Goal: Task Accomplishment & Management: Manage account settings

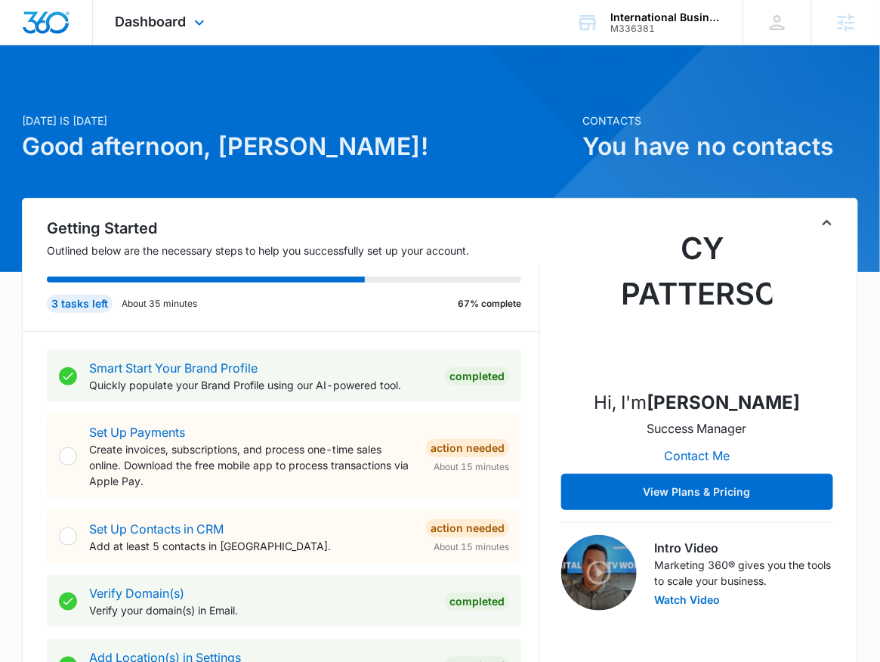
click at [161, 33] on div "Dashboard Apps Reputation Forms CRM Email Social POS Content Ads Intelligence F…" at bounding box center [162, 22] width 138 height 45
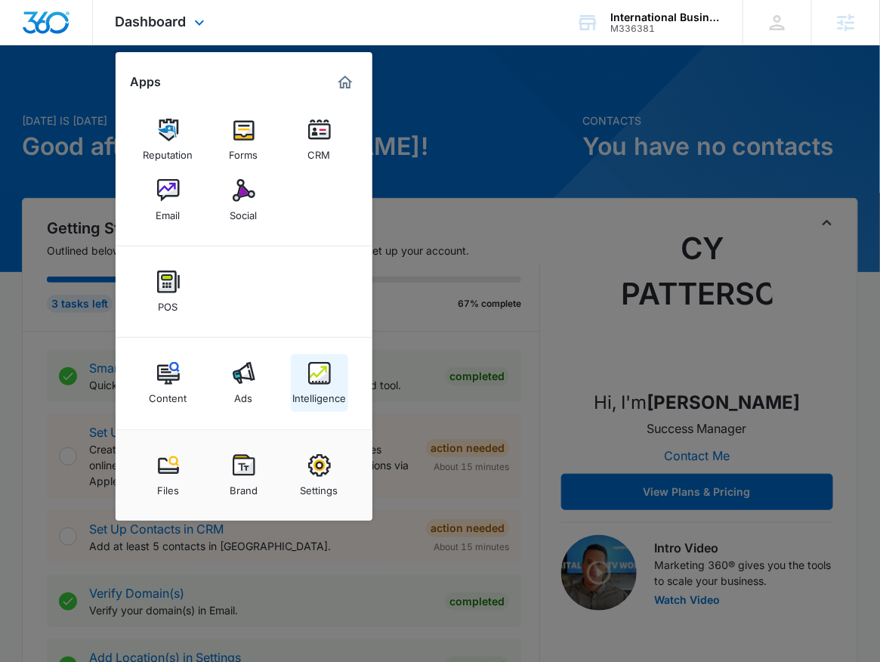
click at [320, 387] on div "Intelligence" at bounding box center [319, 394] width 54 height 20
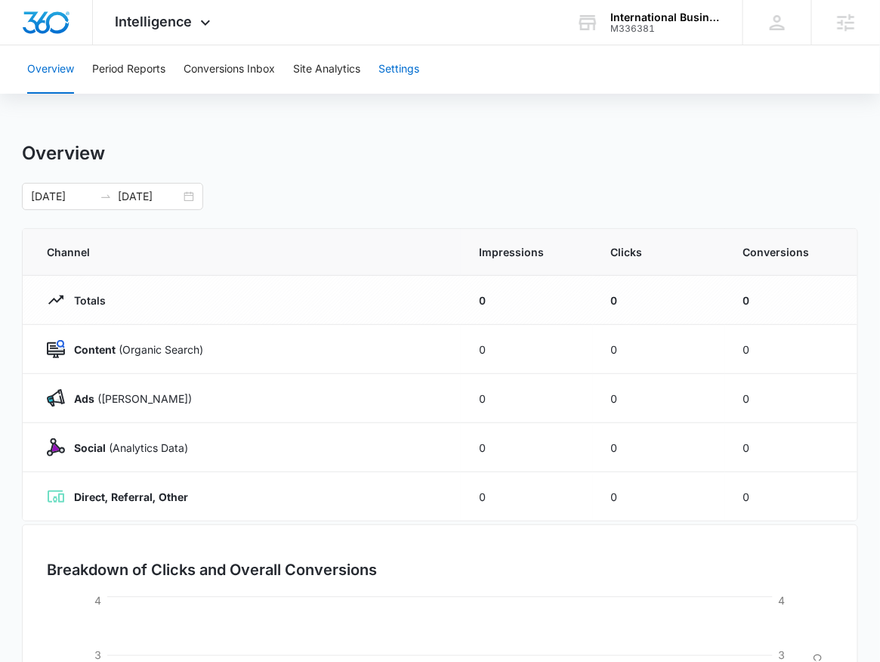
click at [414, 85] on button "Settings" at bounding box center [398, 69] width 41 height 48
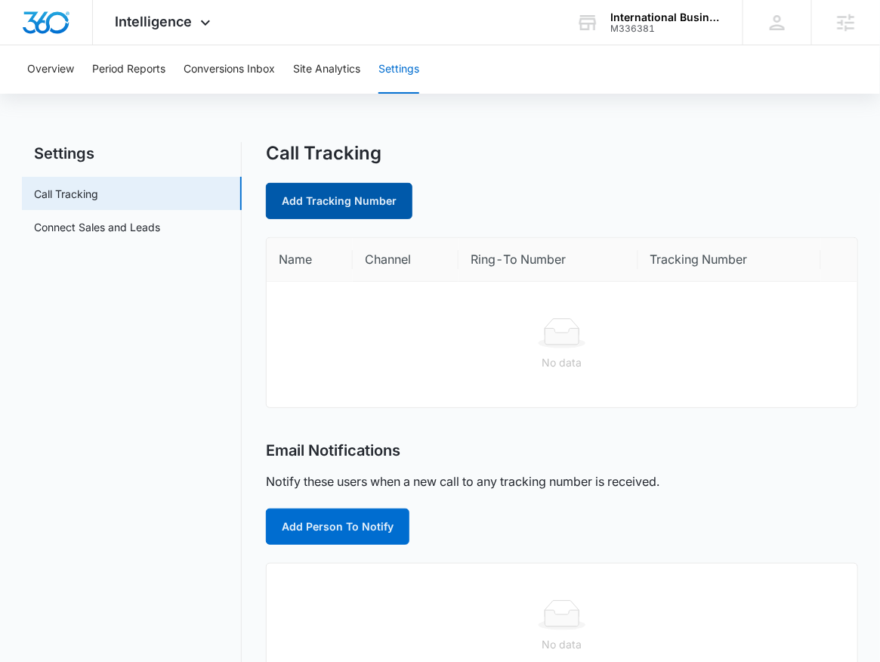
click at [397, 213] on link "Add Tracking Number" at bounding box center [339, 201] width 147 height 36
select select "by_area_code"
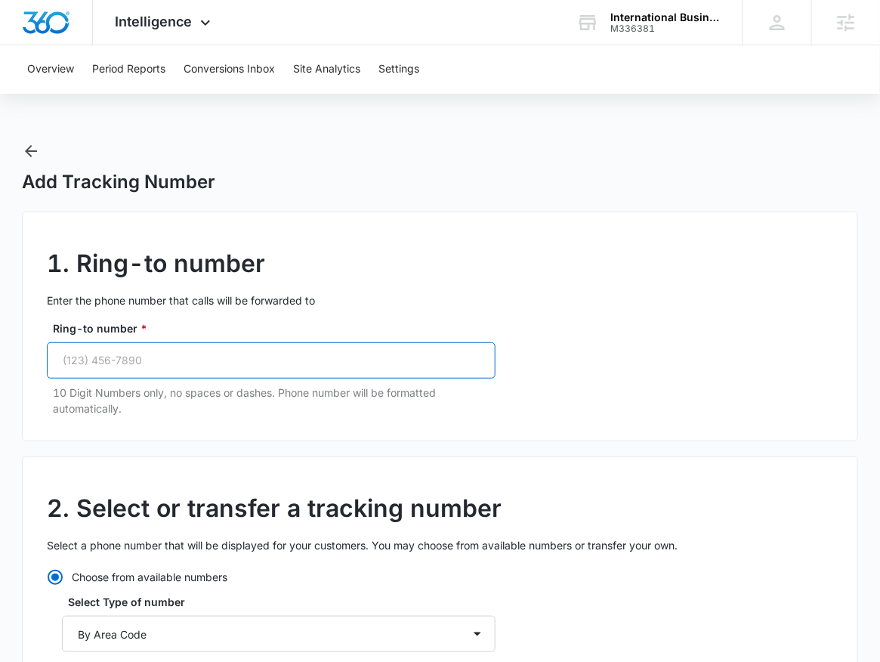
click at [320, 357] on input "Ring-to number *" at bounding box center [271, 360] width 449 height 36
click at [372, 356] on input "Ring-to number *" at bounding box center [271, 360] width 449 height 36
click at [338, 357] on input "Ring-to number *" at bounding box center [271, 360] width 449 height 36
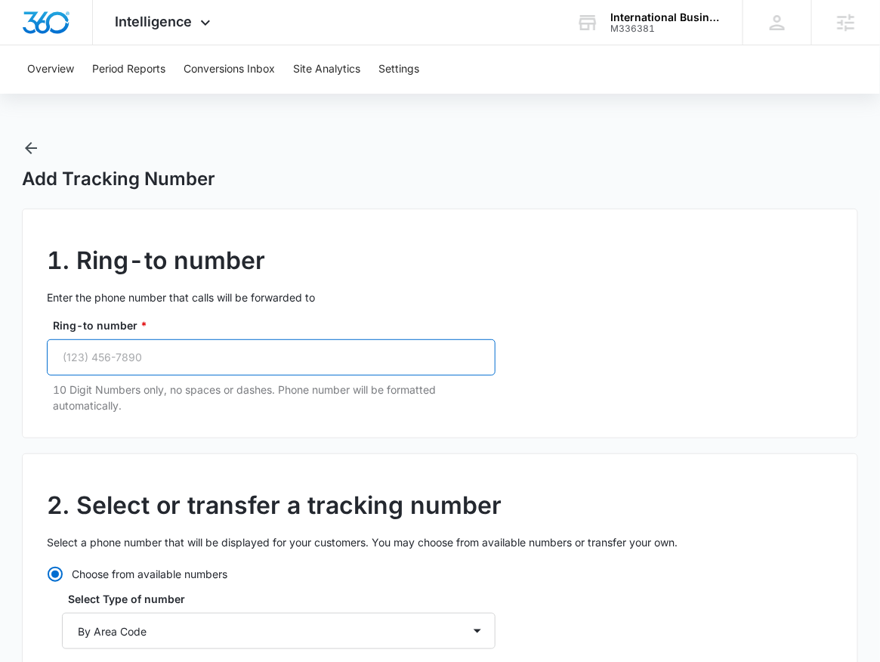
click at [304, 366] on input "Ring-to number *" at bounding box center [271, 357] width 449 height 36
paste input "(385) 282-5299"
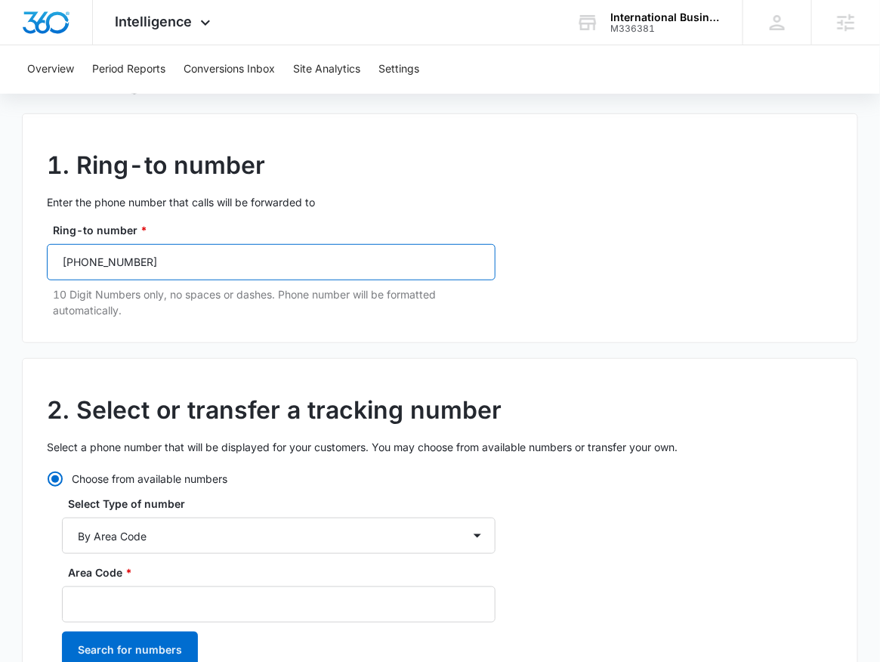
scroll to position [231, 0]
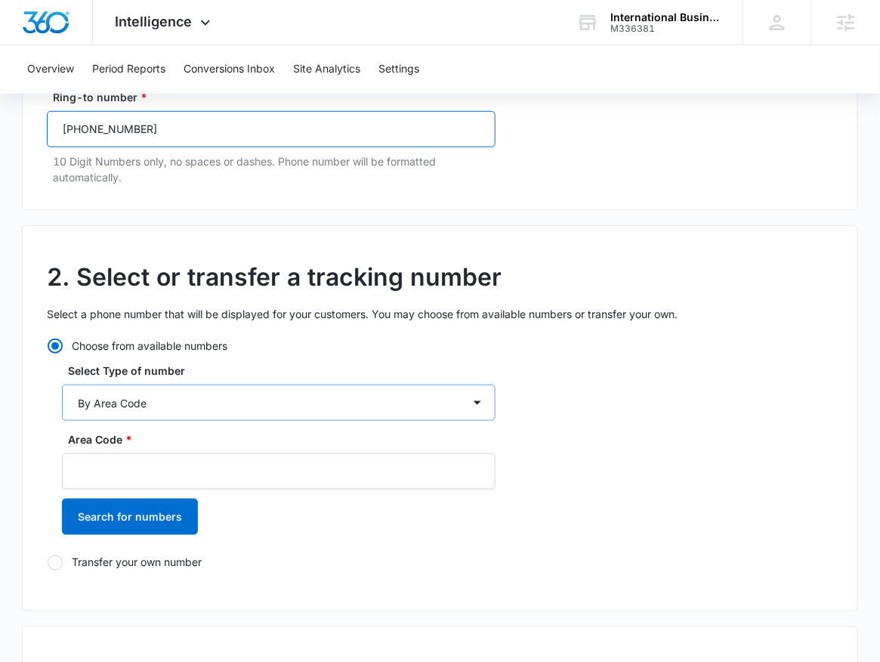
type input "(385) 282-5299"
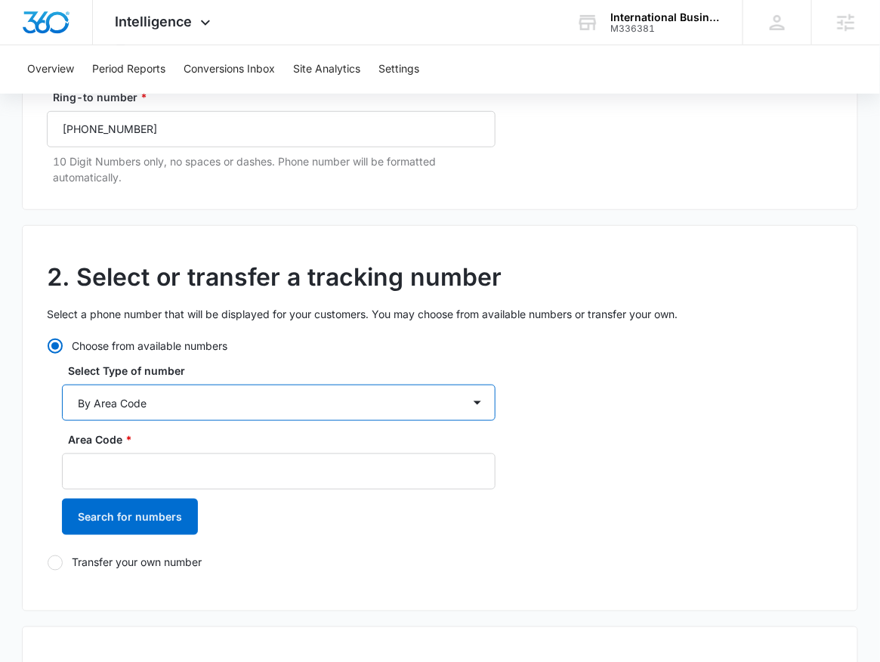
click at [245, 414] on select "By City & State By State Only By Zip Code By Area Code Toll Free Numbers" at bounding box center [279, 402] width 434 height 36
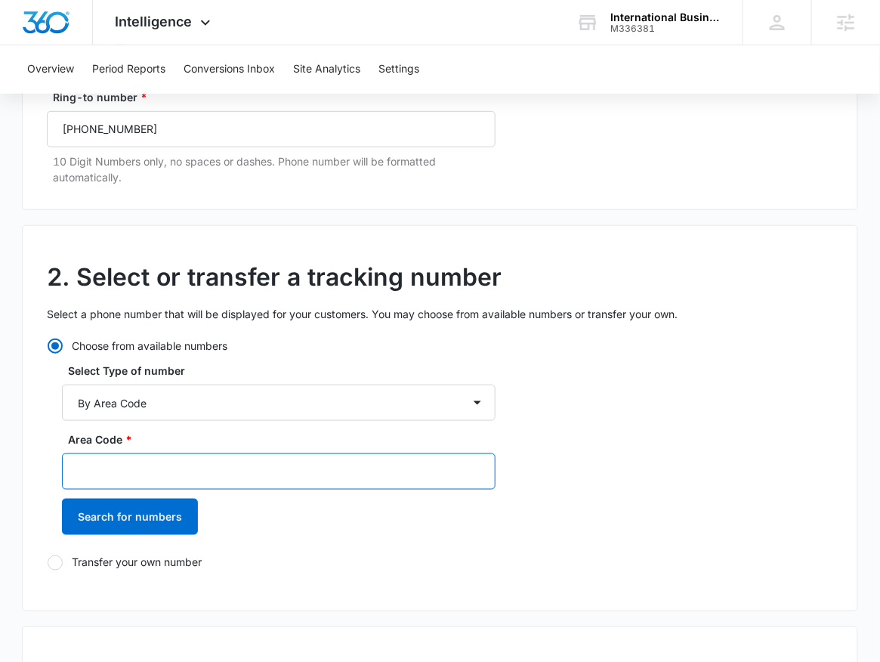
click at [364, 485] on input "Area Code *" at bounding box center [279, 471] width 434 height 36
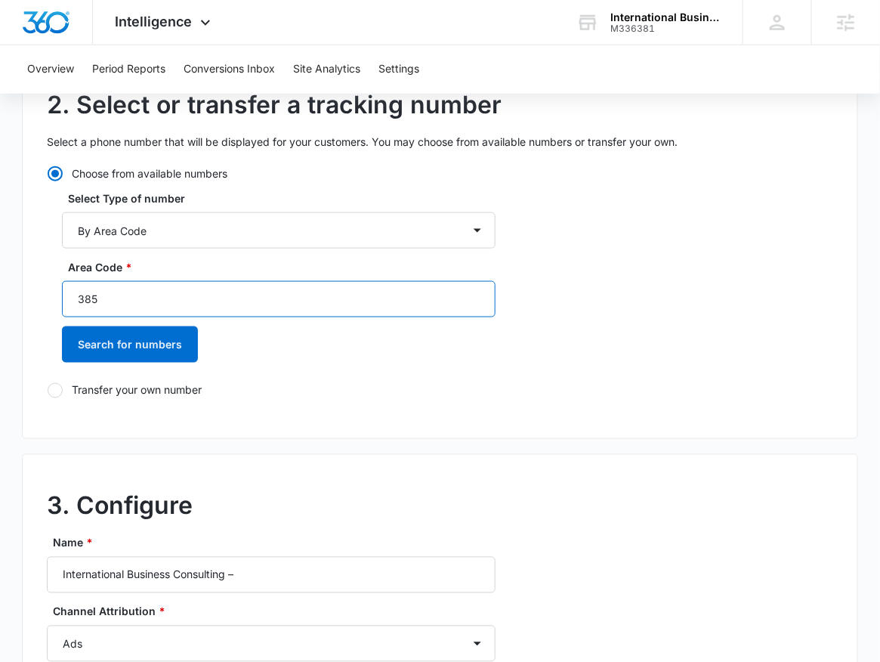
scroll to position [406, 0]
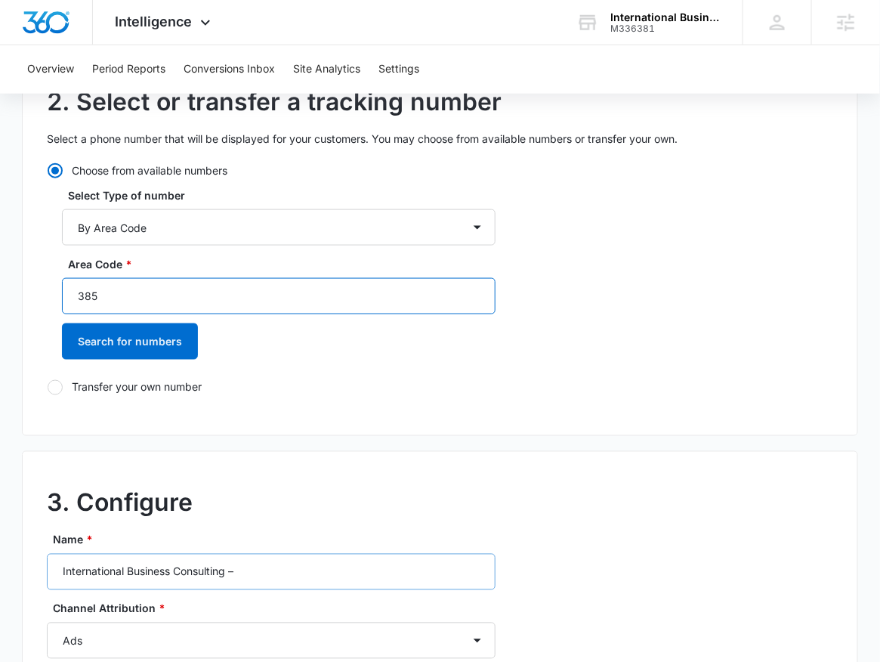
type input "385"
click at [292, 569] on input "International Business Consulting –" at bounding box center [271, 572] width 449 height 36
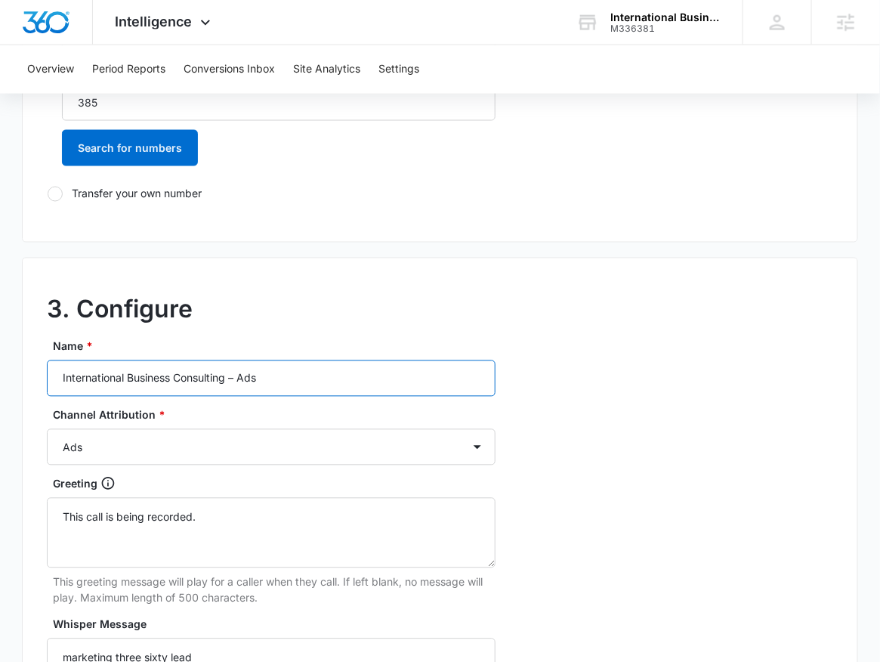
scroll to position [424, 0]
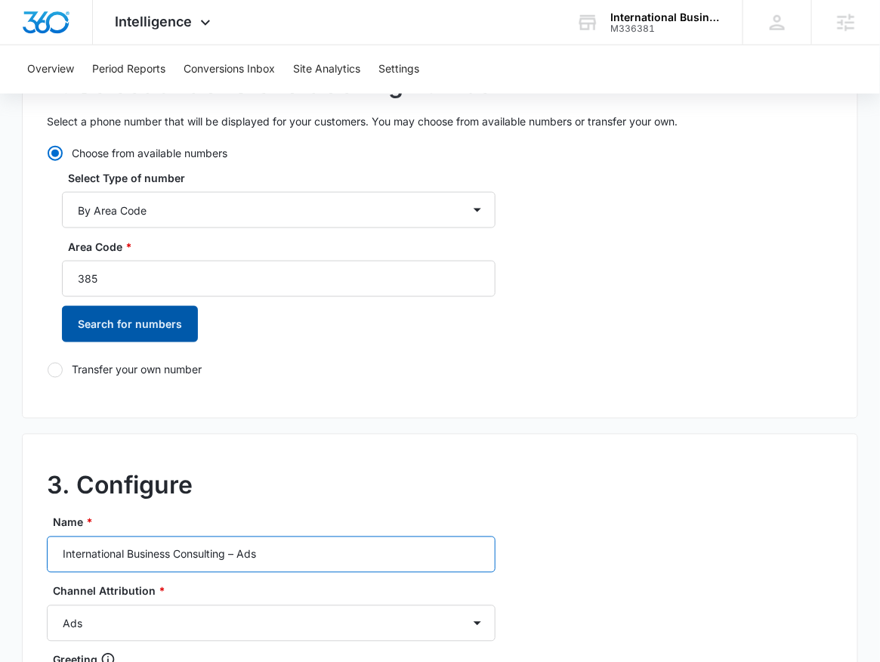
type input "International Business Consulting – Ads"
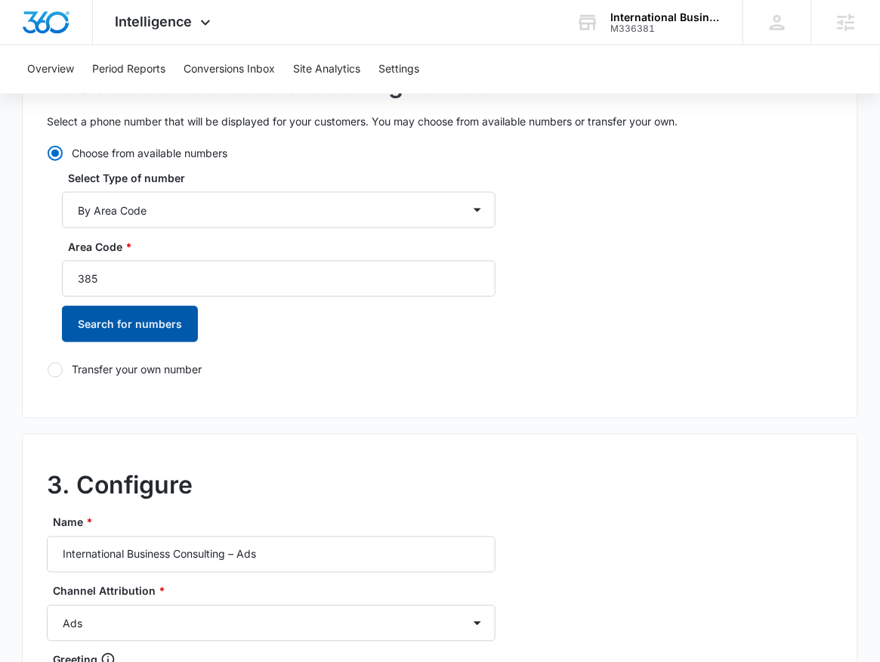
click at [140, 327] on button "Search for numbers" at bounding box center [130, 324] width 136 height 36
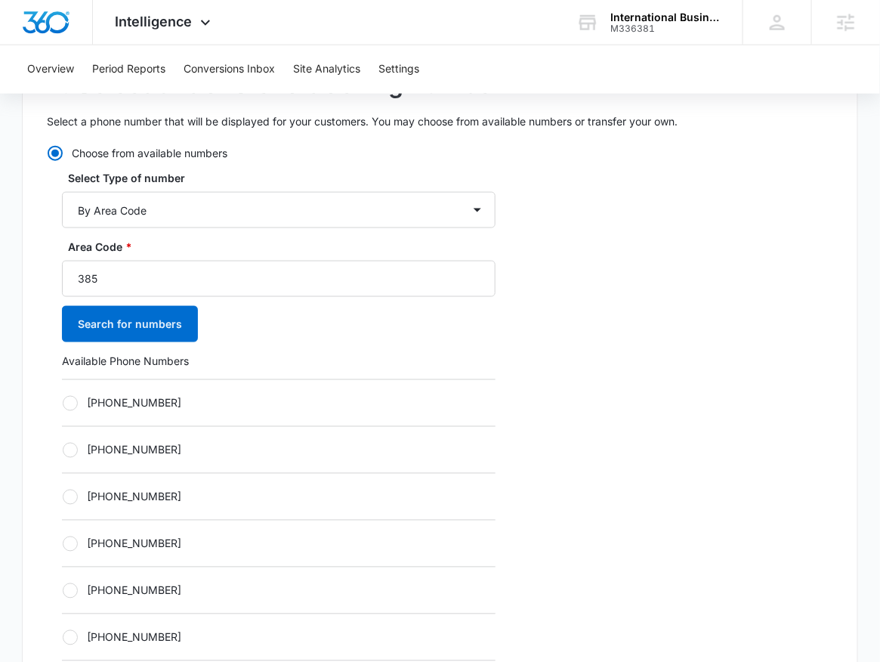
click at [144, 404] on label "+13852734317" at bounding box center [279, 403] width 434 height 16
click at [63, 403] on input "+13852734317" at bounding box center [62, 403] width 1 height 1
radio input "true"
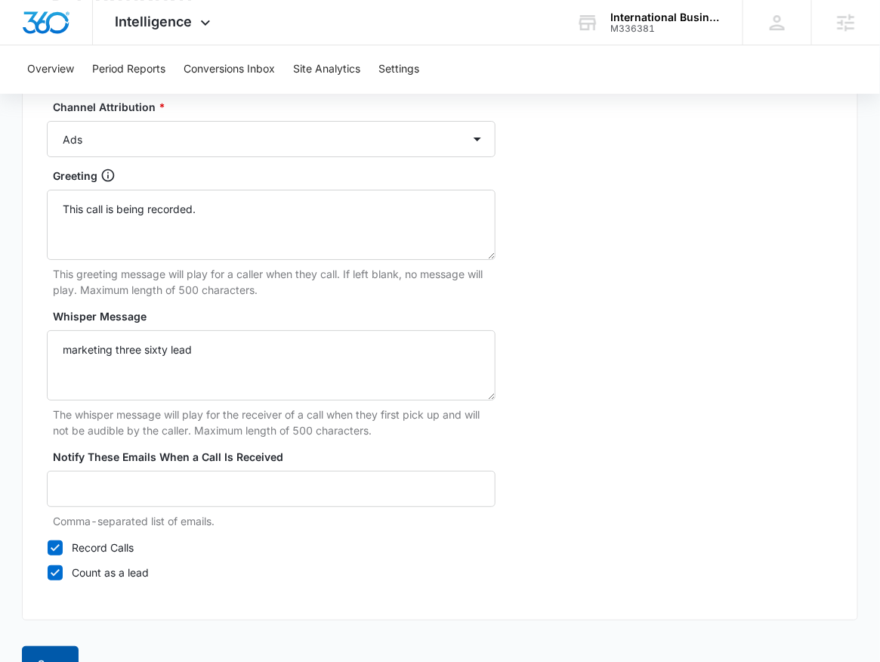
scroll to position [1406, 0]
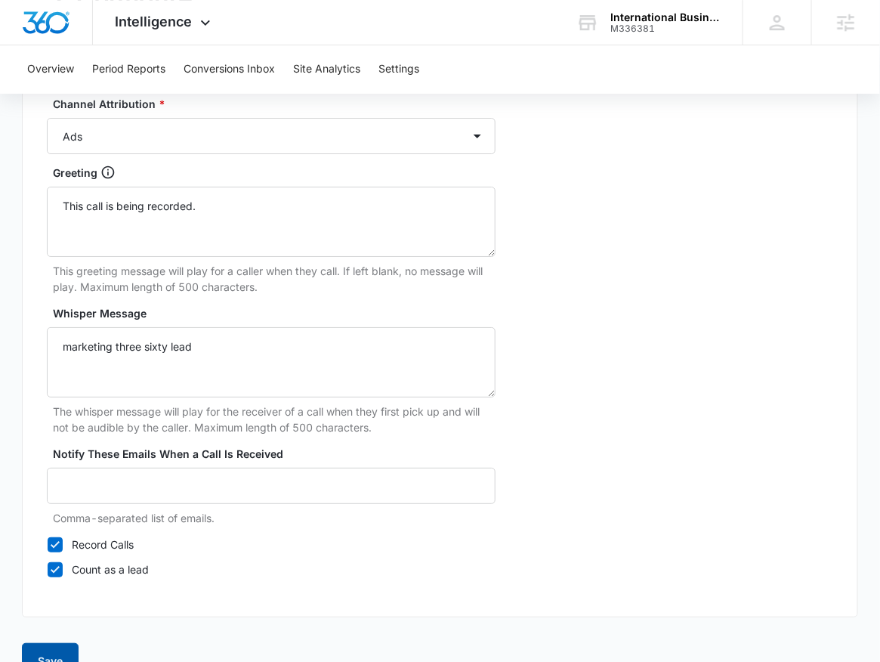
click at [55, 643] on button "Save" at bounding box center [50, 661] width 57 height 36
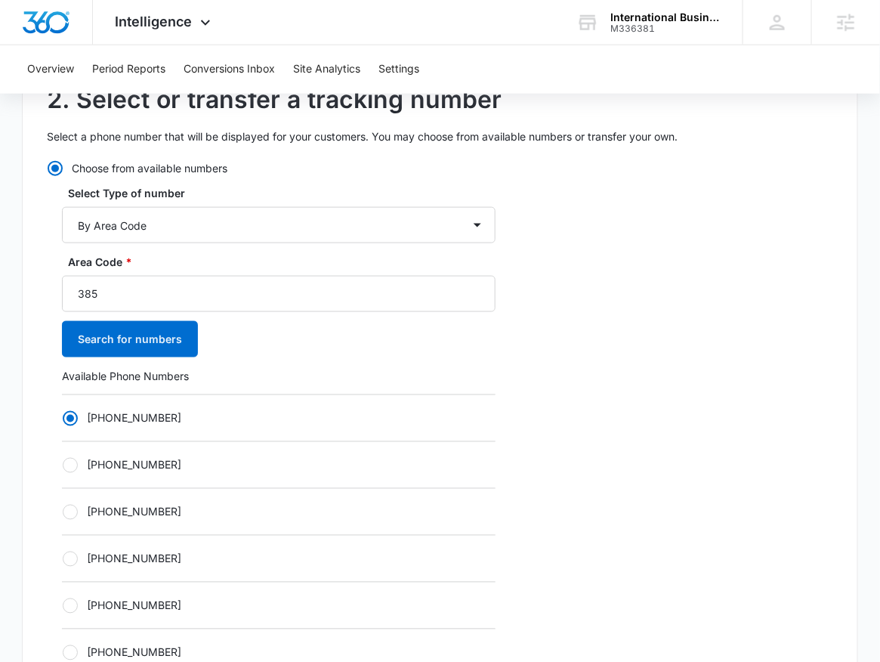
scroll to position [404, 0]
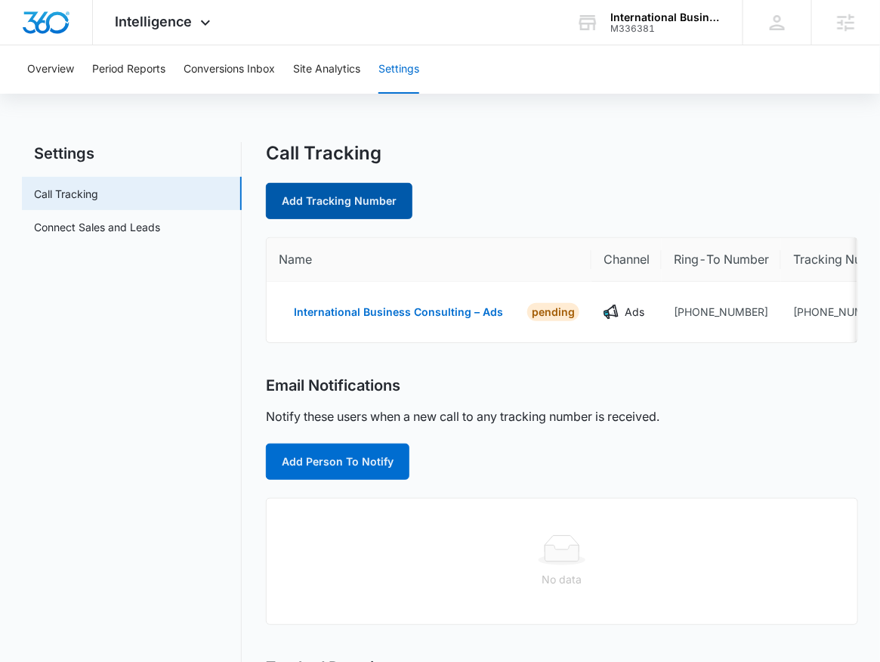
click at [332, 201] on link "Add Tracking Number" at bounding box center [339, 201] width 147 height 36
select select "by_area_code"
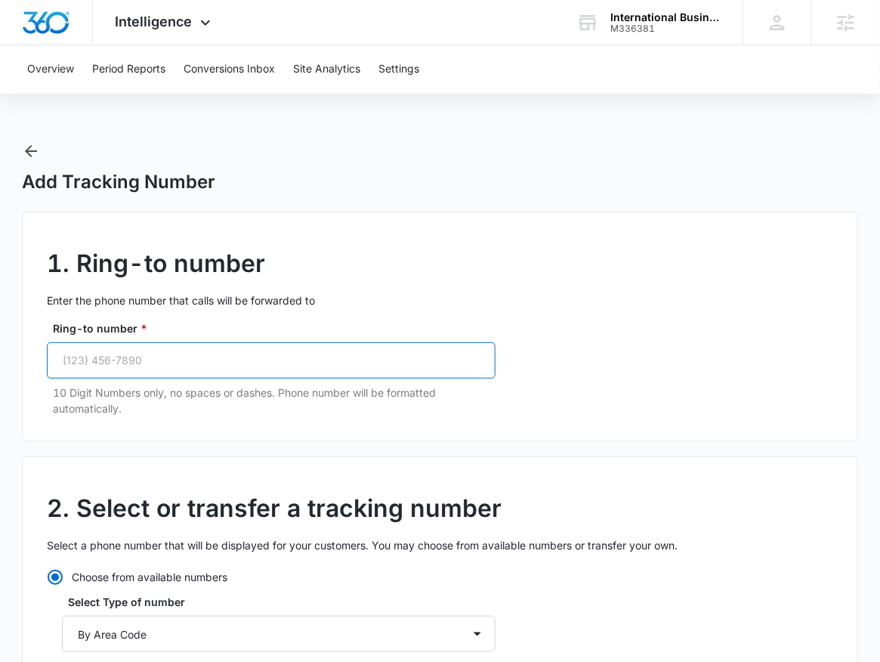
click at [233, 345] on input "Ring-to number *" at bounding box center [271, 360] width 449 height 36
paste input "(385) 282-5299"
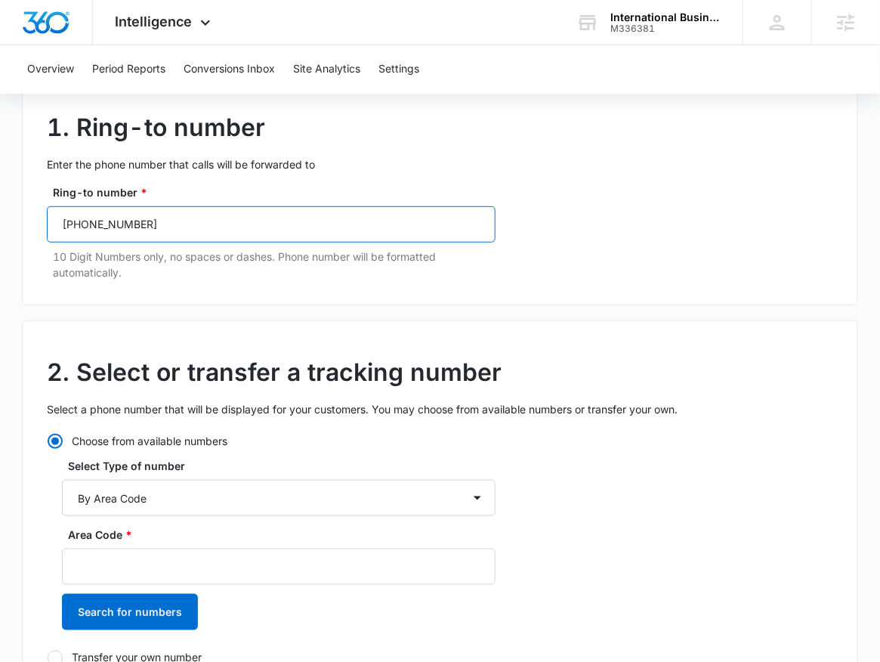
scroll to position [145, 0]
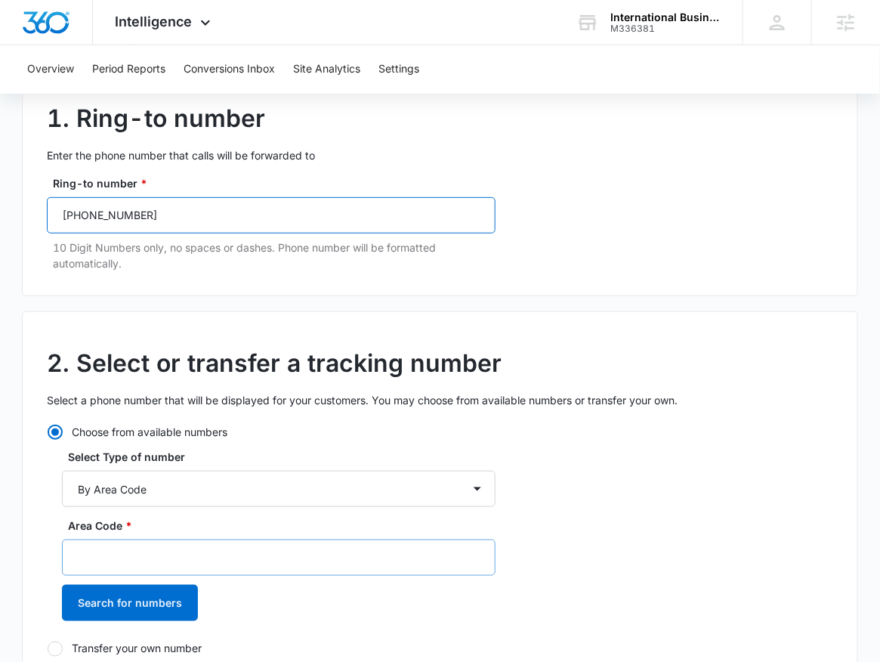
type input "(385) 282-5299"
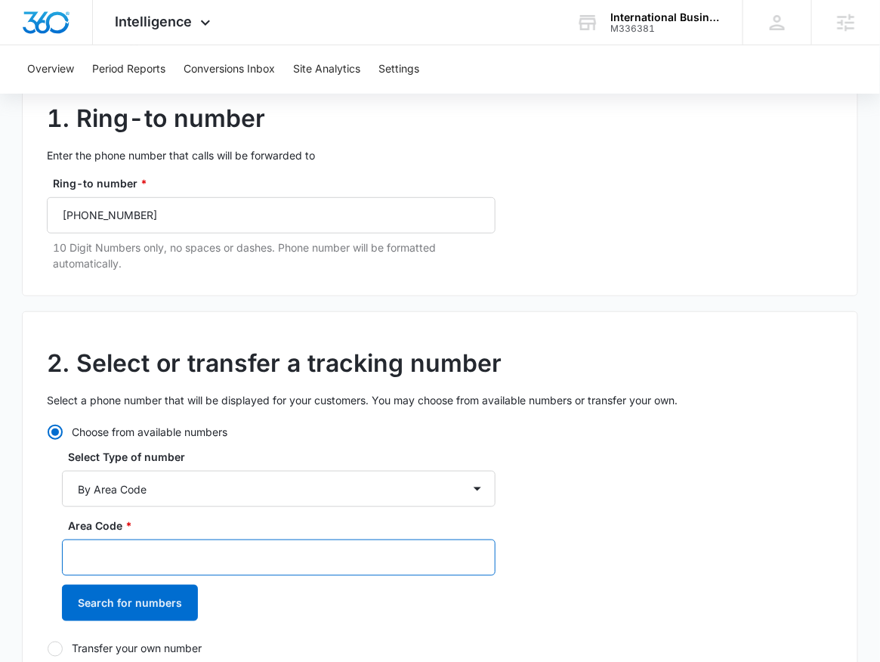
click at [183, 565] on input "Area Code *" at bounding box center [279, 557] width 434 height 36
type input "385"
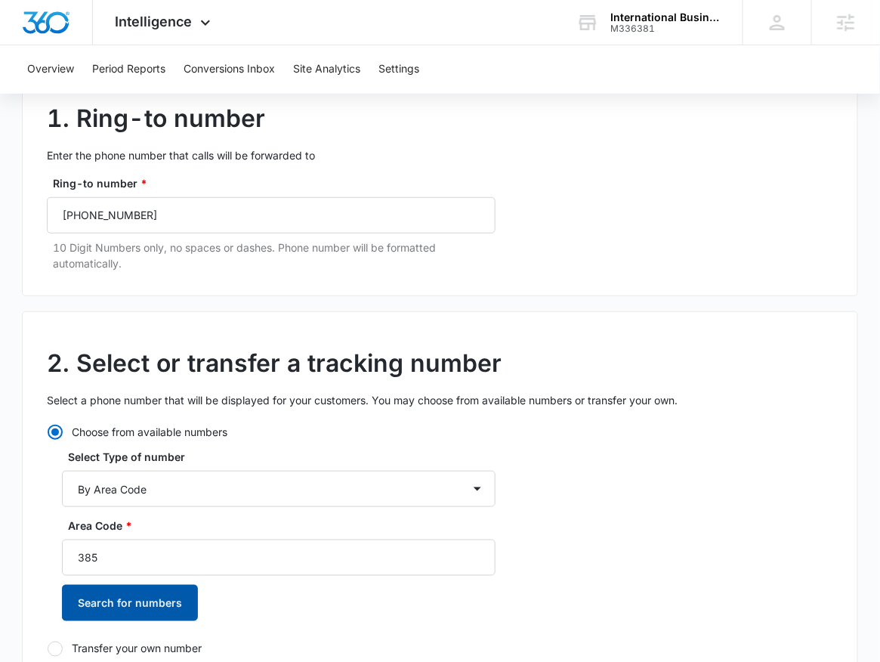
click at [124, 607] on button "Search for numbers" at bounding box center [130, 603] width 136 height 36
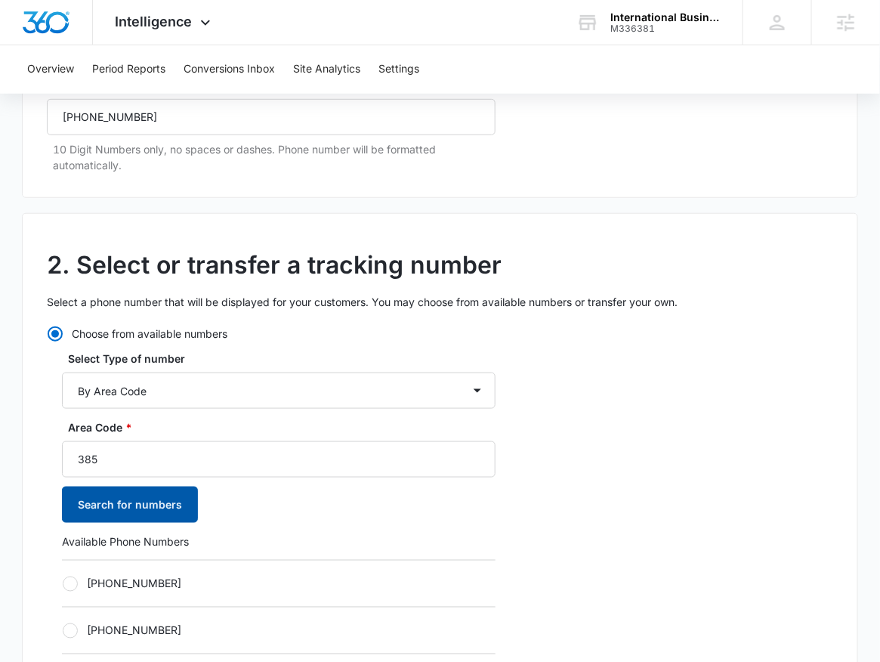
scroll to position [488, 0]
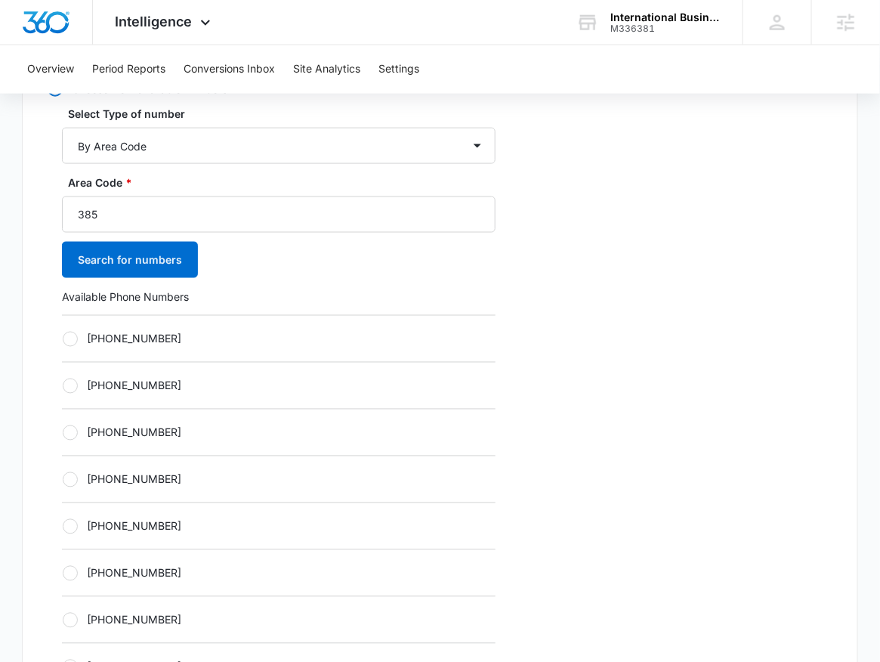
click at [121, 337] on label "+13852735869" at bounding box center [279, 339] width 434 height 16
click at [63, 338] on input "+13852735869" at bounding box center [62, 338] width 1 height 1
radio input "true"
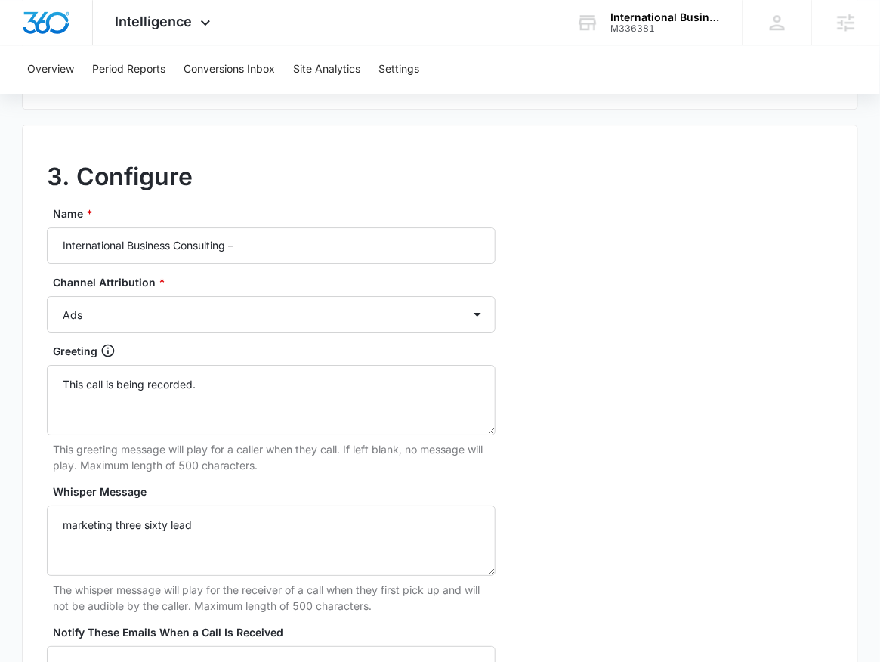
scroll to position [1231, 0]
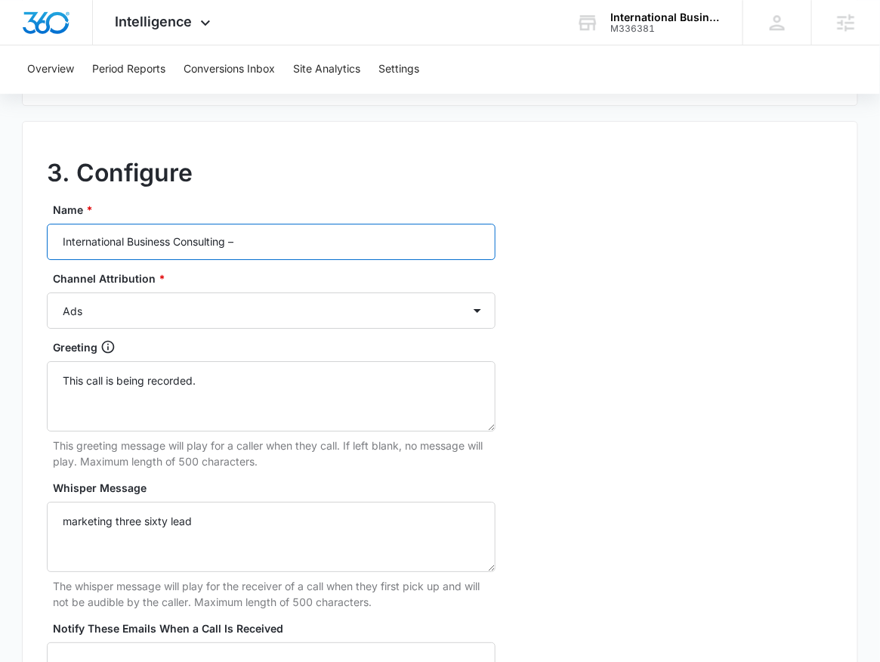
click at [307, 250] on input "International Business Consulting –" at bounding box center [271, 242] width 449 height 36
type input "International Business Consulting – Content"
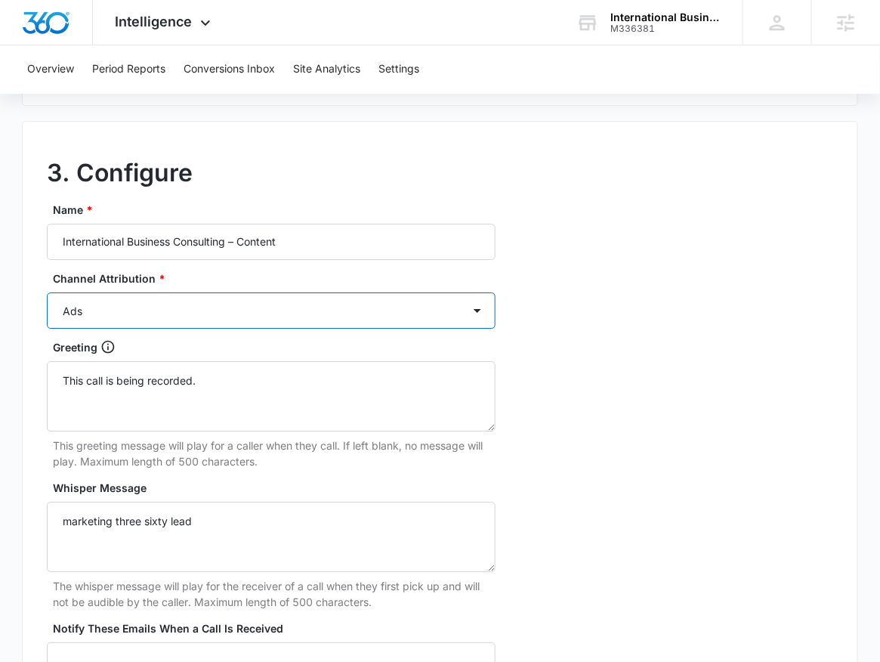
click at [273, 312] on select "Ads Local Service Ads Content Social Other" at bounding box center [271, 310] width 449 height 36
select select "CONTENT"
click at [47, 292] on select "Ads Local Service Ads Content Social Other" at bounding box center [271, 310] width 449 height 36
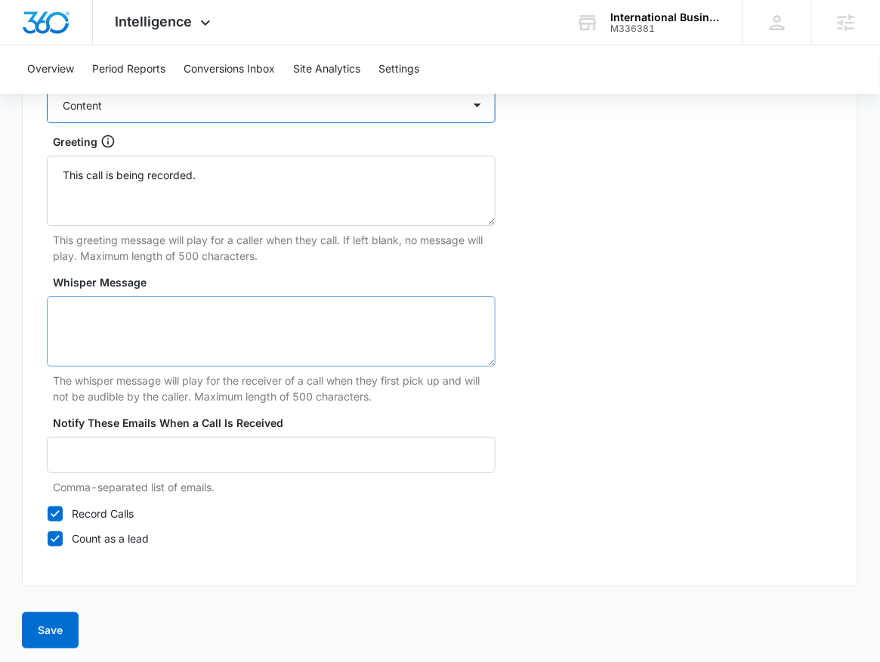
scroll to position [1440, 0]
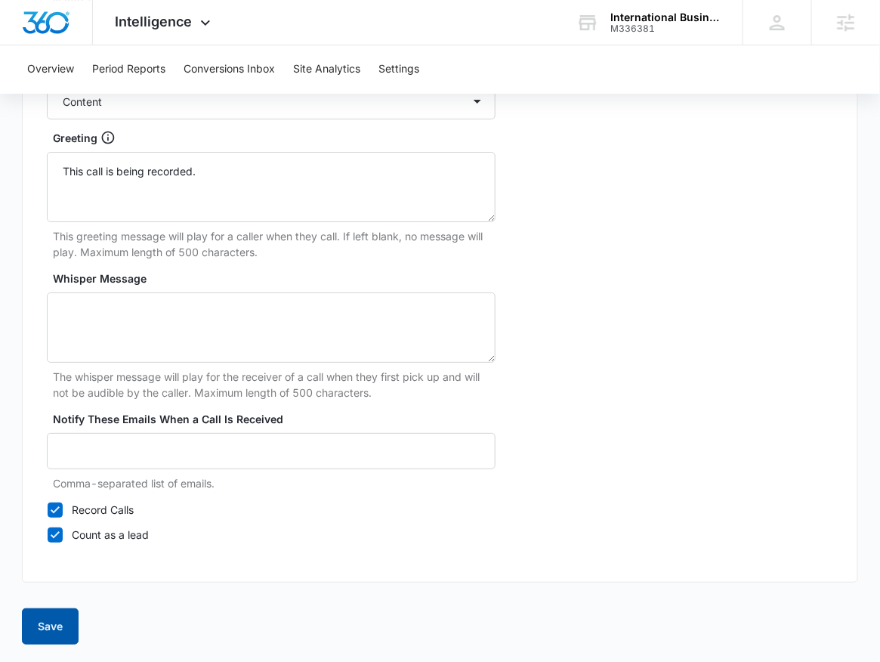
click at [73, 621] on button "Save" at bounding box center [50, 626] width 57 height 36
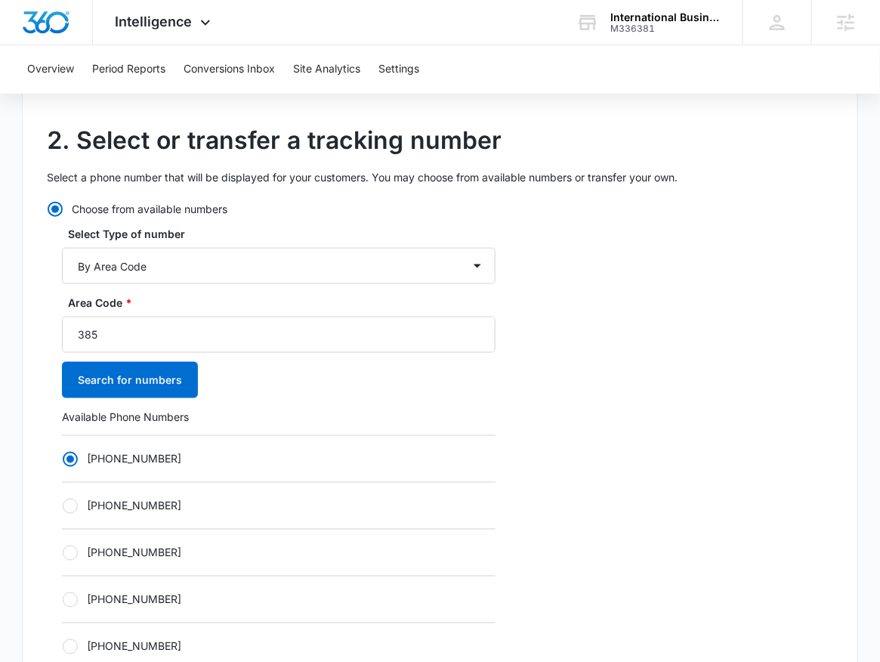
scroll to position [113, 0]
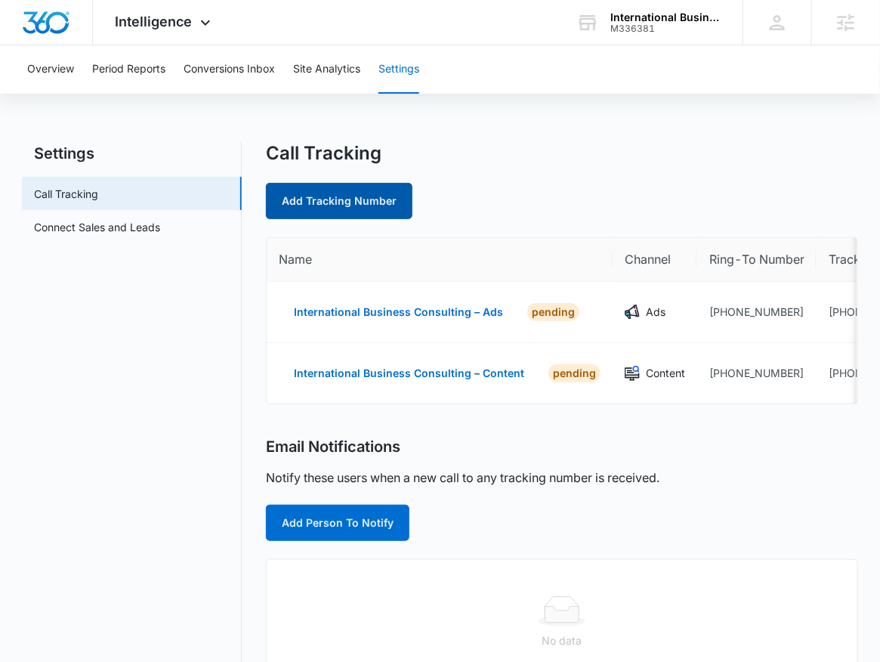
drag, startPoint x: 312, startPoint y: 223, endPoint x: 319, endPoint y: 202, distance: 21.5
click at [313, 223] on div "Call Tracking Add Tracking Number Name Channel Ring-To Number Tracking Number I…" at bounding box center [562, 555] width 592 height 826
click at [320, 196] on link "Add Tracking Number" at bounding box center [339, 201] width 147 height 36
select select "by_area_code"
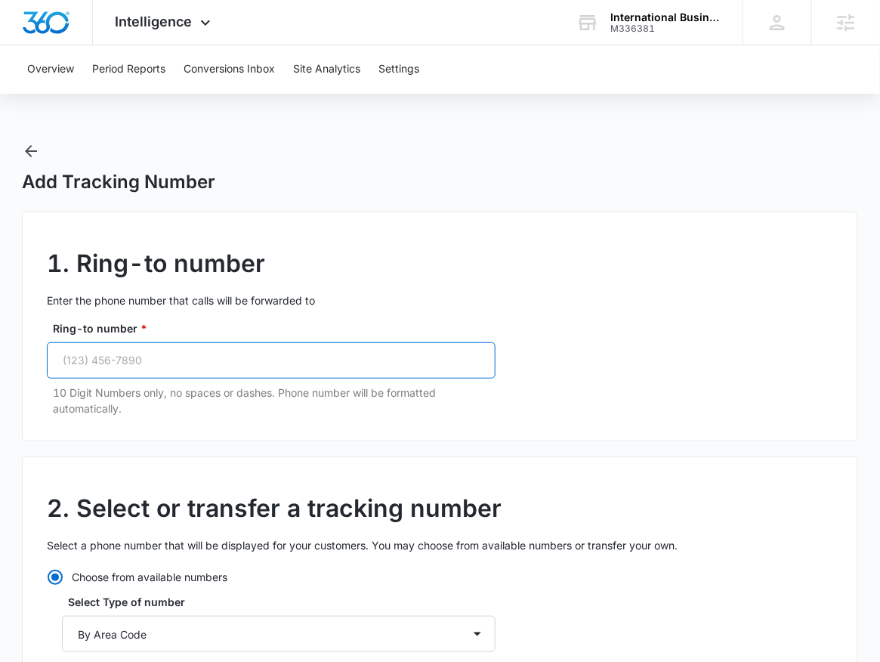
click at [183, 364] on input "Ring-to number *" at bounding box center [271, 360] width 449 height 36
paste input "(385) 282-5299"
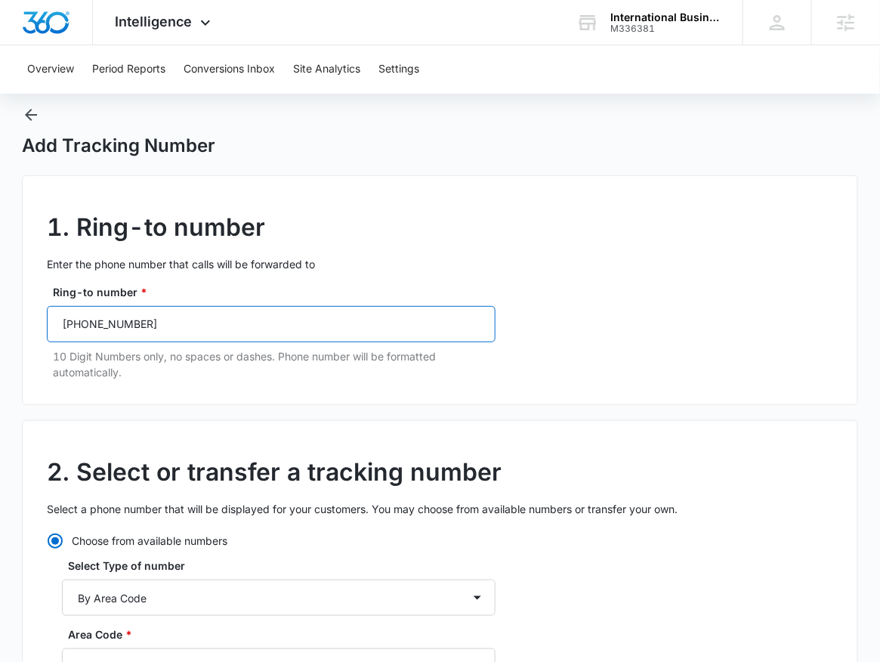
scroll to position [300, 0]
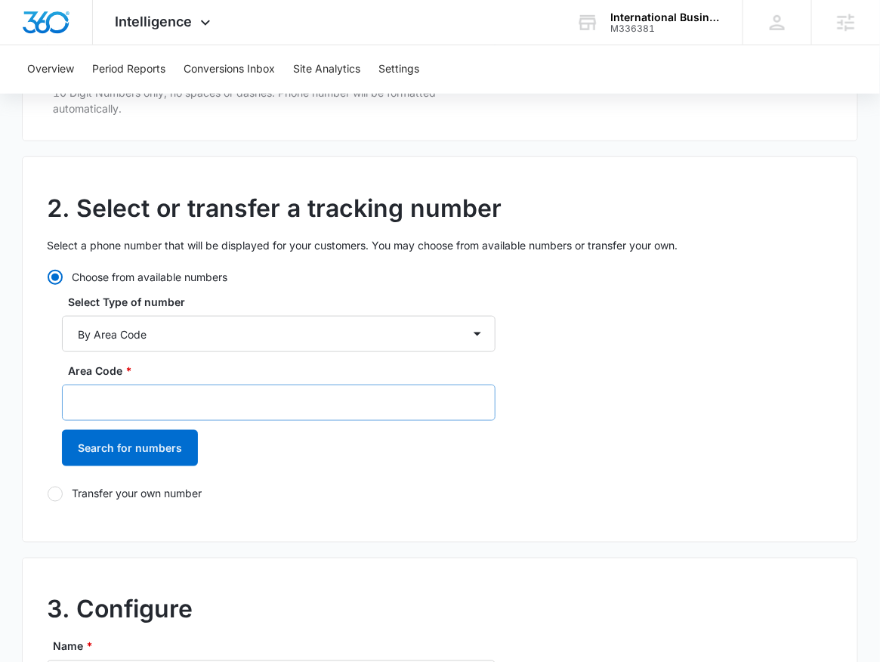
type input "(385) 282-5299"
click at [168, 403] on input "Area Code *" at bounding box center [279, 402] width 434 height 36
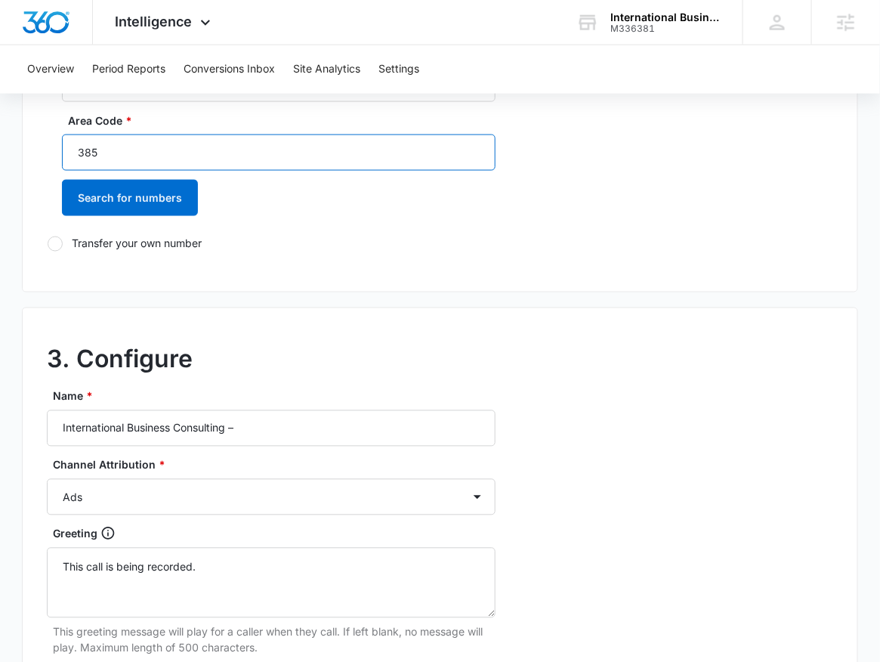
scroll to position [580, 0]
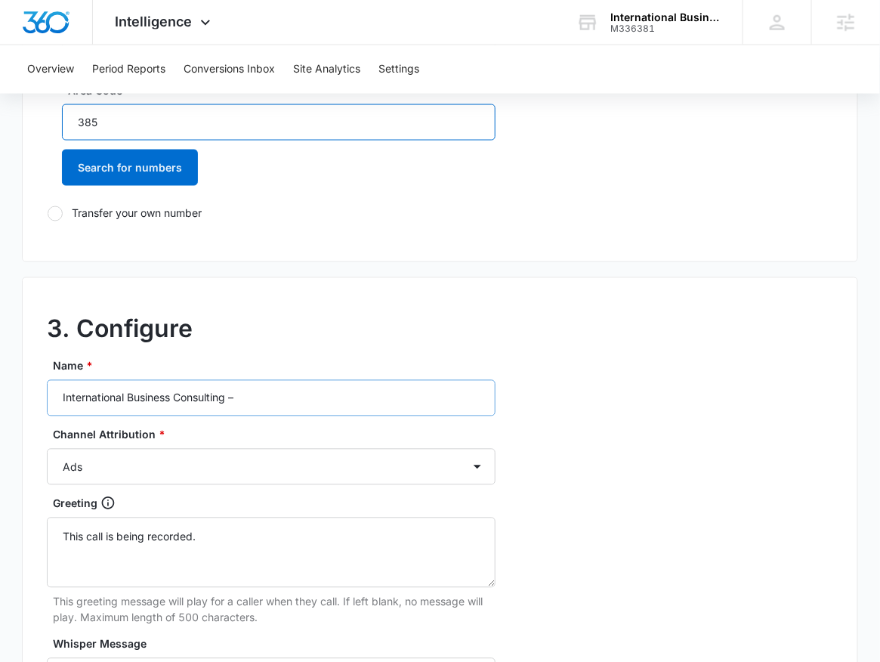
type input "385"
click at [300, 394] on input "International Business Consulting –" at bounding box center [271, 398] width 449 height 36
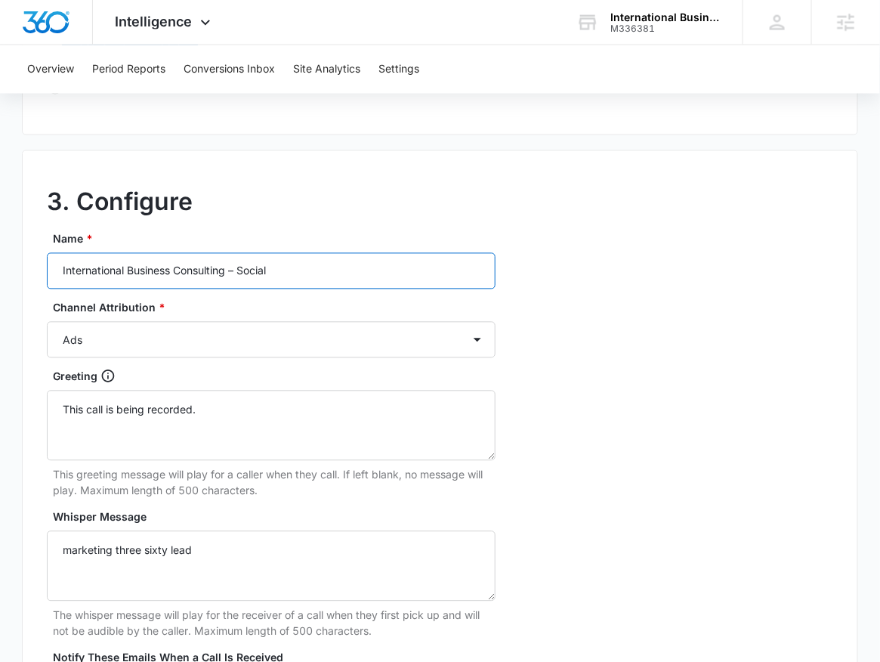
scroll to position [711, 0]
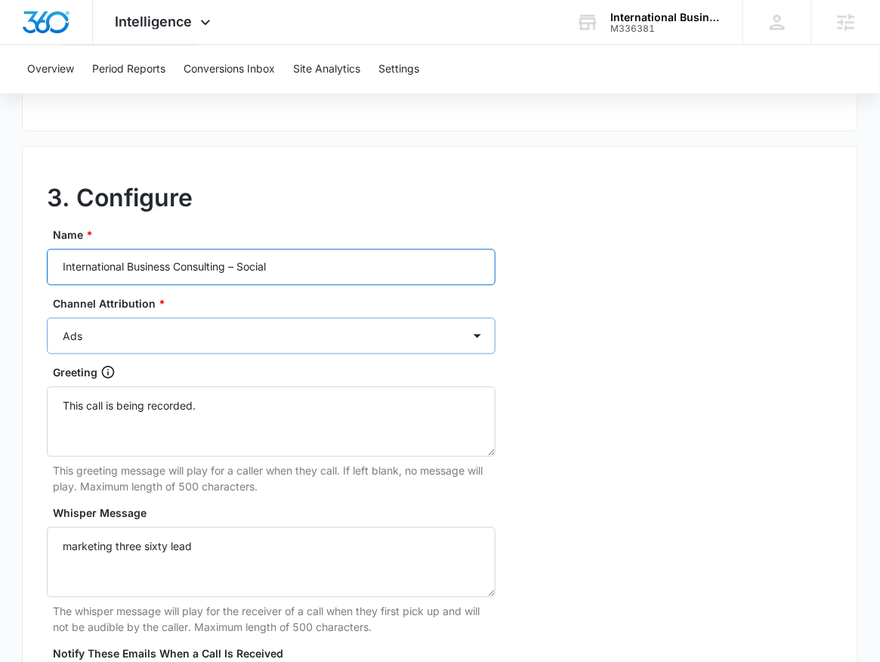
type input "International Business Consulting – Social"
click at [252, 341] on select "Ads Local Service Ads Content Social Other" at bounding box center [271, 336] width 449 height 36
select select "SOCIAL"
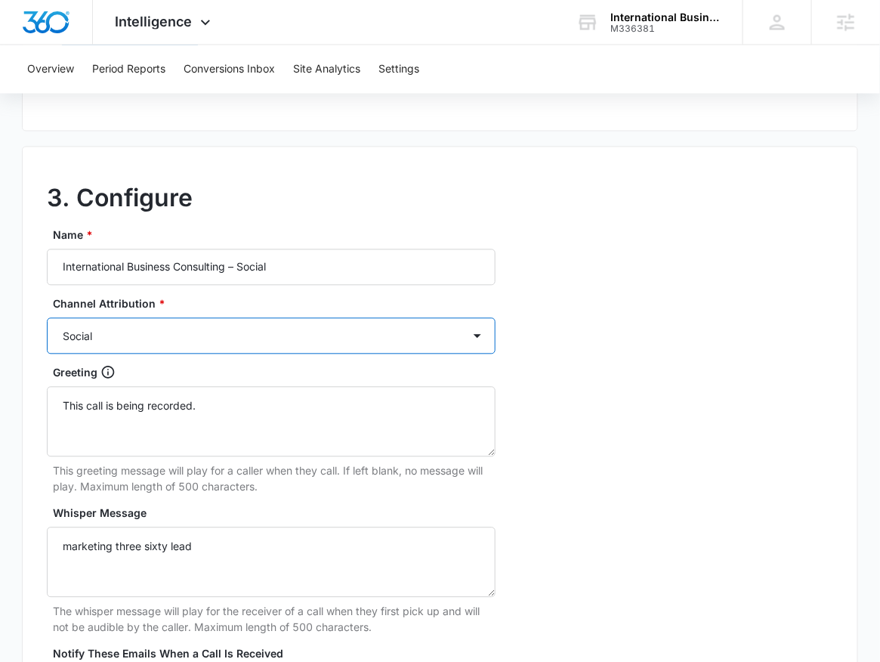
click at [47, 318] on select "Ads Local Service Ads Content Social Other" at bounding box center [271, 336] width 449 height 36
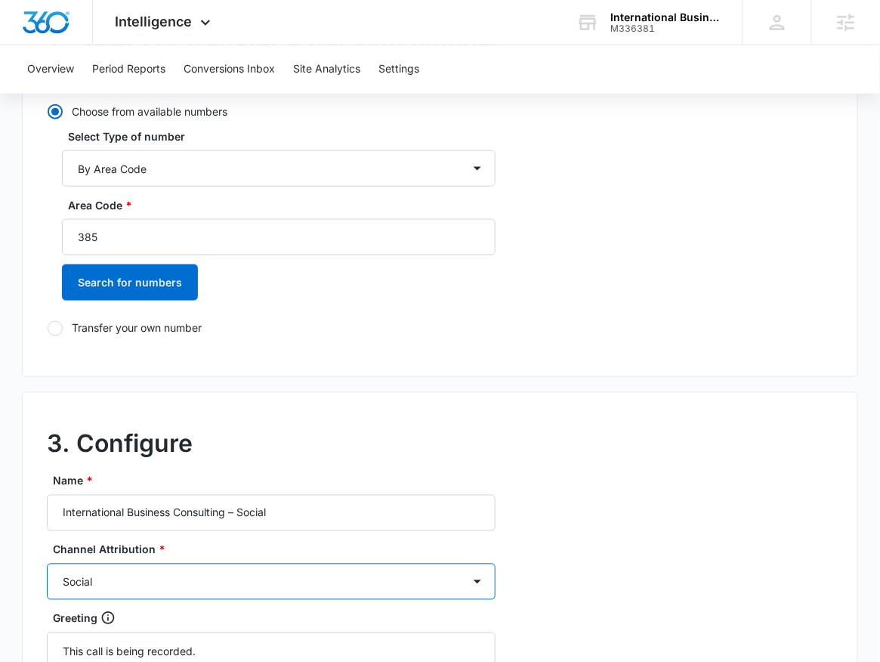
scroll to position [210, 0]
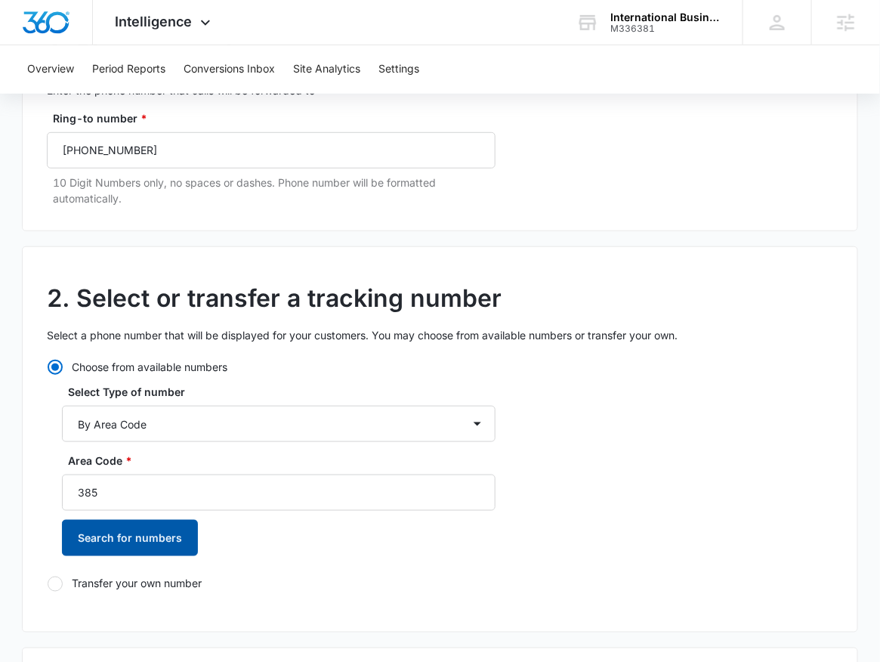
click at [100, 526] on button "Search for numbers" at bounding box center [130, 538] width 136 height 36
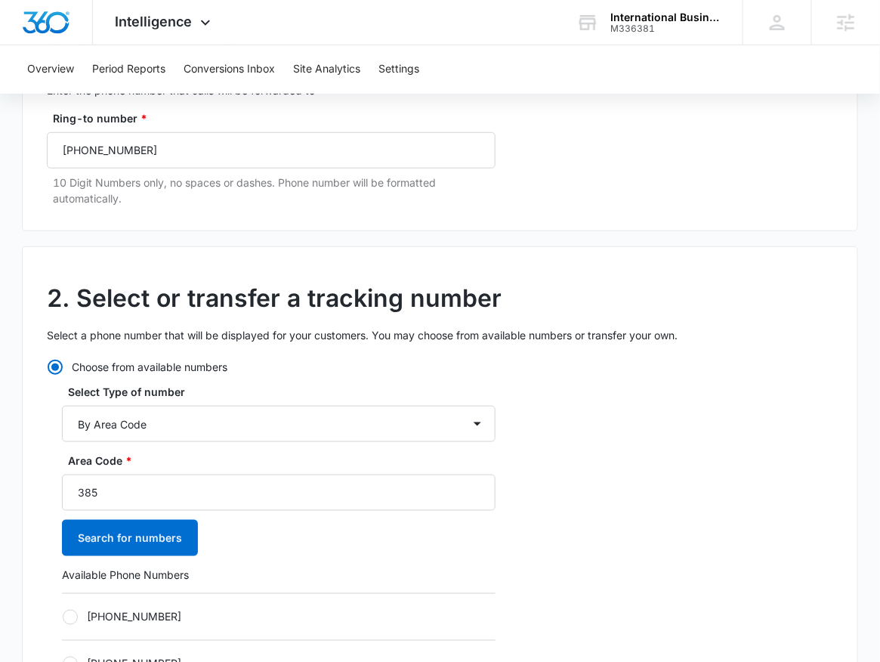
click at [146, 606] on div "+13852737244" at bounding box center [279, 616] width 434 height 47
click at [151, 609] on label "+13852737244" at bounding box center [279, 617] width 434 height 16
click at [63, 616] on input "+13852737244" at bounding box center [62, 616] width 1 height 1
radio input "true"
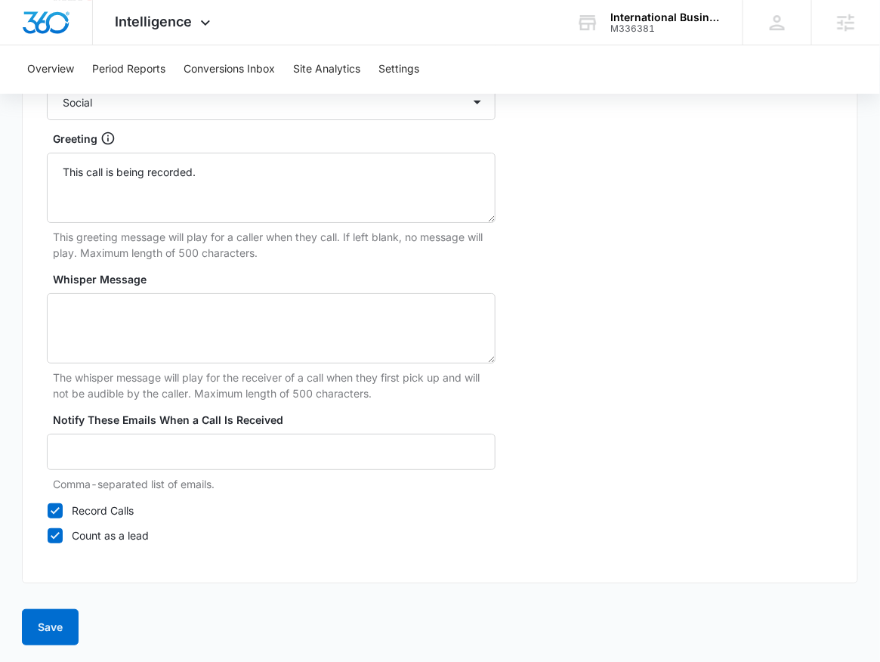
scroll to position [1440, 0]
click at [40, 614] on button "Save" at bounding box center [50, 626] width 57 height 36
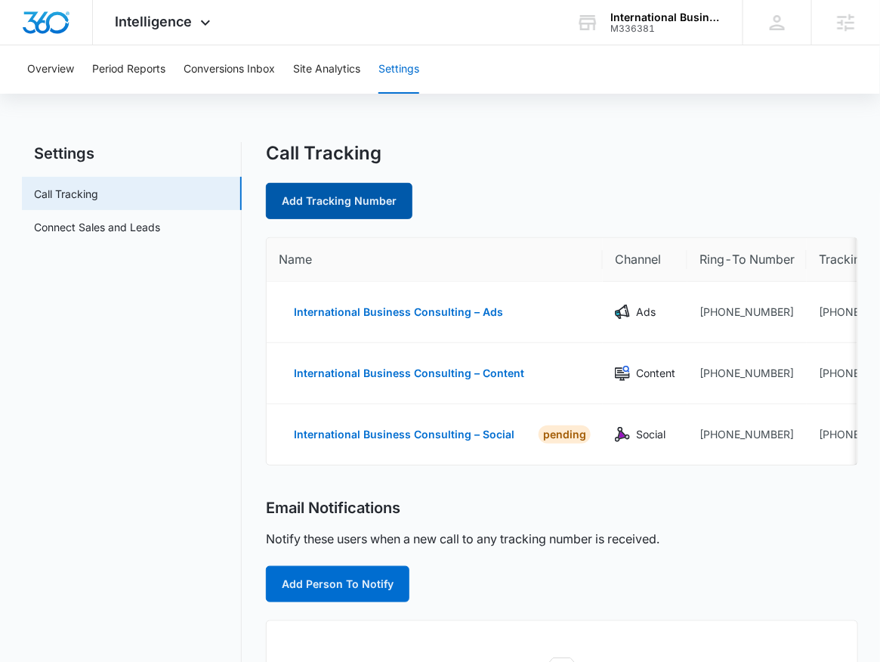
click at [334, 190] on link "Add Tracking Number" at bounding box center [339, 201] width 147 height 36
select select "by_area_code"
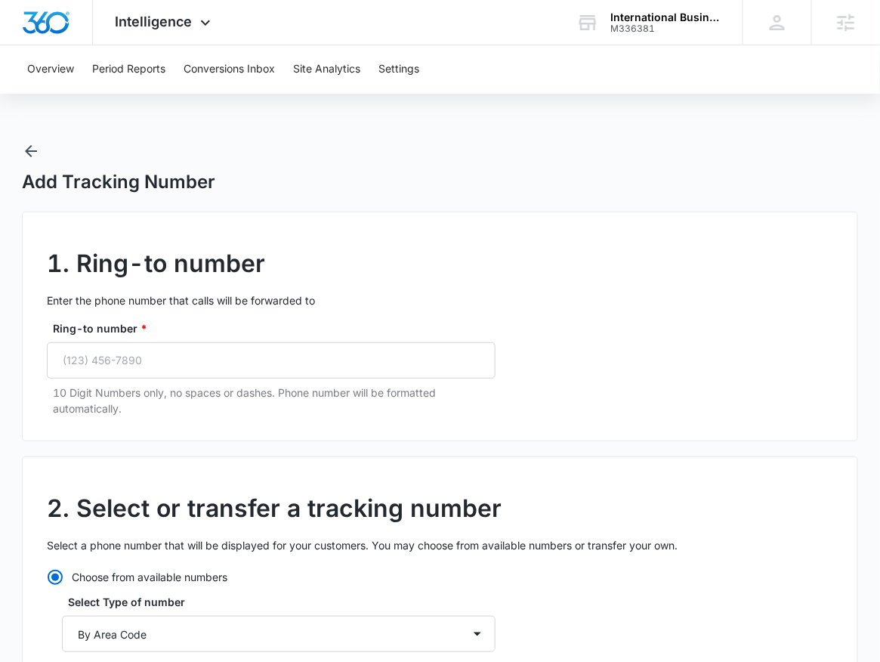
click at [206, 379] on div "Ring-to number * 10 Digit Numbers only, no spaces or dashes. Phone number will …" at bounding box center [271, 368] width 449 height 96
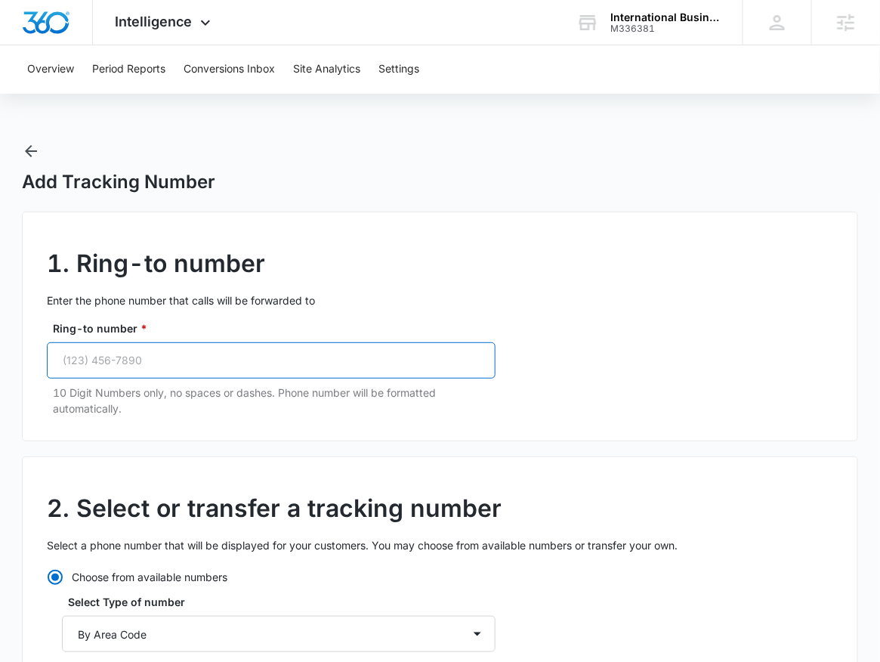
click at [208, 366] on input "Ring-to number *" at bounding box center [271, 360] width 449 height 36
paste input "(385) 282-5299"
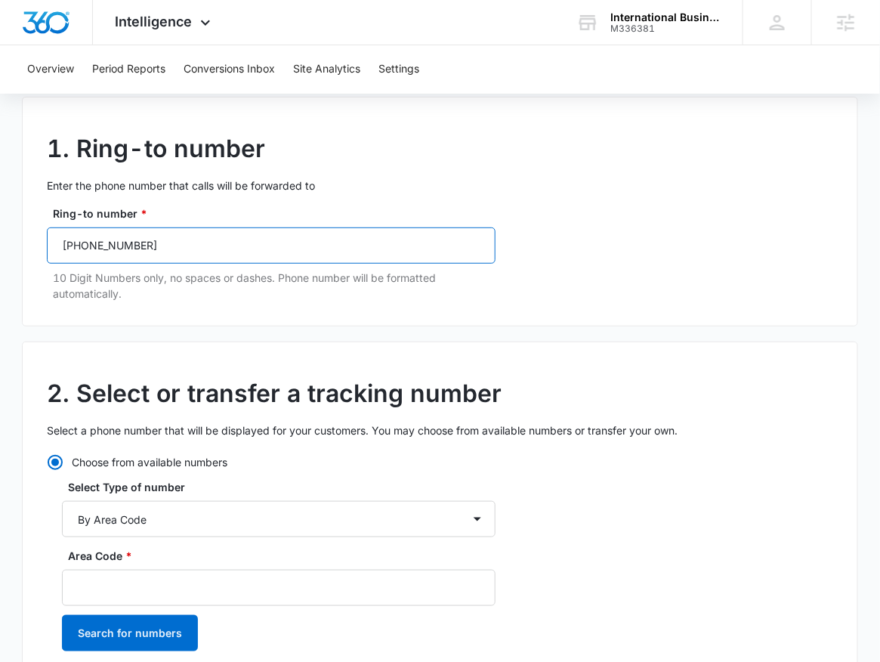
scroll to position [360, 0]
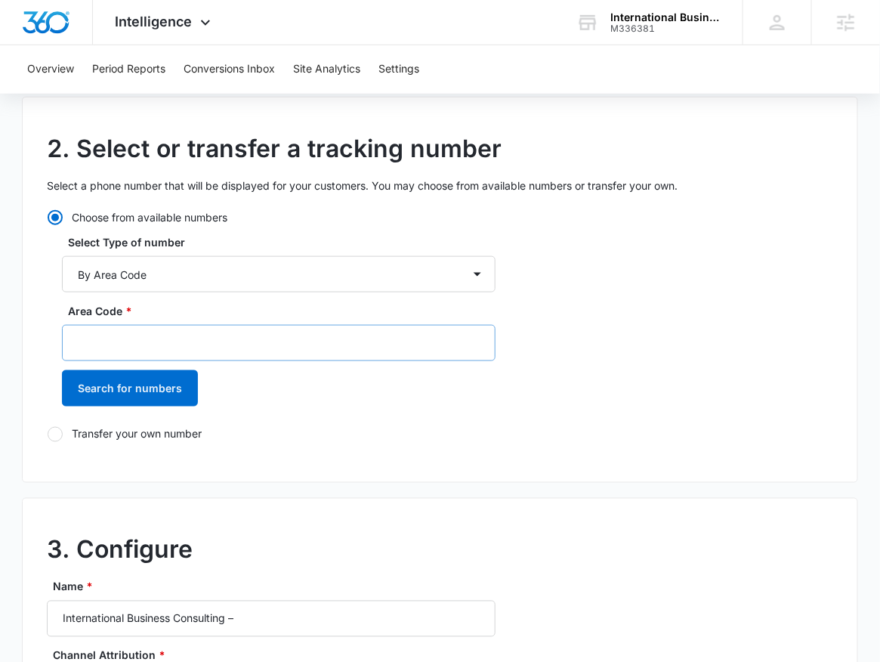
type input "(385) 282-5299"
click at [127, 347] on input "Area Code *" at bounding box center [279, 343] width 434 height 36
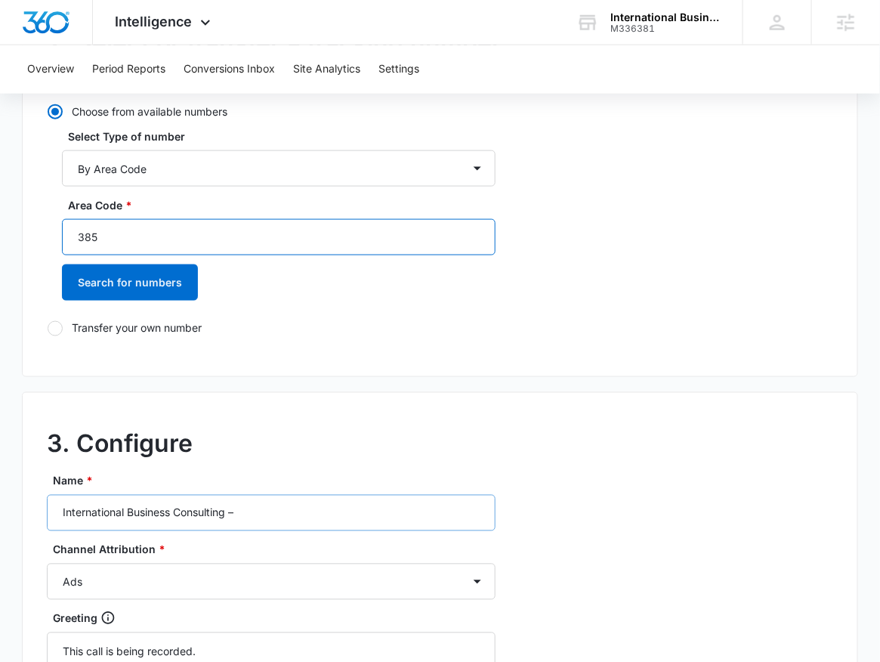
scroll to position [557, 0]
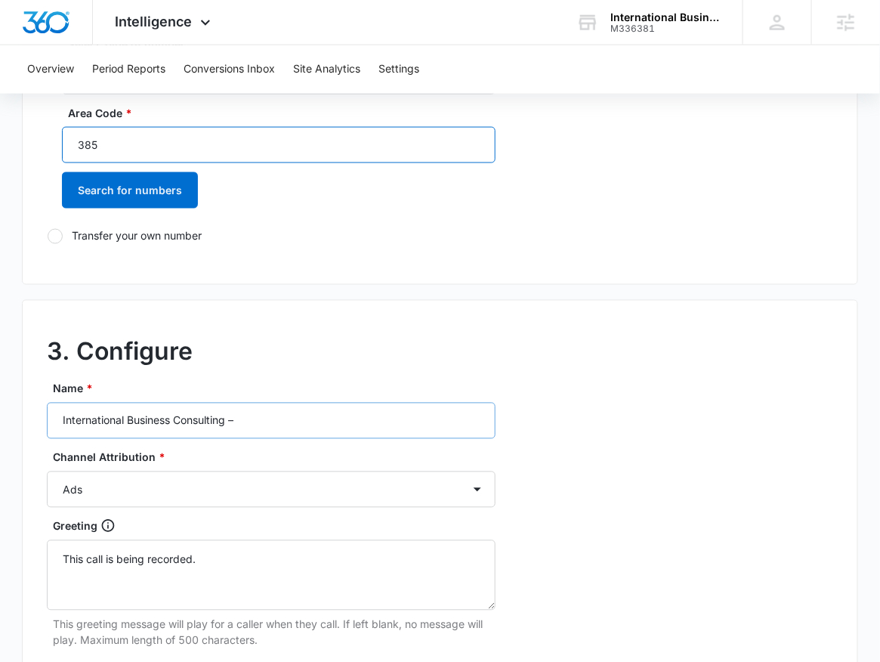
type input "385"
click at [354, 406] on input "International Business Consulting –" at bounding box center [271, 421] width 449 height 36
click at [263, 426] on input "International Business Consulting –" at bounding box center [271, 421] width 449 height 36
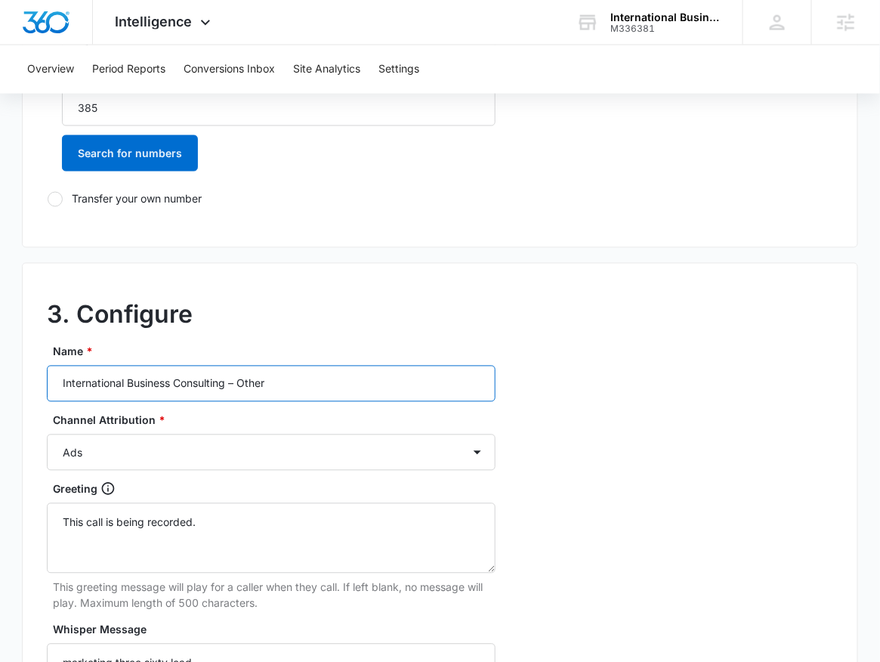
scroll to position [595, 0]
type input "International Business Consulting – Other"
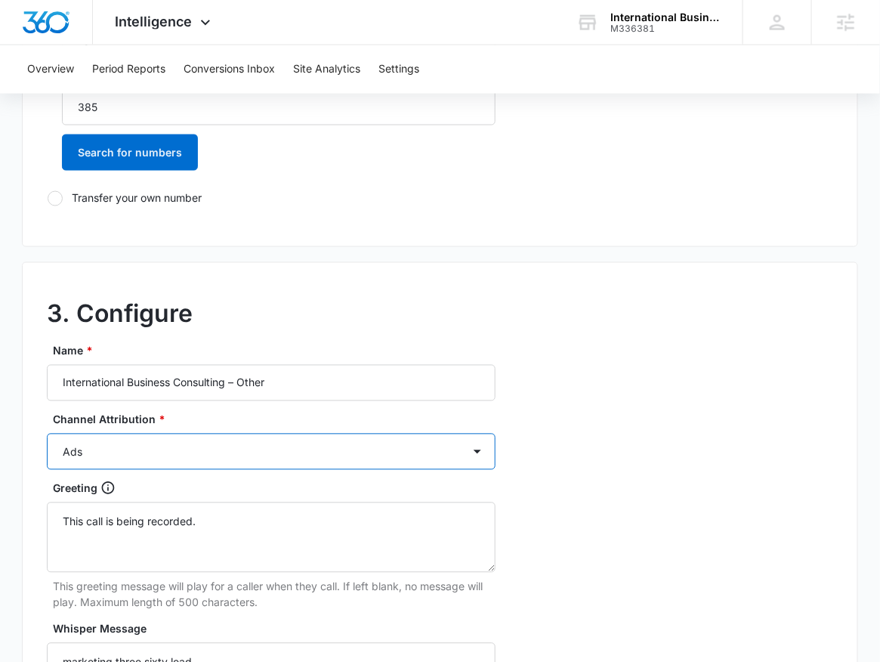
click at [110, 455] on select "Ads Local Service Ads Content Social Other" at bounding box center [271, 452] width 449 height 36
select select "OTHER"
click at [47, 434] on select "Ads Local Service Ads Content Social Other" at bounding box center [271, 452] width 449 height 36
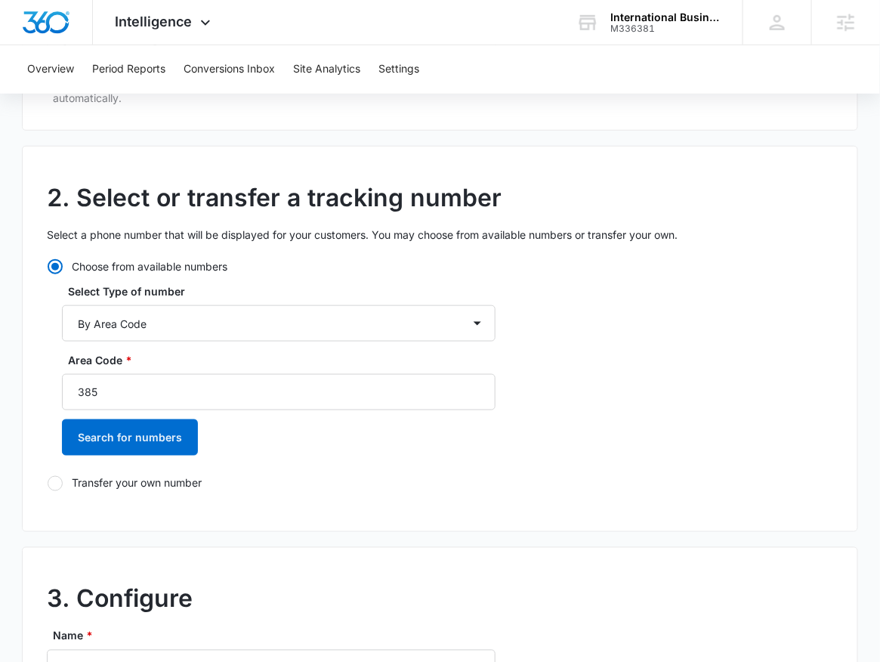
scroll to position [311, 0]
click at [140, 434] on button "Search for numbers" at bounding box center [130, 436] width 136 height 36
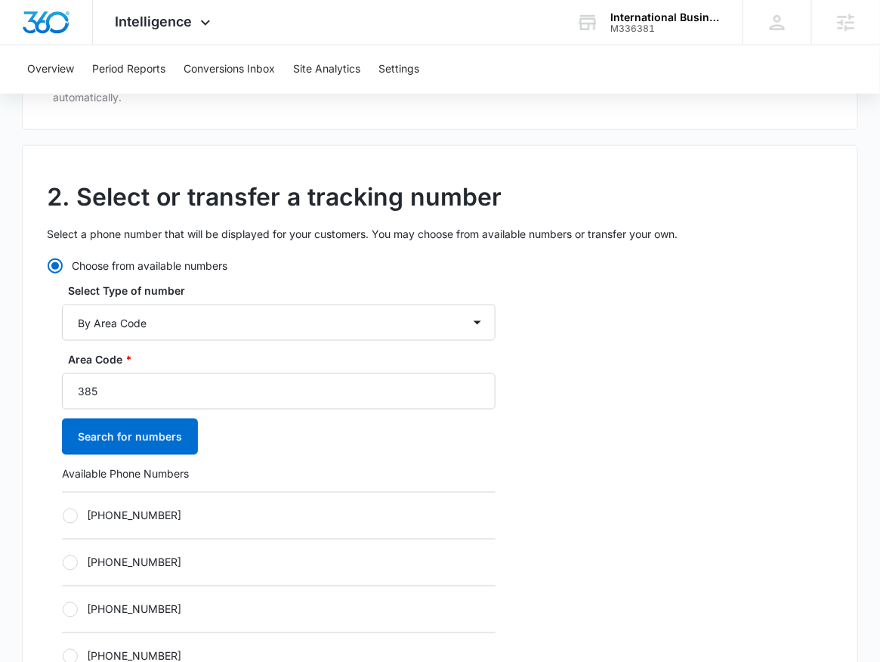
click at [137, 511] on label "+13852737452" at bounding box center [279, 516] width 434 height 16
click at [63, 515] on input "+13852737452" at bounding box center [62, 515] width 1 height 1
radio input "true"
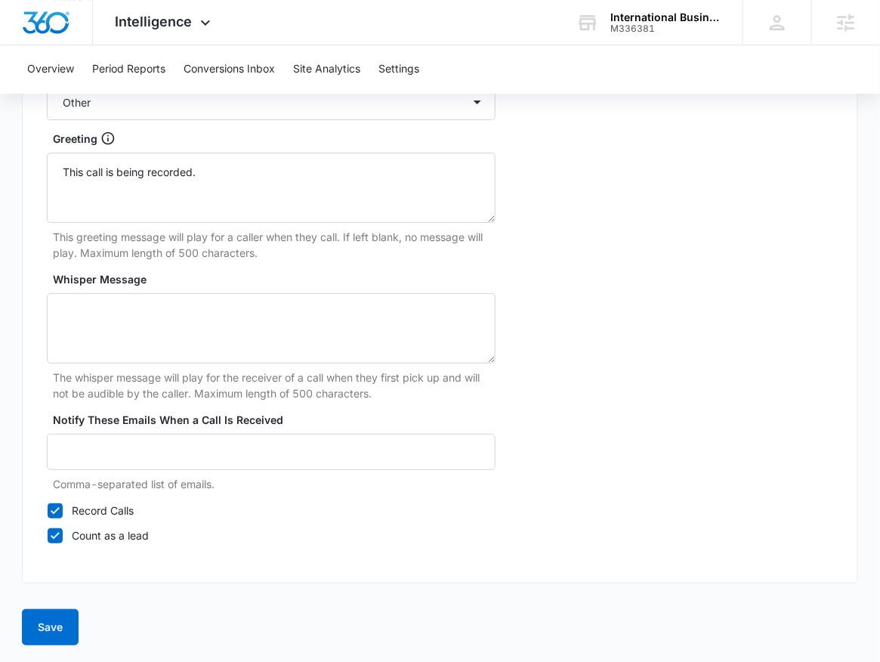
scroll to position [1440, 0]
click at [66, 608] on button "Save" at bounding box center [50, 626] width 57 height 36
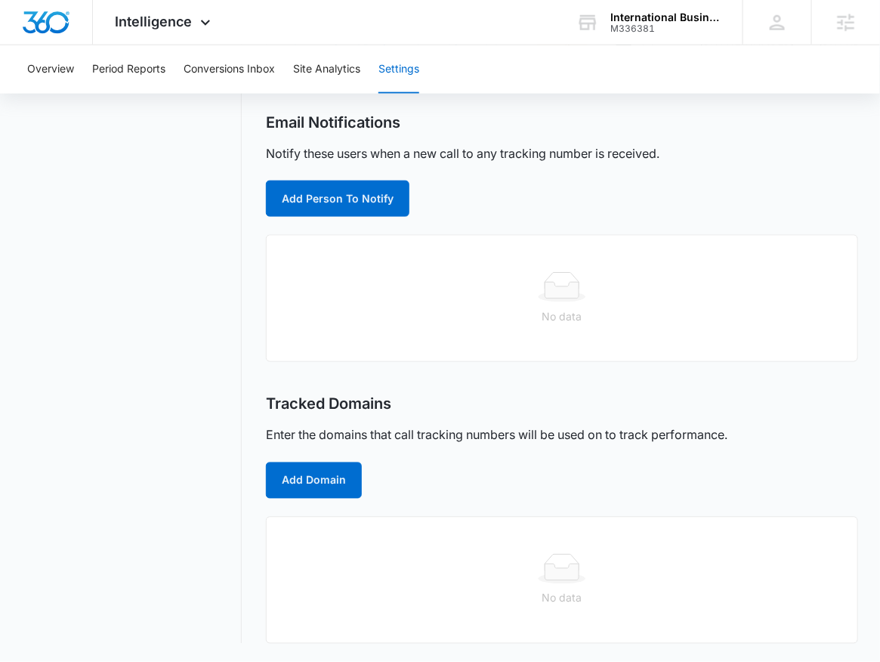
scroll to position [459, 0]
click at [327, 496] on button "Add Domain" at bounding box center [314, 480] width 96 height 36
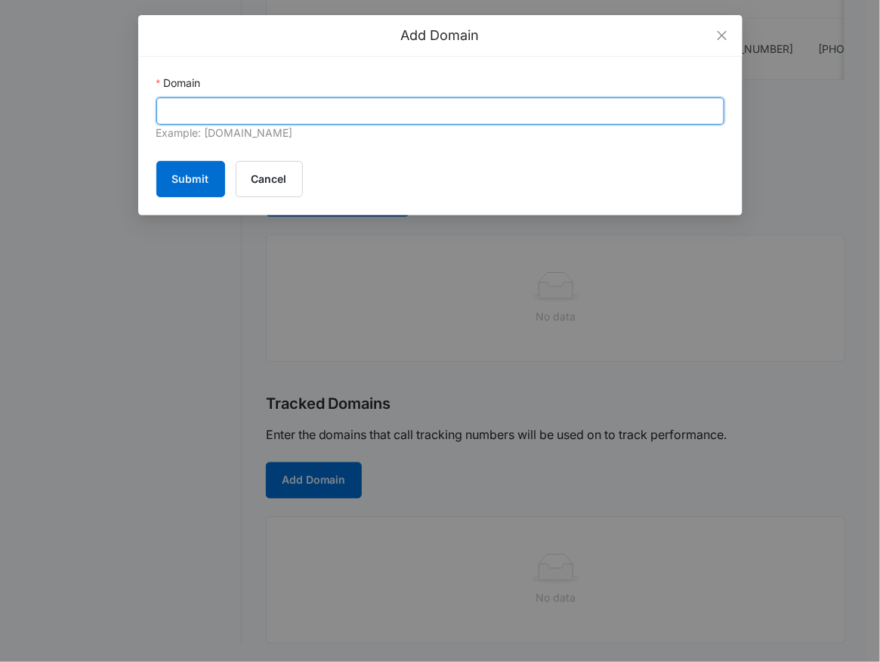
click at [295, 107] on input "Domain" at bounding box center [440, 110] width 568 height 27
paste input "theibconsulting.com"
type input "theibconsulting.com"
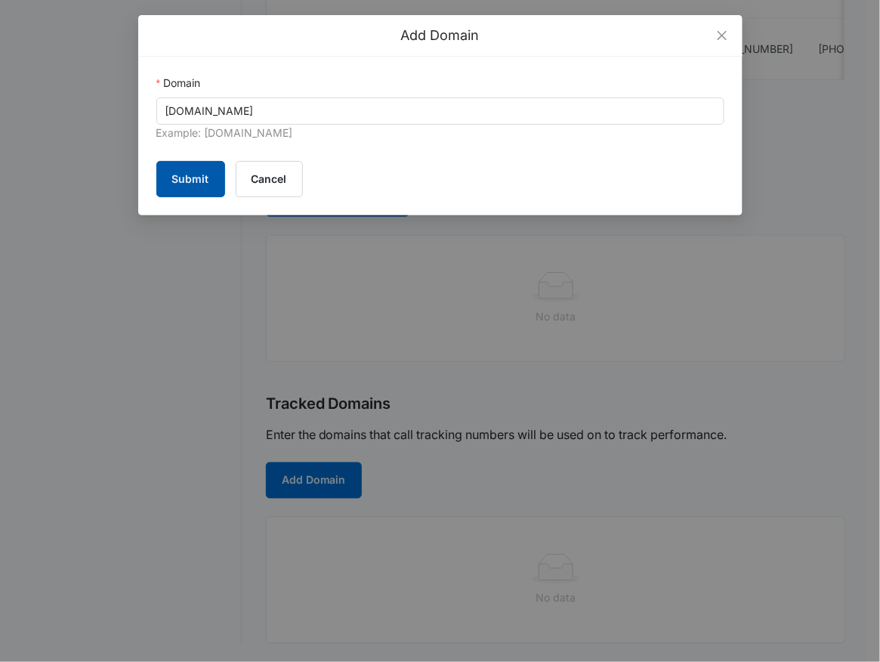
click at [193, 181] on button "Submit" at bounding box center [190, 179] width 69 height 36
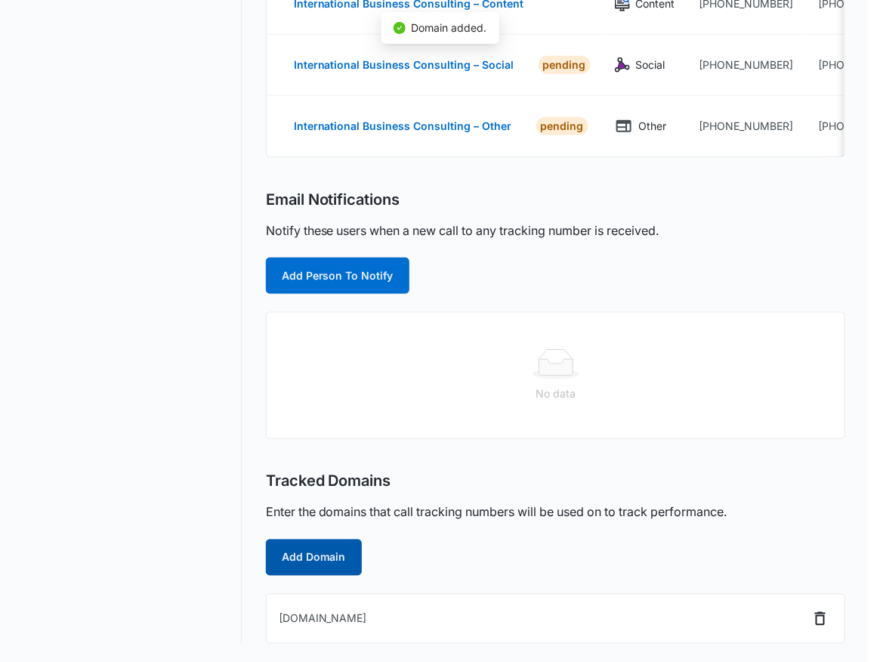
scroll to position [381, 0]
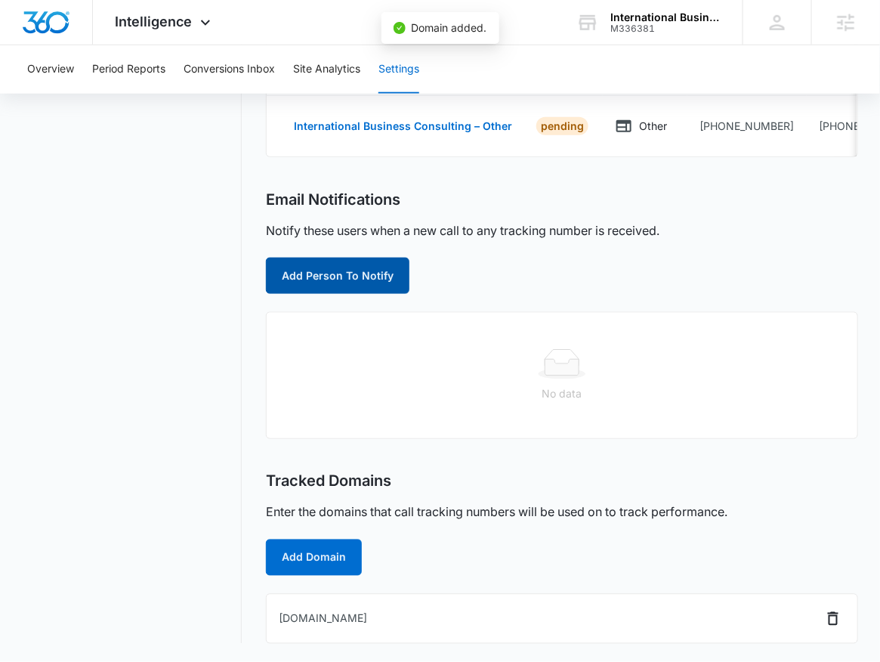
click at [352, 272] on button "Add Person To Notify" at bounding box center [338, 276] width 144 height 36
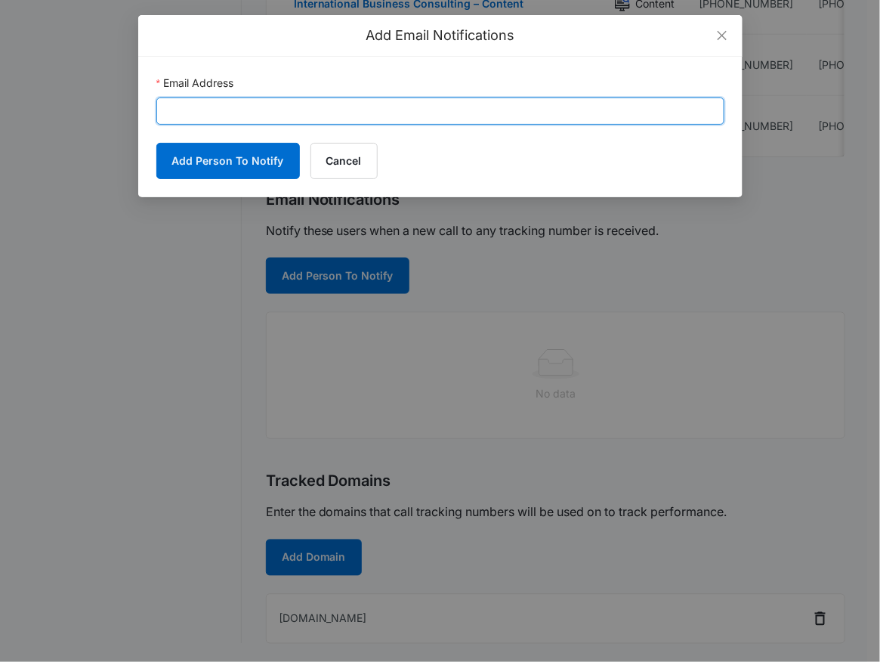
drag, startPoint x: 304, startPoint y: 107, endPoint x: 231, endPoint y: 137, distance: 78.6
click at [302, 107] on input "Email Address" at bounding box center [440, 110] width 568 height 27
paste input "cy.patterson@madwire.com"
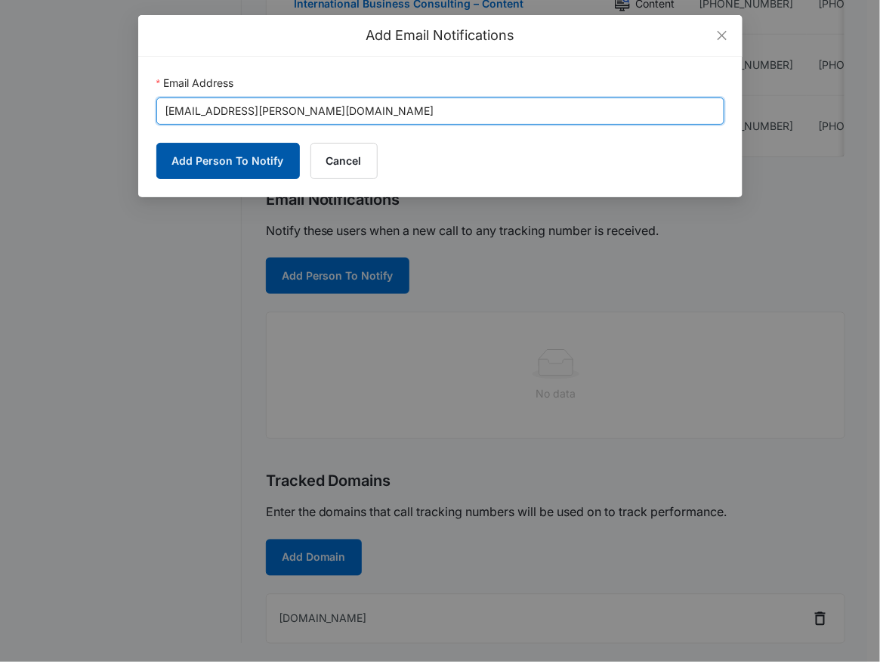
type input "cy.patterson@madwire.com"
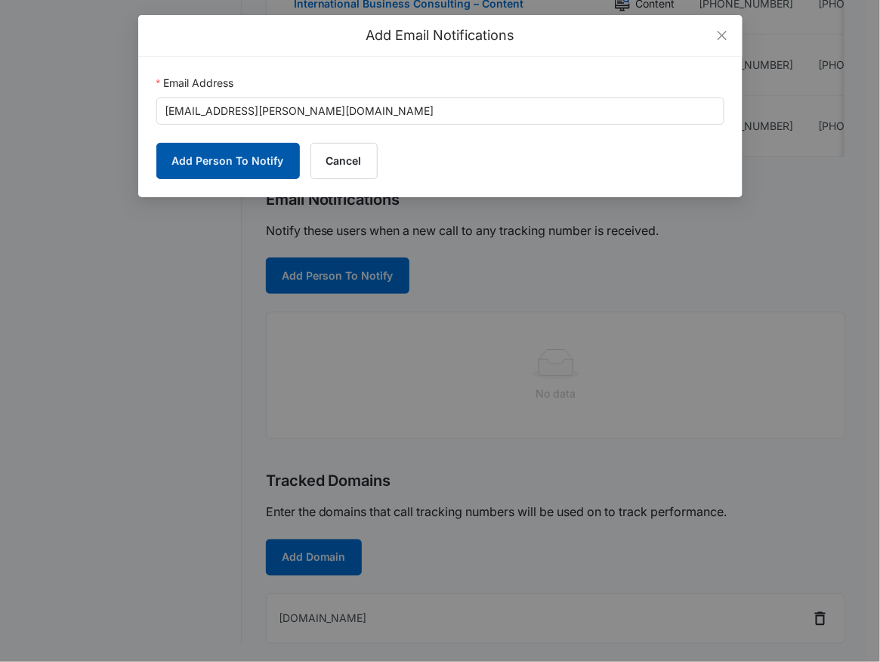
click at [196, 156] on button "Add Person To Notify" at bounding box center [228, 161] width 144 height 36
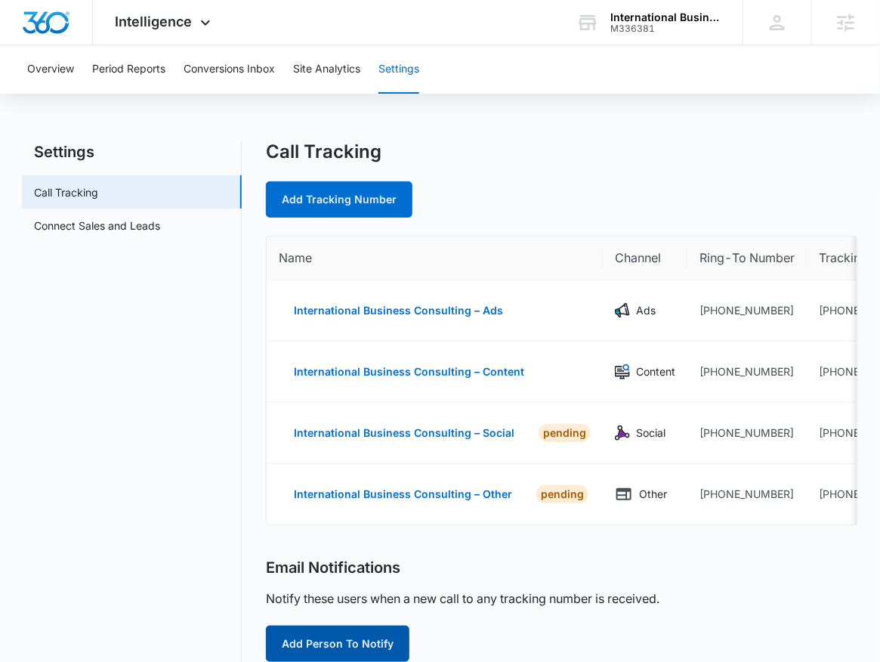
scroll to position [0, 0]
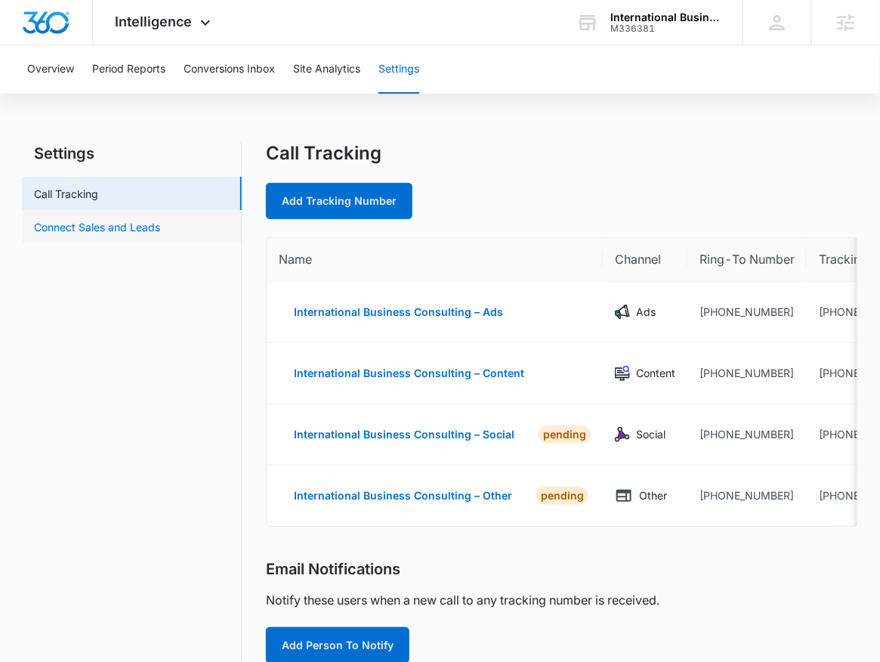
click at [132, 231] on link "Connect Sales and Leads" at bounding box center [97, 227] width 126 height 16
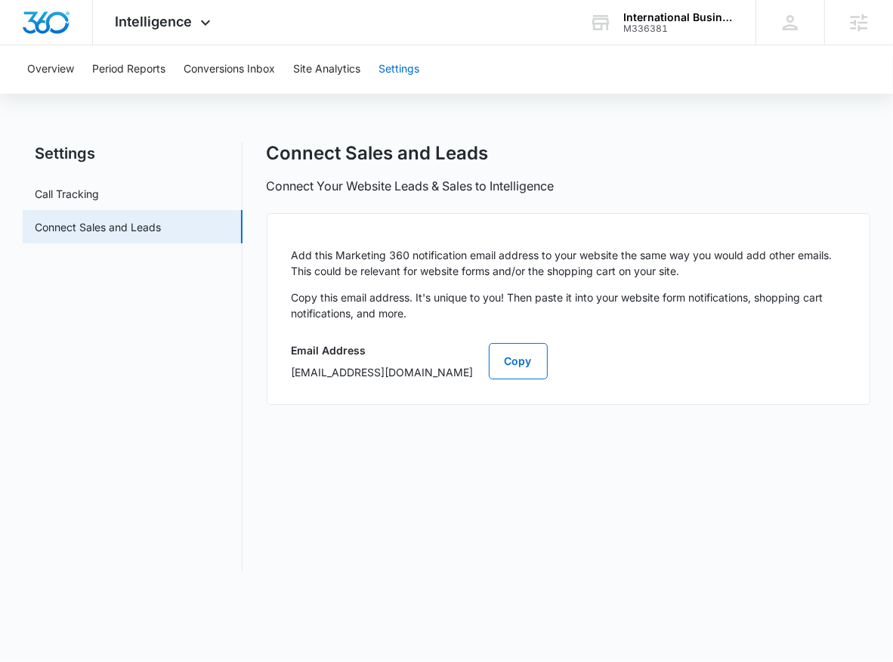
click at [386, 65] on button "Settings" at bounding box center [398, 69] width 41 height 48
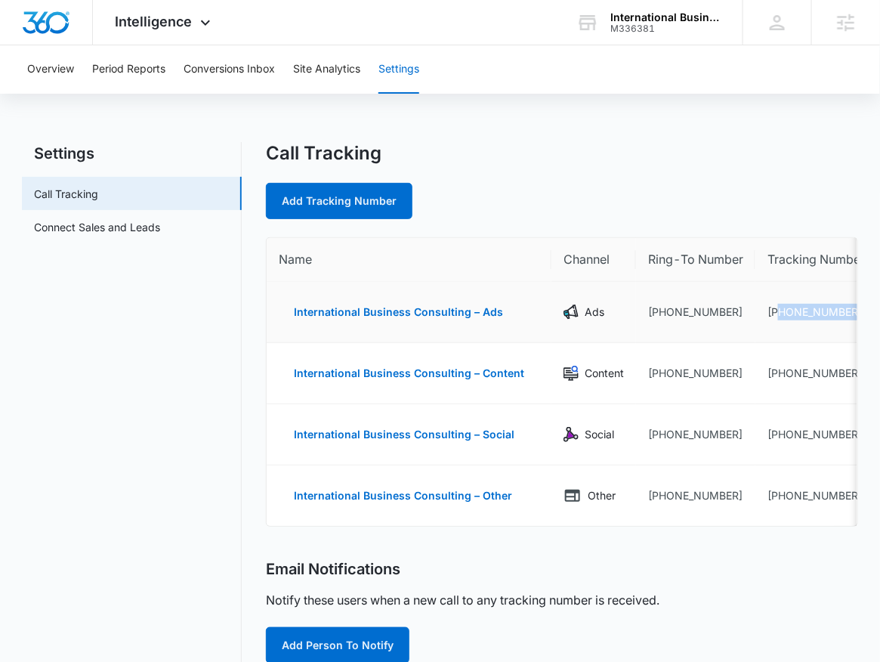
scroll to position [0, 63]
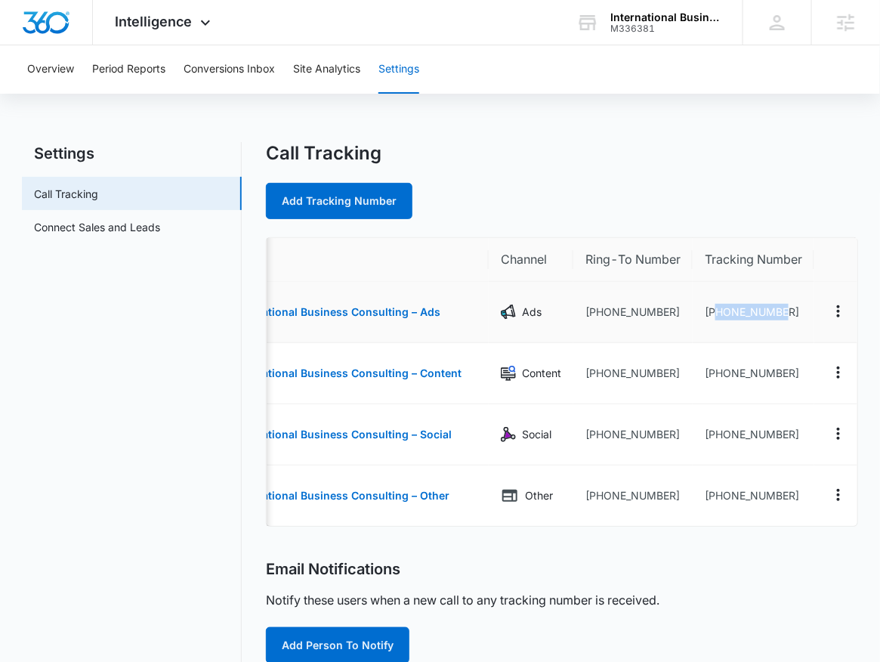
drag, startPoint x: 775, startPoint y: 312, endPoint x: 798, endPoint y: 310, distance: 23.5
click at [798, 307] on td "+13852734317" at bounding box center [754, 312] width 122 height 61
copy td "3852734317"
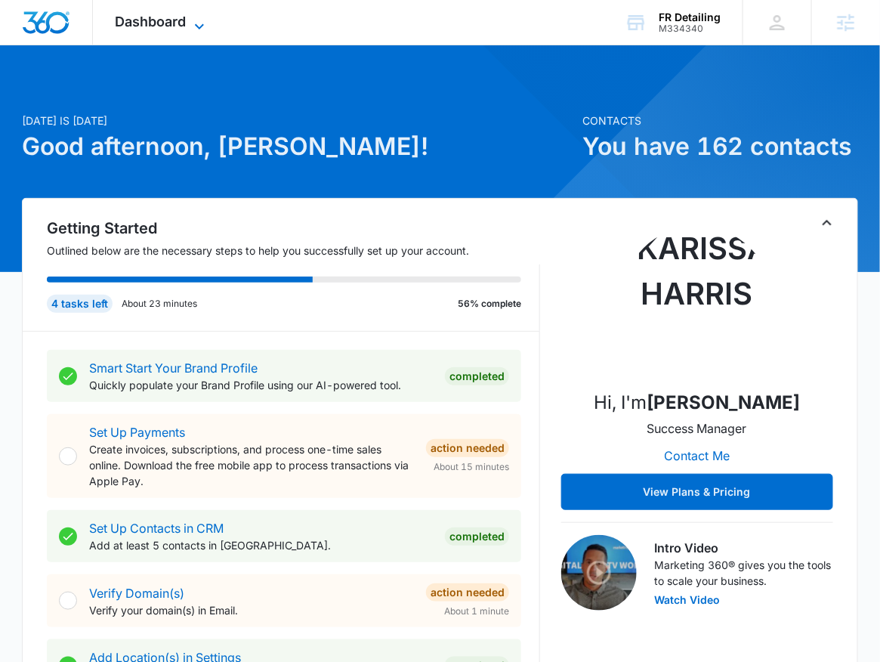
click at [136, 23] on span "Dashboard" at bounding box center [151, 22] width 71 height 16
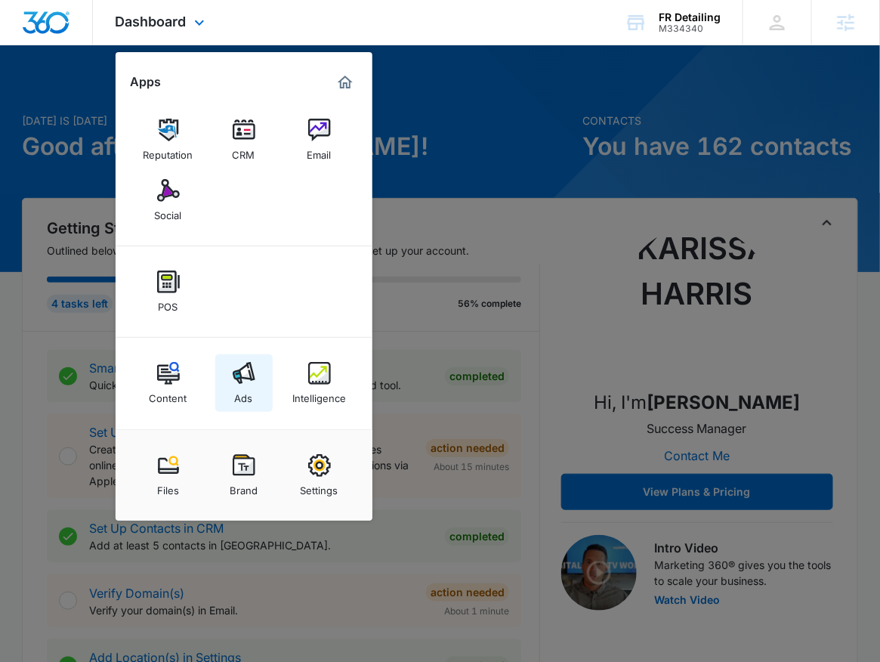
click at [248, 406] on link "Ads" at bounding box center [243, 382] width 57 height 57
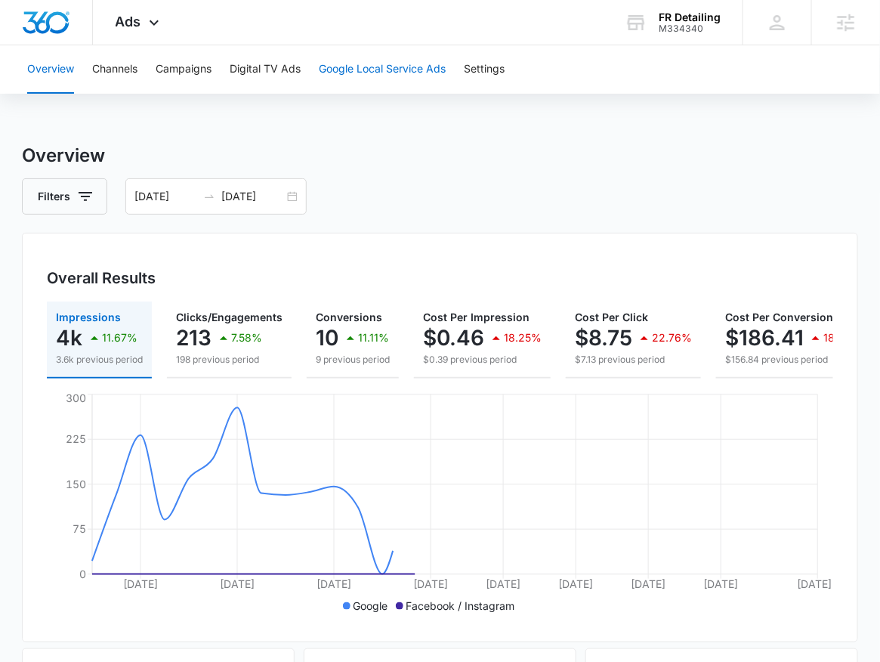
click at [423, 59] on button "Google Local Service Ads" at bounding box center [382, 69] width 127 height 48
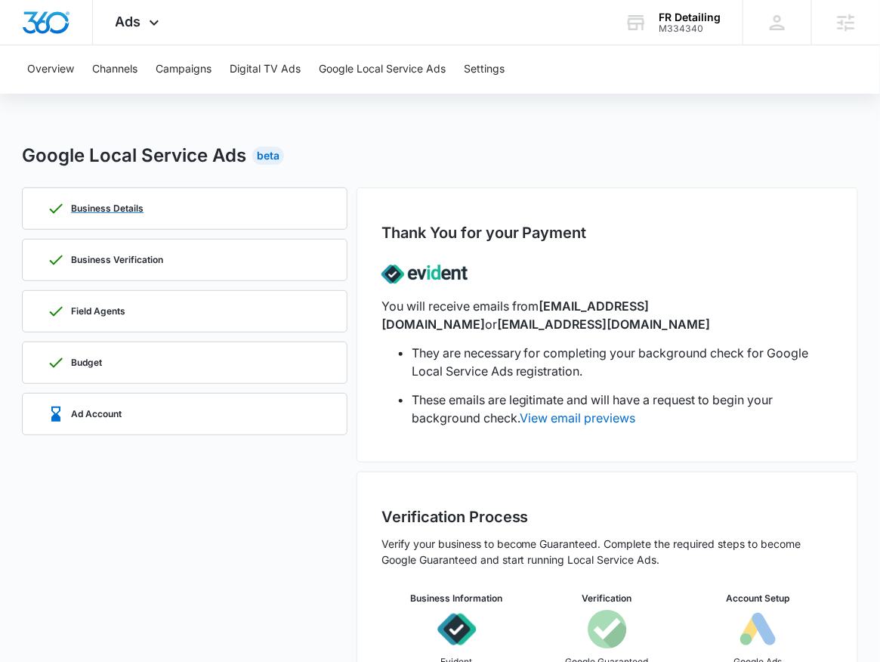
click at [235, 205] on div "Business Details" at bounding box center [185, 208] width 276 height 41
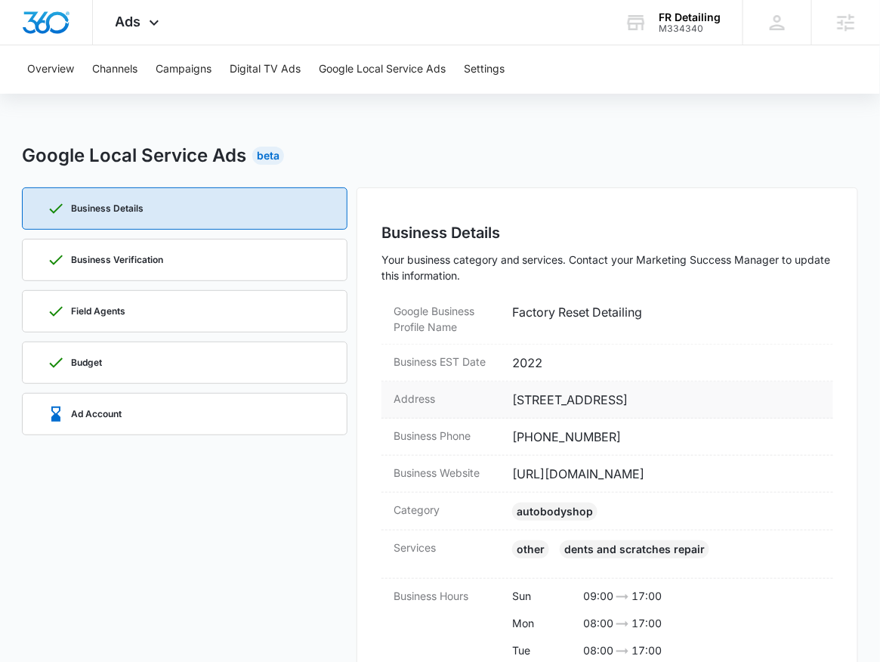
drag, startPoint x: 743, startPoint y: 400, endPoint x: 505, endPoint y: 403, distance: 238.7
click at [505, 403] on div "Address 102 Windvale Ct, Raleigh, NC 27518" at bounding box center [607, 399] width 452 height 37
copy div "102 Windvale Ct, Raleigh, NC 27518"
click at [171, 319] on div "Field Agents" at bounding box center [185, 311] width 276 height 41
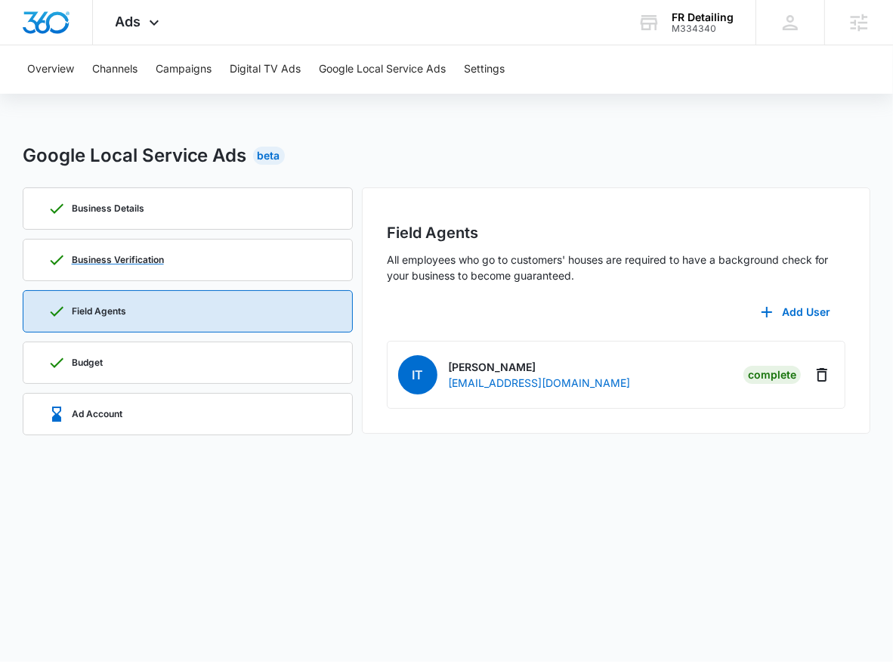
click at [191, 256] on div "Business Verification" at bounding box center [188, 259] width 280 height 41
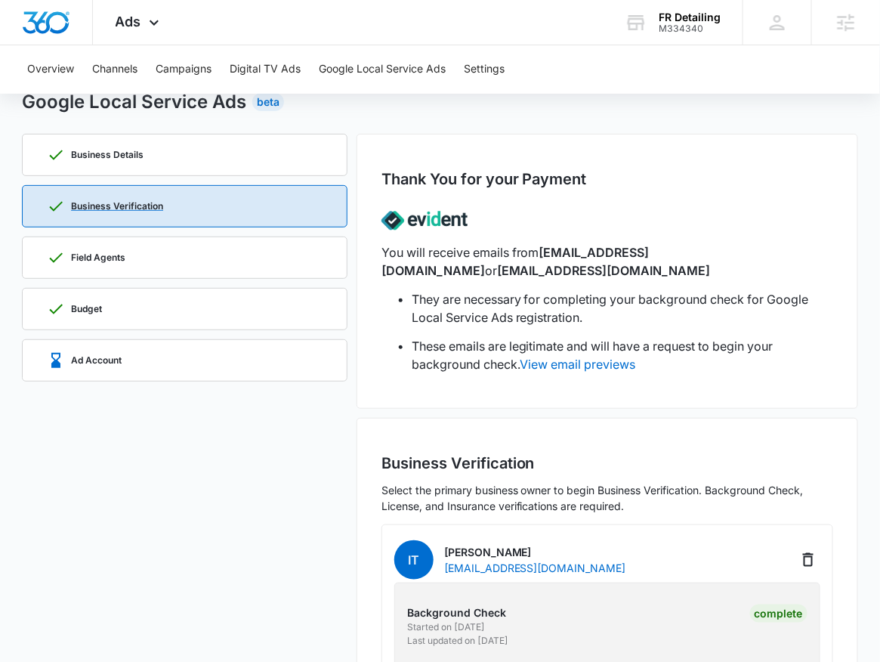
scroll to position [73, 0]
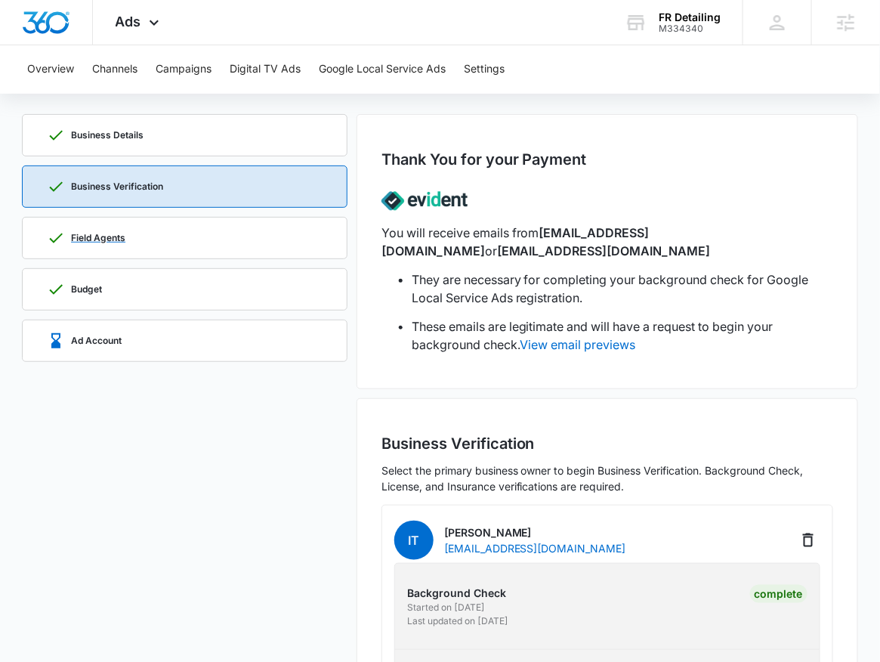
click at [100, 246] on div "Field Agents" at bounding box center [185, 238] width 276 height 41
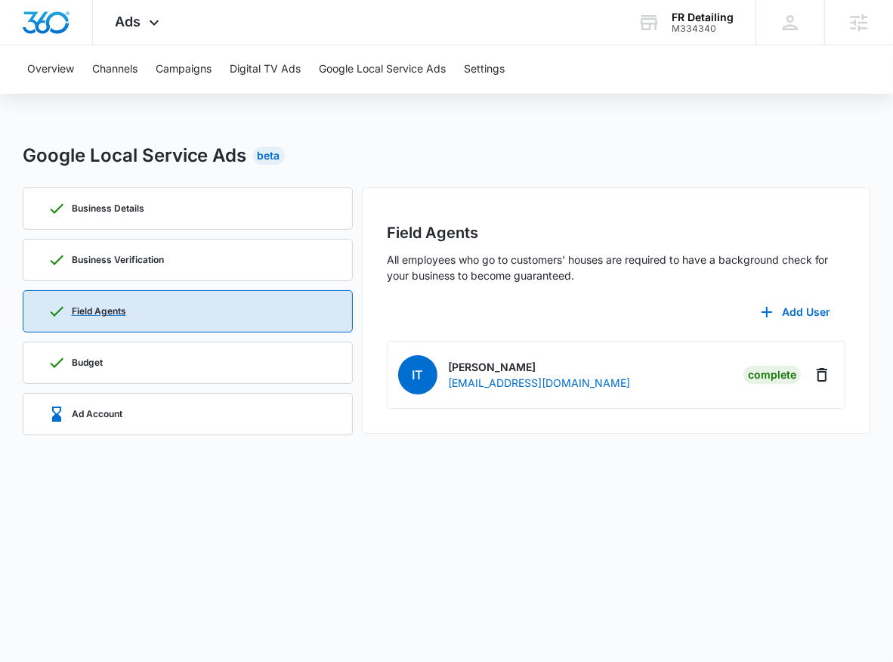
click at [161, 218] on div "Business Details" at bounding box center [188, 208] width 280 height 41
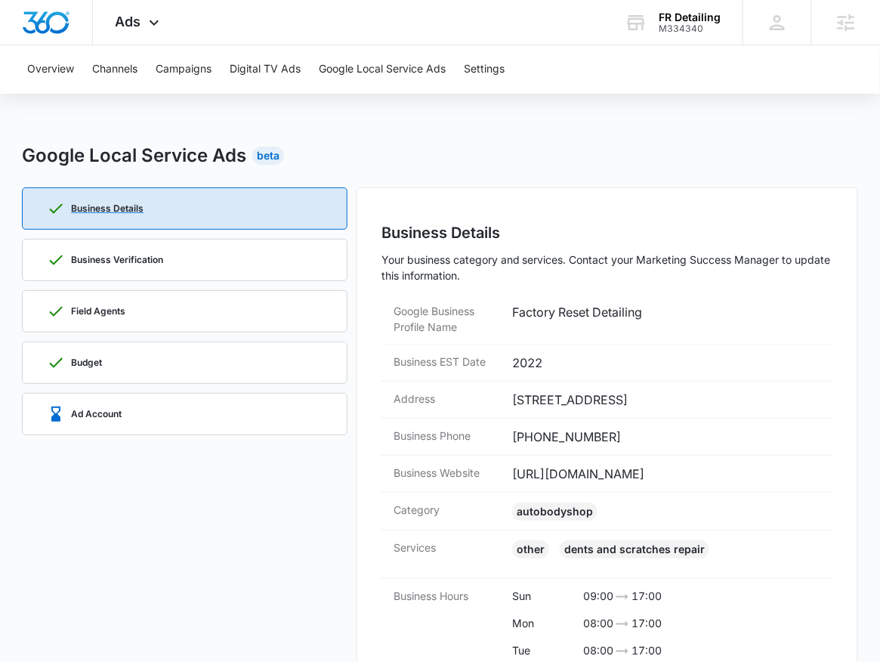
click at [161, 218] on div "Business Details" at bounding box center [185, 208] width 276 height 41
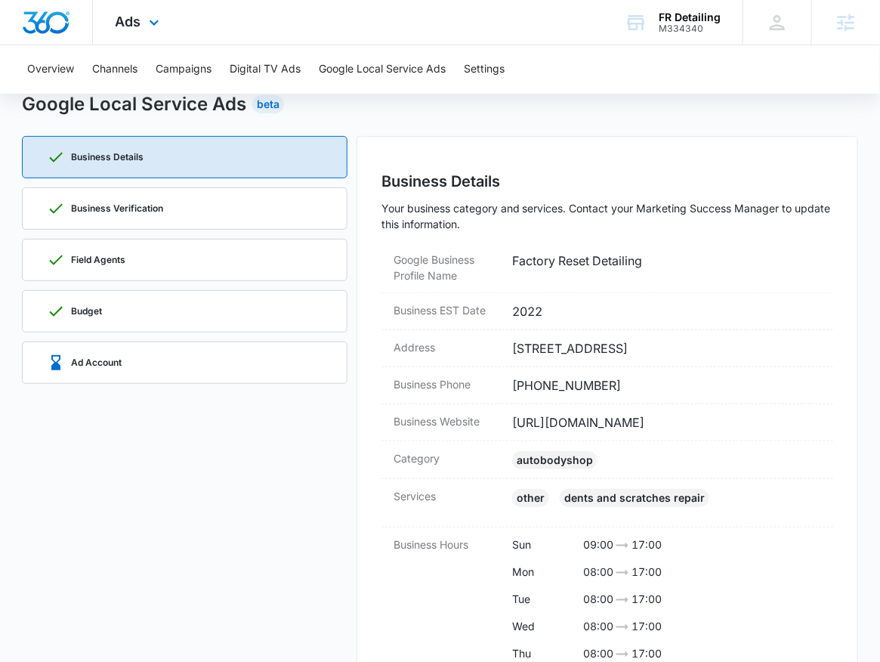
scroll to position [38, 0]
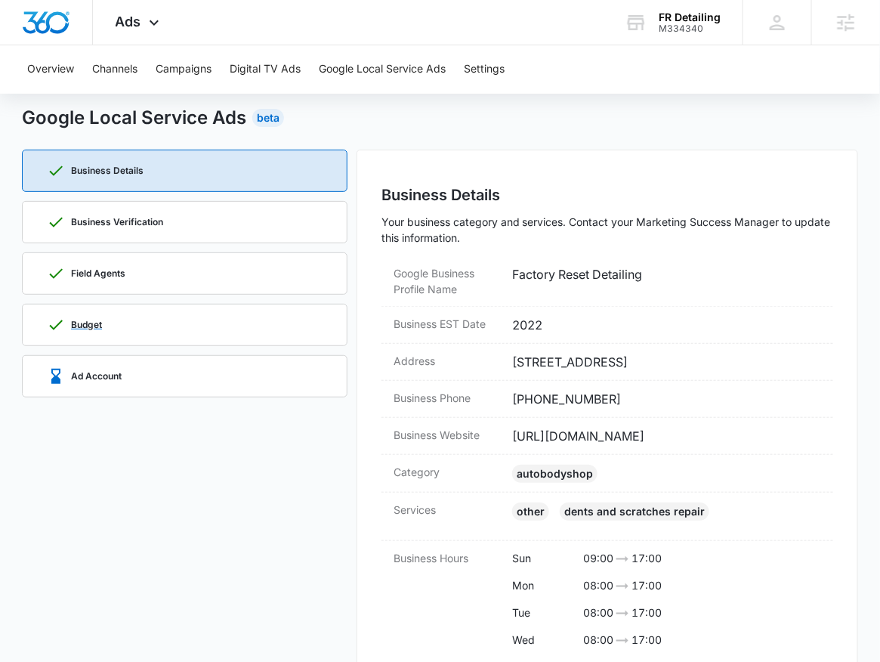
click at [257, 327] on div "Budget" at bounding box center [185, 324] width 276 height 41
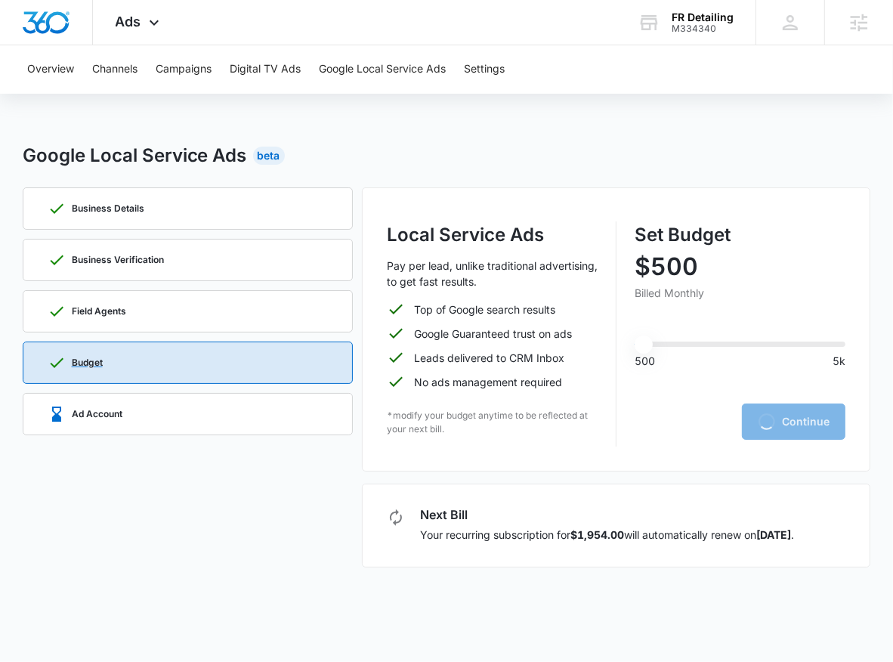
type input "500"
click at [235, 399] on div "Ad Account" at bounding box center [188, 414] width 280 height 41
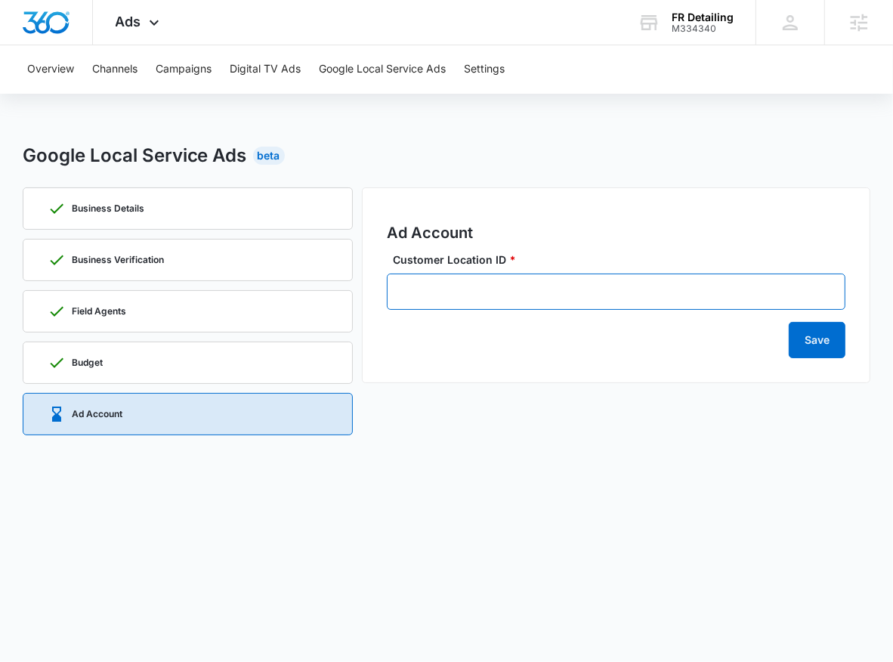
click at [440, 293] on input "Customer Location ID *" at bounding box center [616, 291] width 459 height 36
paste input "929-653-7364"
type input "929-653-7364"
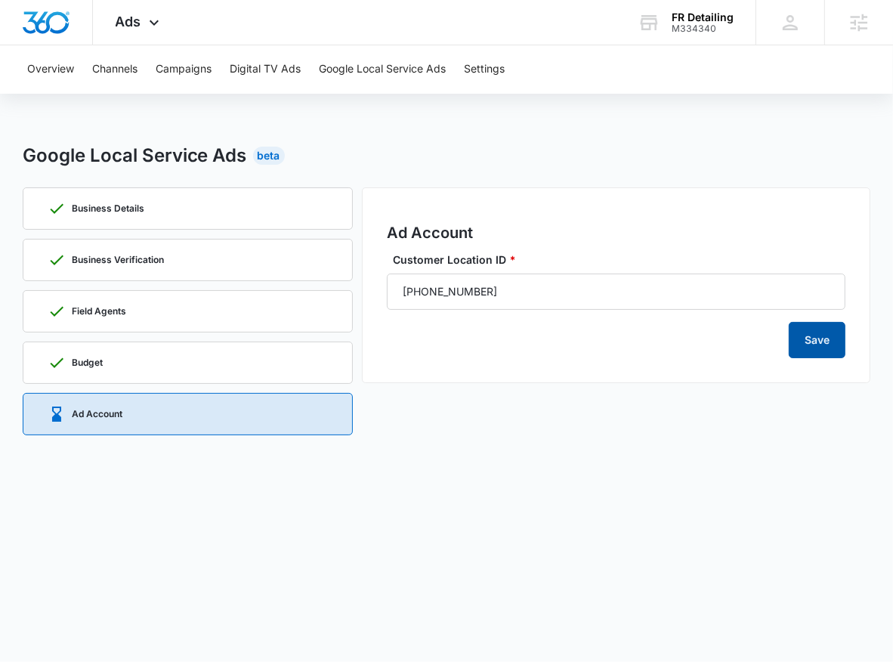
click at [814, 327] on button "Save" at bounding box center [817, 340] width 57 height 36
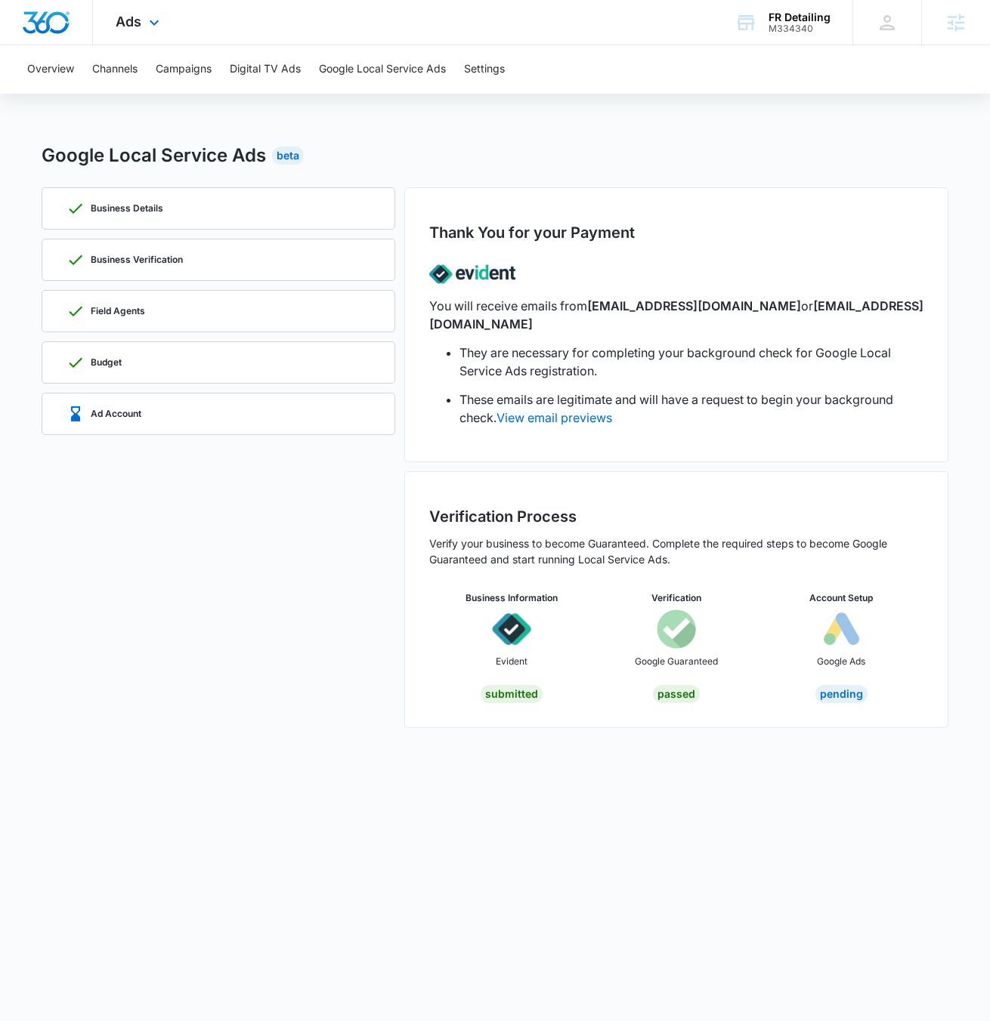
click at [159, 12] on div "Ads Apps Reputation CRM Email Social POS Content Ads Intelligence Files Brand S…" at bounding box center [139, 22] width 93 height 45
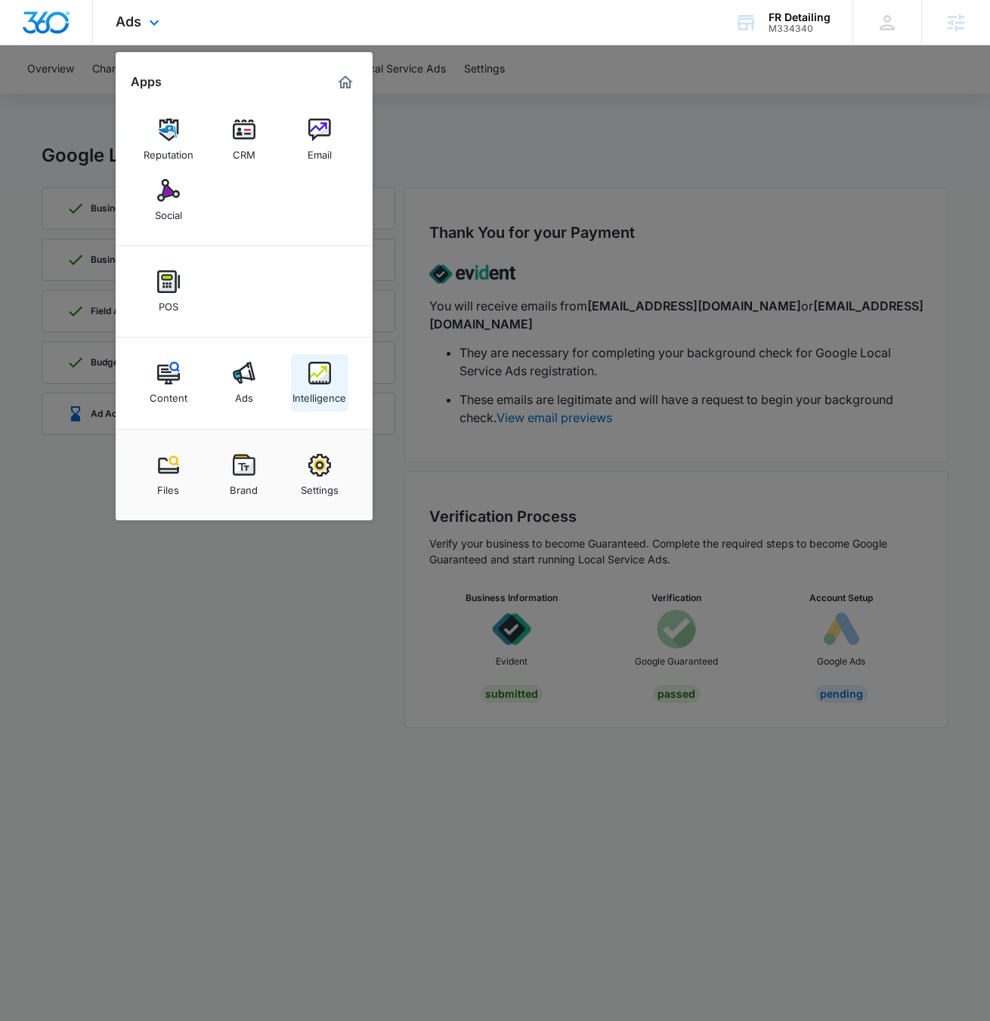
click at [342, 388] on div "Intelligence" at bounding box center [319, 394] width 54 height 20
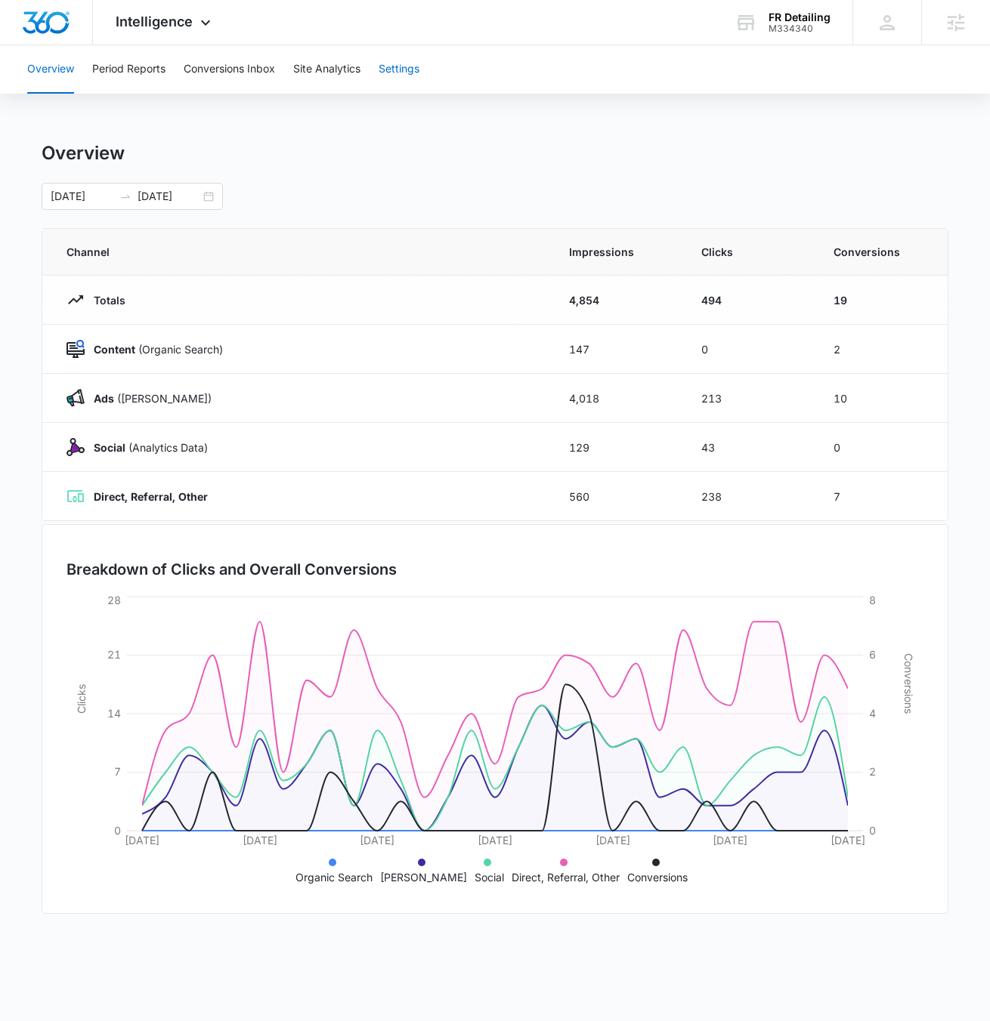
click at [406, 64] on button "Settings" at bounding box center [398, 69] width 41 height 48
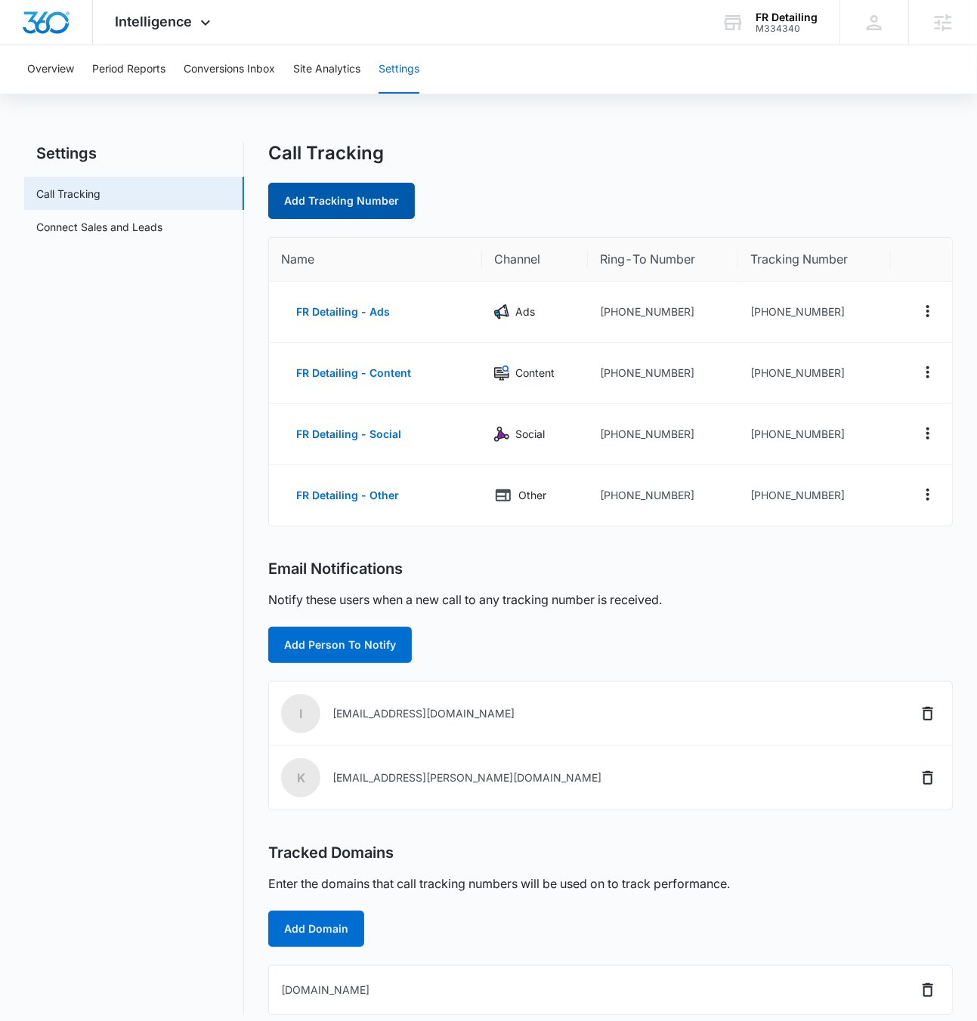
click at [341, 184] on link "Add Tracking Number" at bounding box center [341, 201] width 147 height 36
select select "by_area_code"
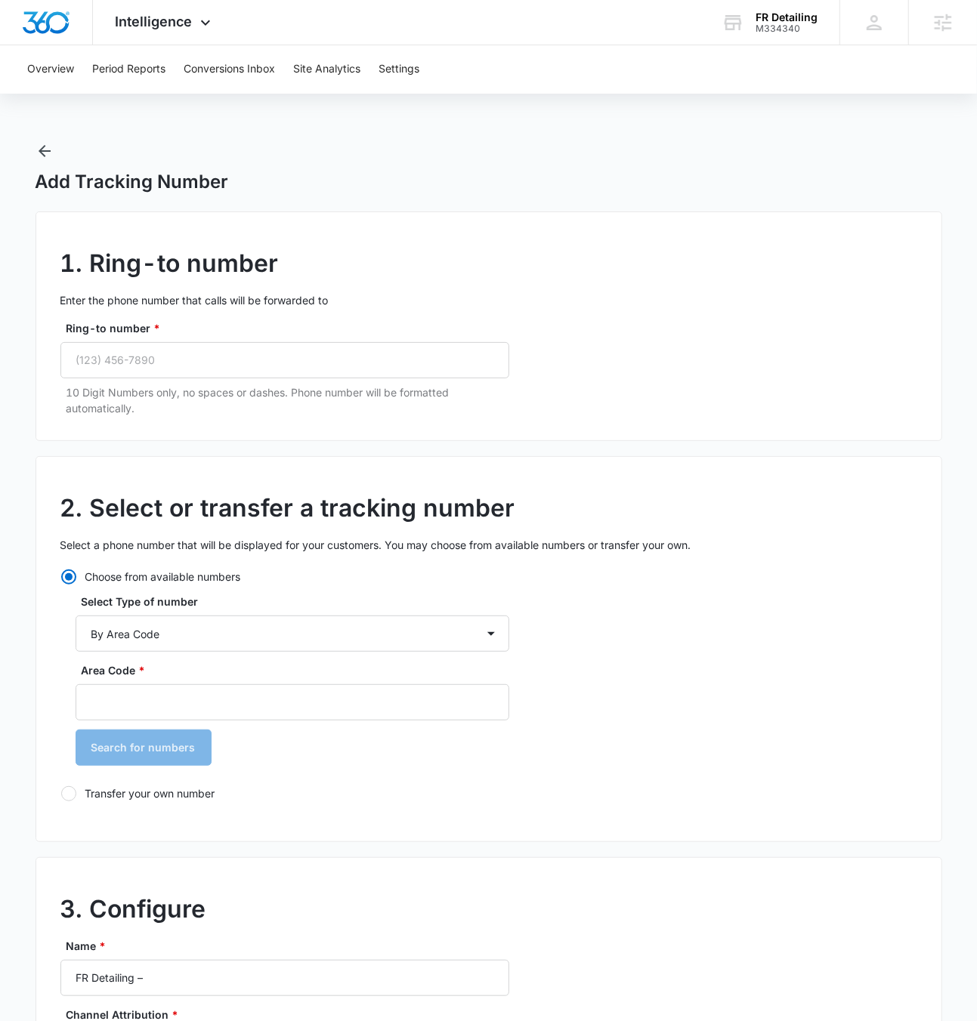
click at [43, 160] on div "Add Tracking Number 1. Ring-to number Enter the phone number that calls will be…" at bounding box center [489, 875] width 906 height 1466
click at [43, 145] on icon "button" at bounding box center [45, 151] width 18 height 18
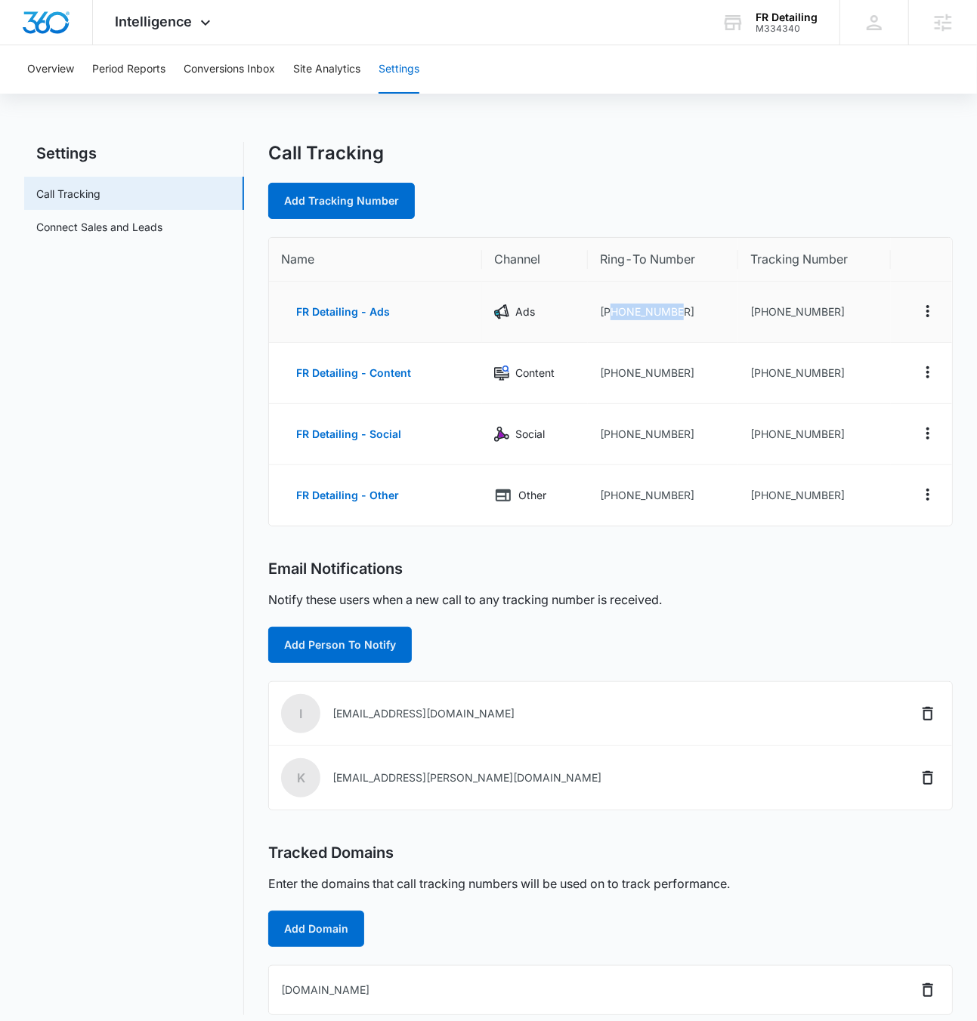
drag, startPoint x: 695, startPoint y: 310, endPoint x: 607, endPoint y: 316, distance: 87.8
click at [607, 316] on td "+19197207488" at bounding box center [663, 312] width 150 height 61
copy td "9197207488"
click at [317, 193] on link "Add Tracking Number" at bounding box center [341, 201] width 147 height 36
select select "by_area_code"
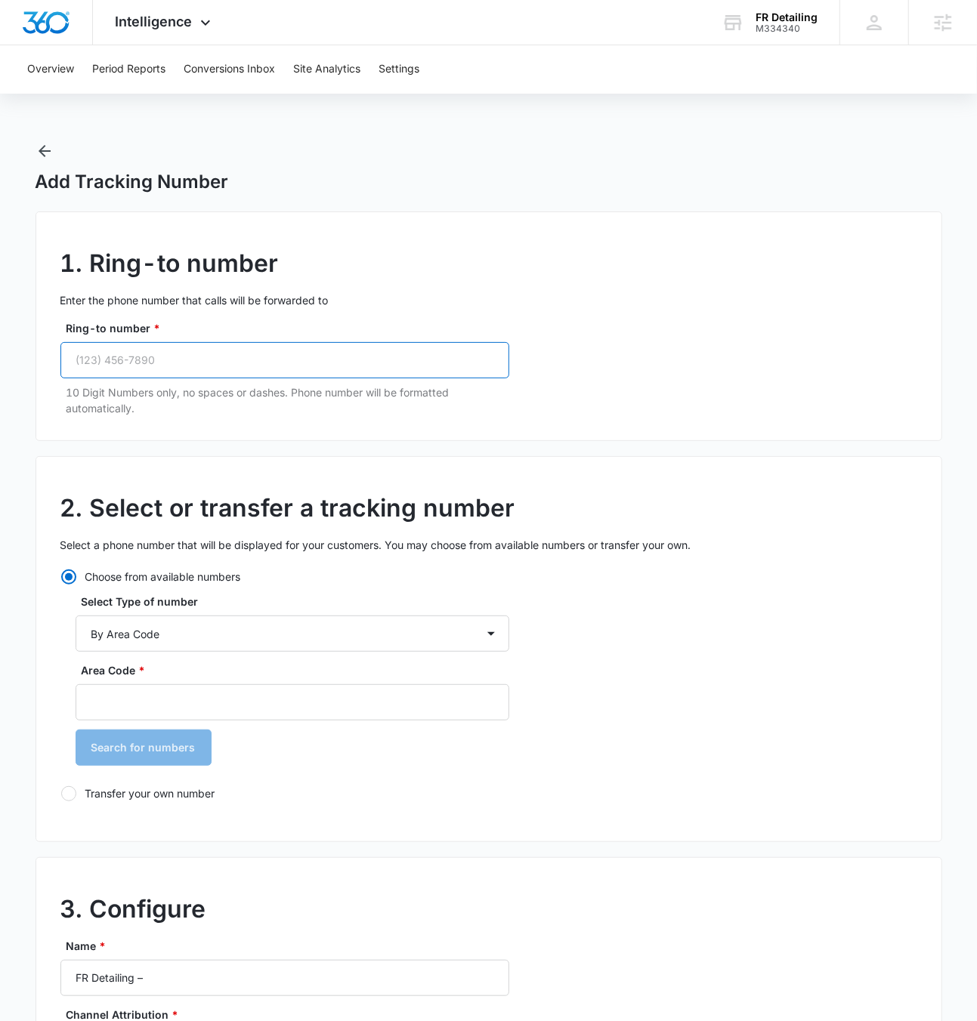
click at [275, 363] on input "Ring-to number *" at bounding box center [284, 360] width 449 height 36
paste input "(919) 720-7488"
type input "(919) 720-7488"
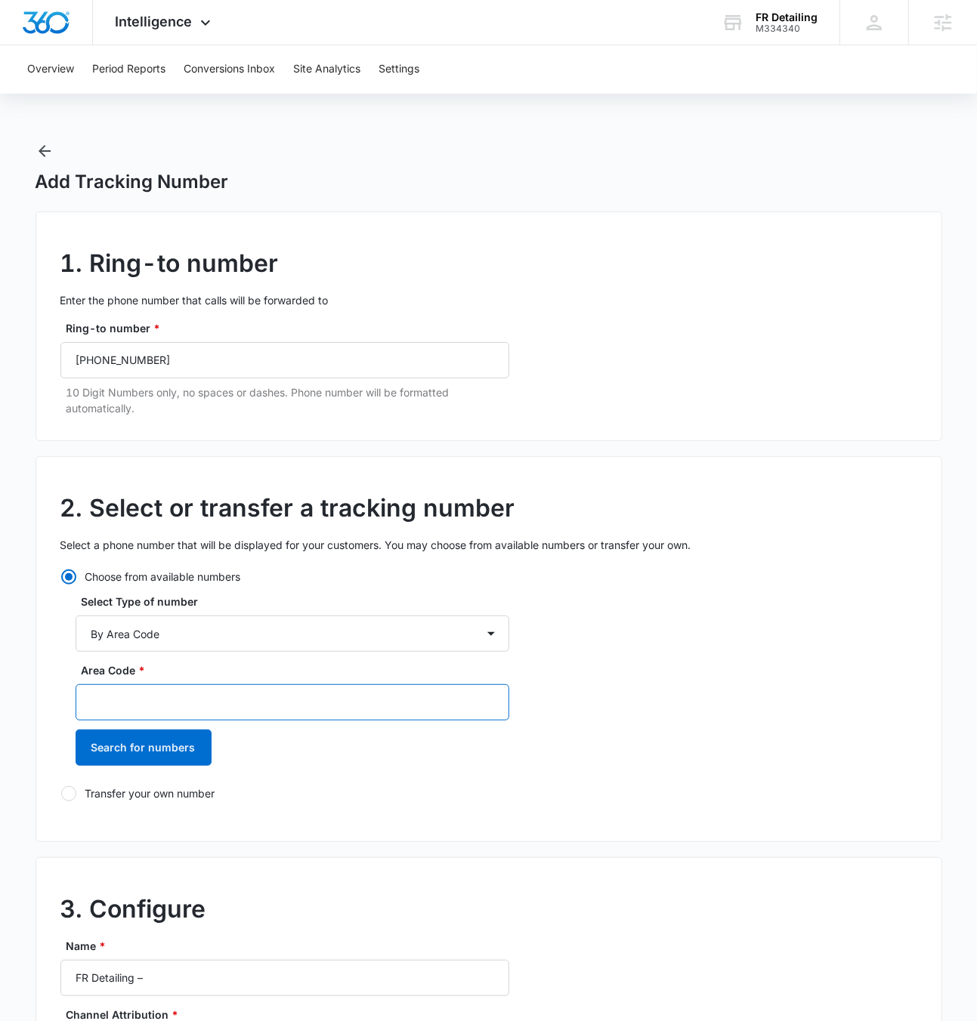
click at [246, 661] on input "Area Code *" at bounding box center [293, 702] width 434 height 36
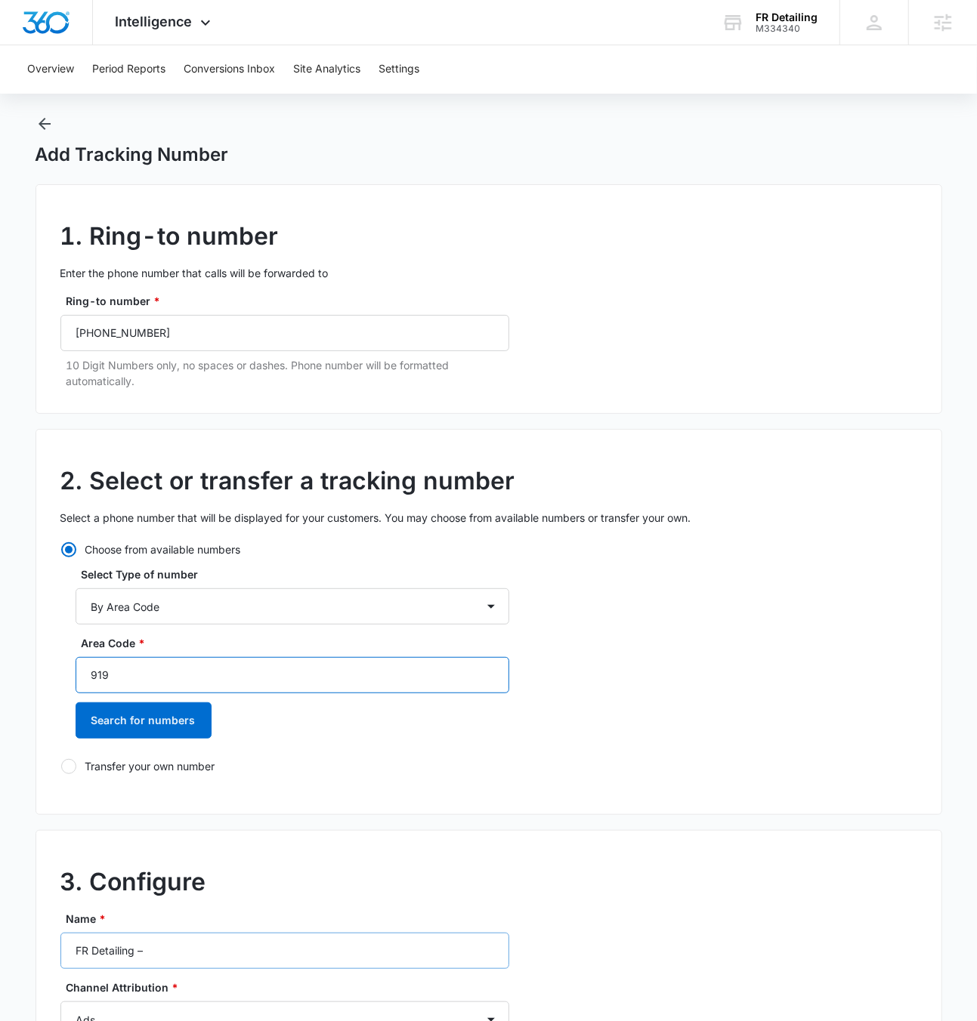
scroll to position [28, 0]
type input "919"
click at [208, 661] on input "FR Detailing –" at bounding box center [284, 950] width 449 height 36
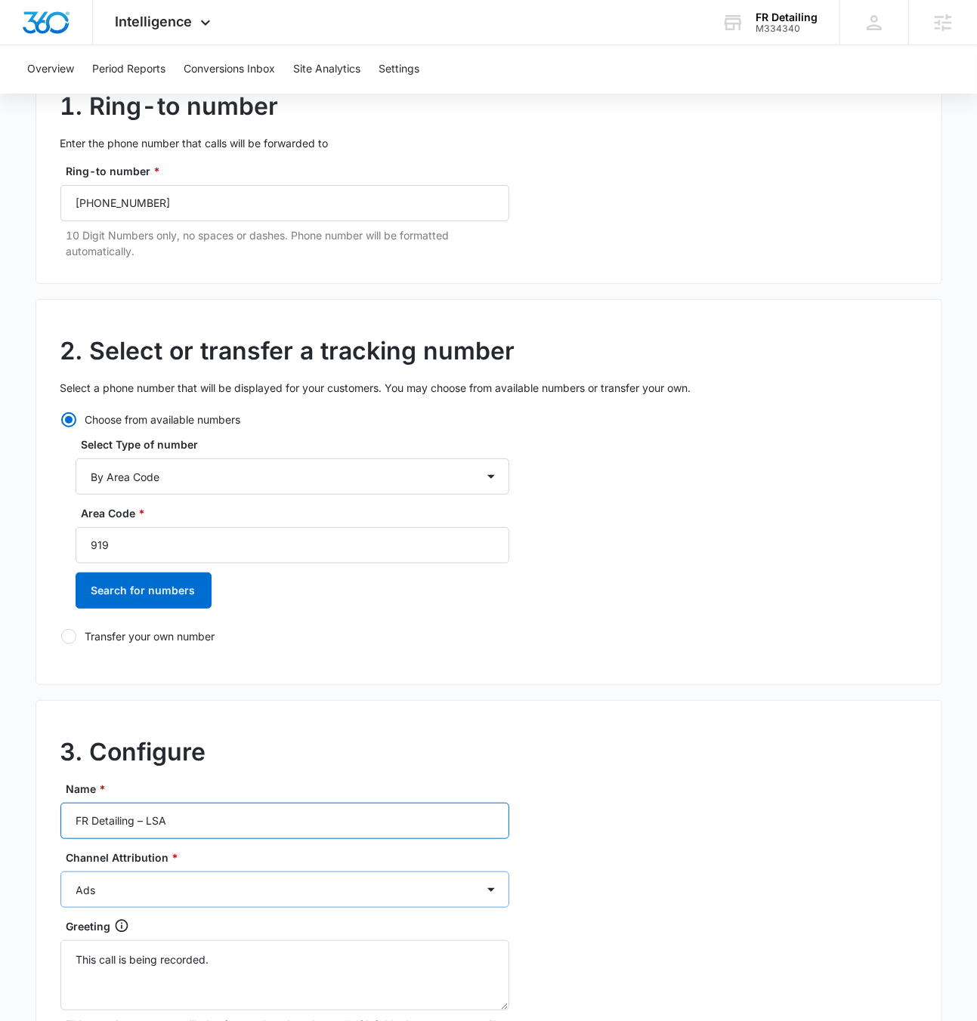
scroll to position [166, 0]
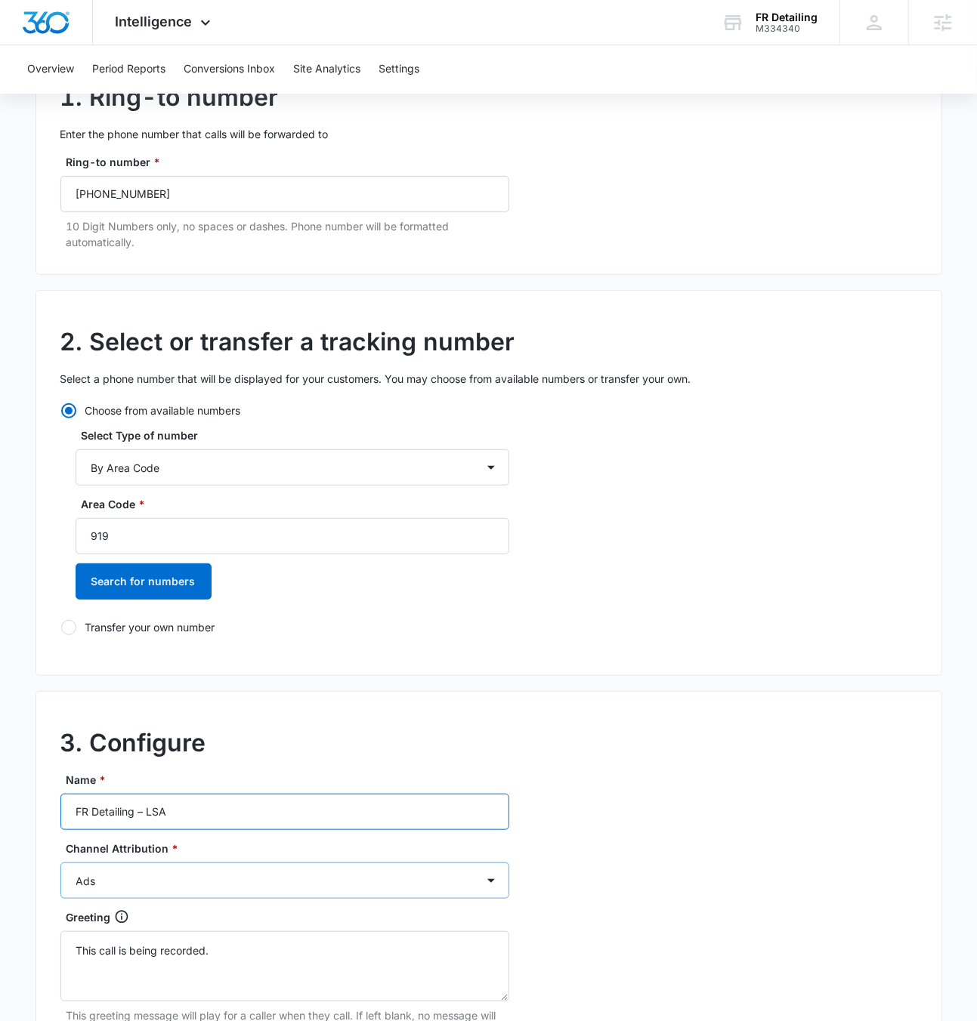
type input "FR Detailing – LSA"
click at [174, 661] on select "Ads Local Service Ads Content Social Other" at bounding box center [284, 881] width 449 height 36
select select "LSA"
click at [60, 661] on select "Ads Local Service Ads Content Social Other" at bounding box center [284, 881] width 449 height 36
click at [787, 661] on div "3. Configure Name * FR Detailing – LSA Channel Attribution * Ads Local Service …" at bounding box center [489, 1026] width 906 height 671
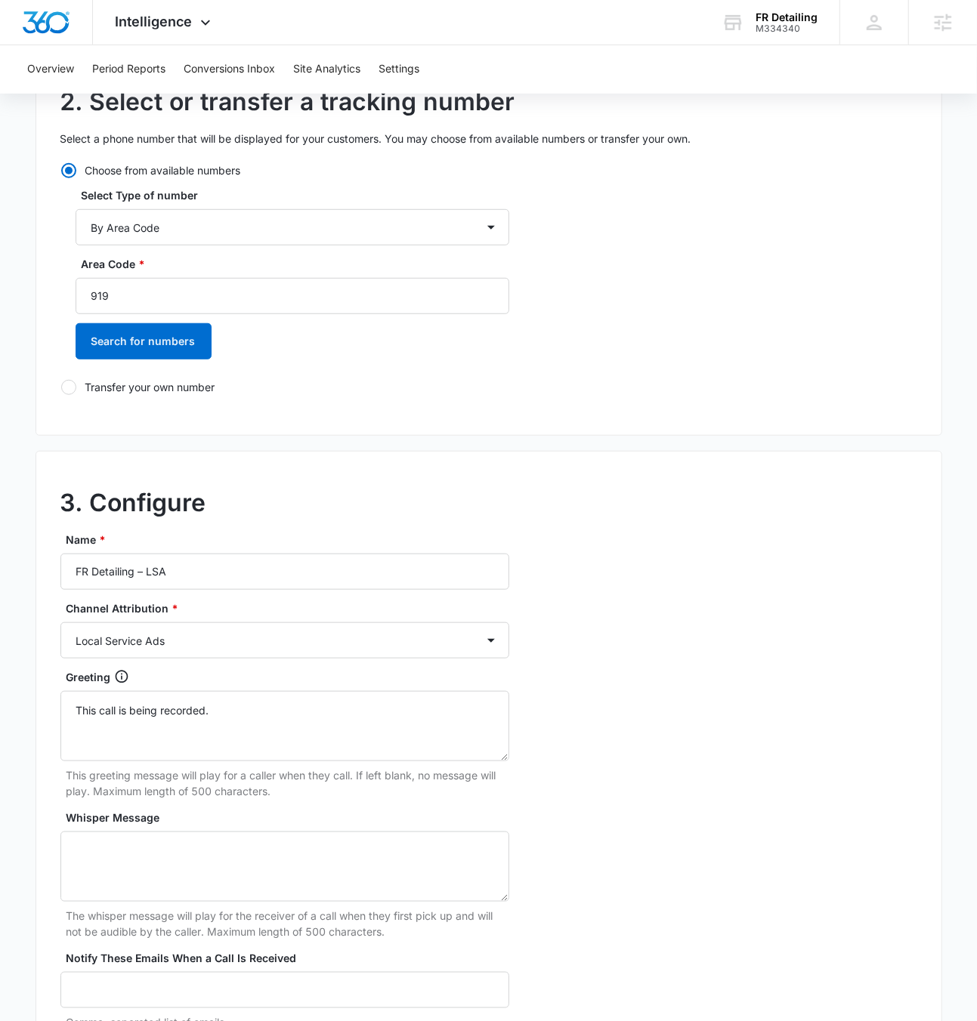
scroll to position [401, 0]
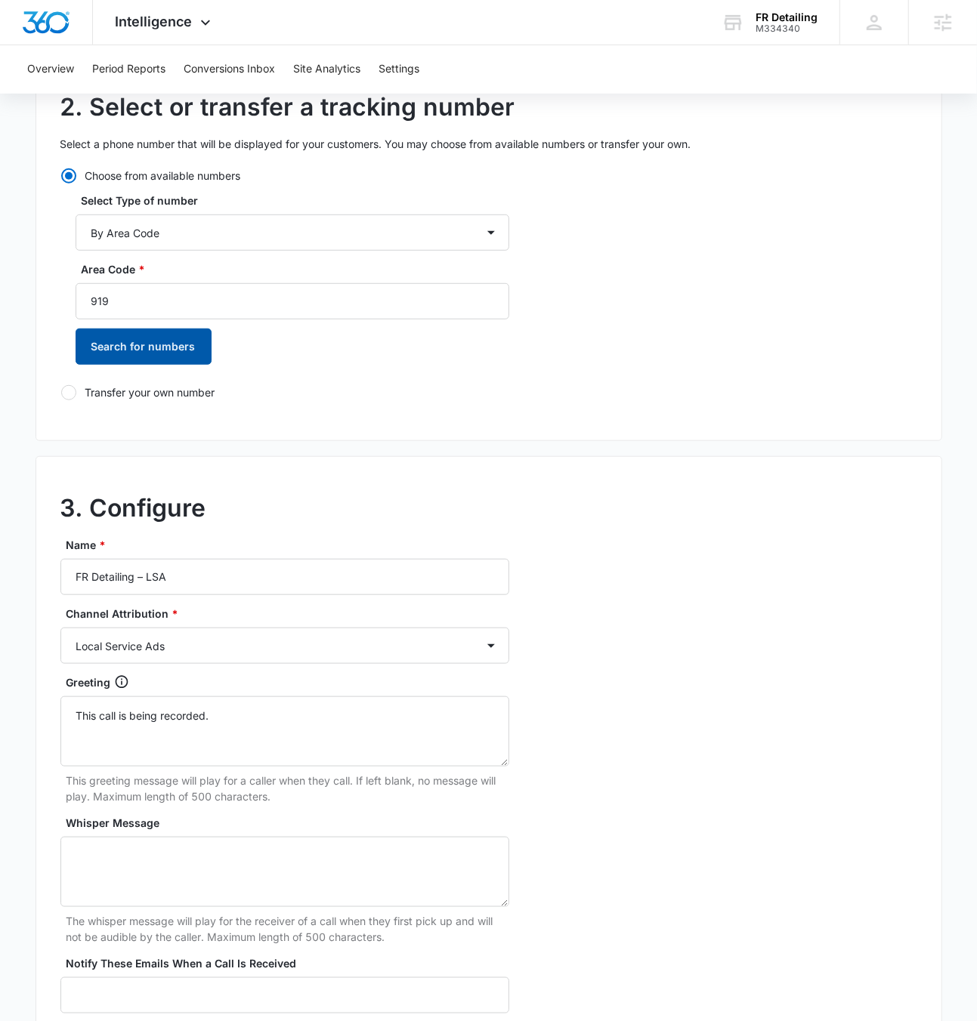
click at [146, 357] on button "Search for numbers" at bounding box center [144, 347] width 136 height 36
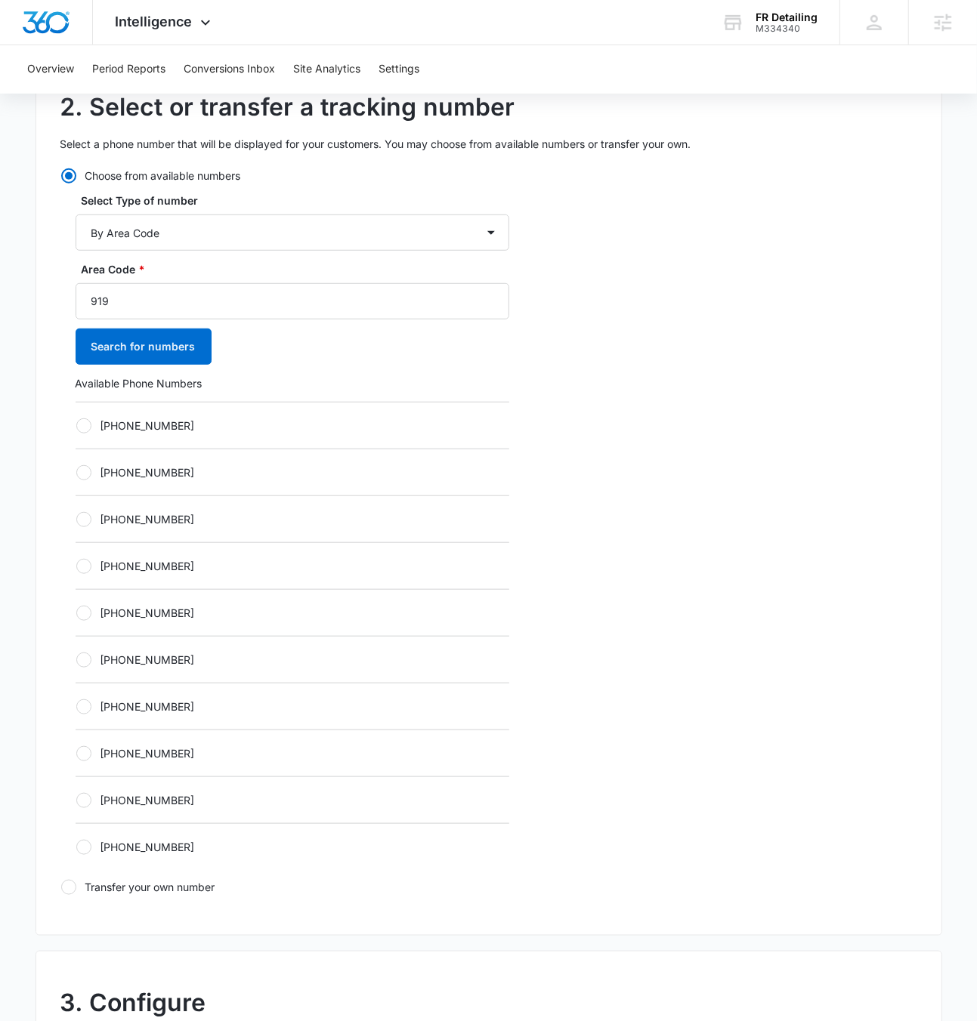
click at [178, 420] on label "+19197277909" at bounding box center [293, 426] width 434 height 16
click at [76, 425] on input "+19197277909" at bounding box center [76, 425] width 1 height 1
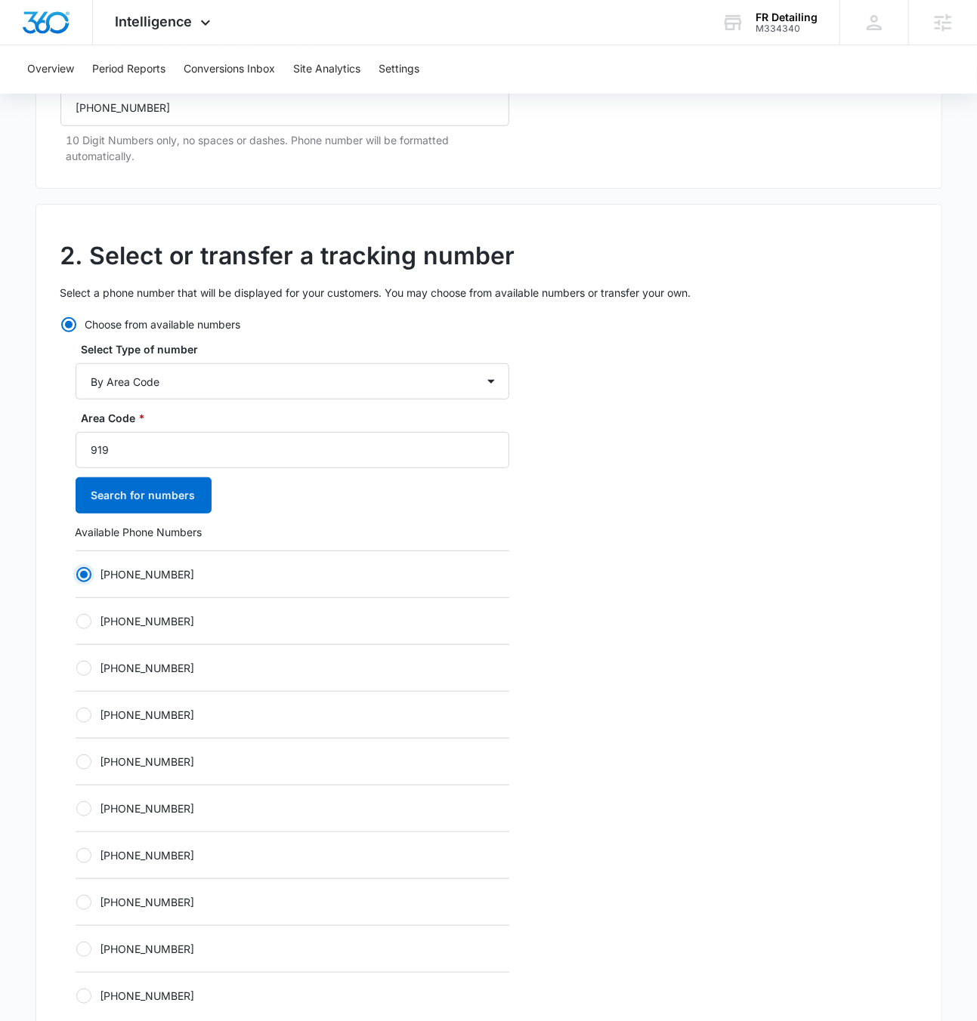
scroll to position [494, 0]
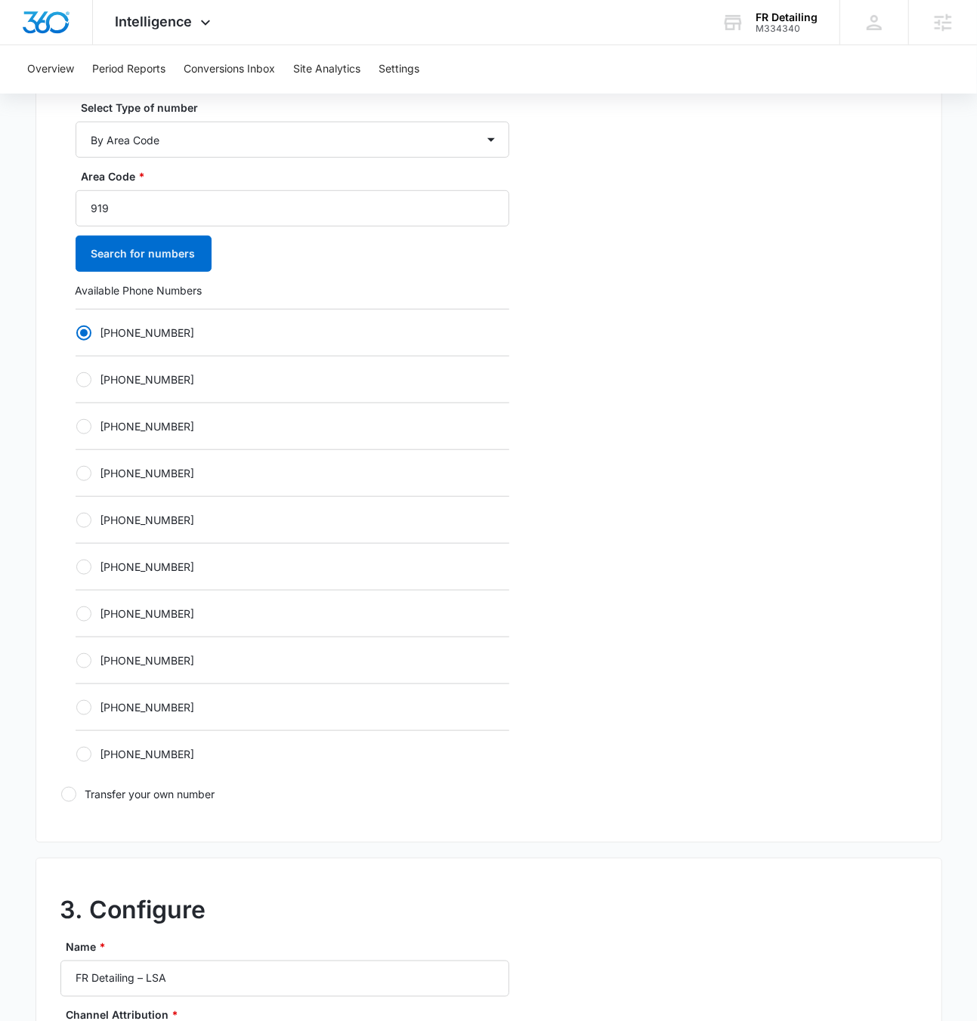
click at [191, 661] on label "+19197277950" at bounding box center [293, 754] width 434 height 16
click at [76, 661] on input "+19197277950" at bounding box center [76, 754] width 1 height 1
radio input "false"
radio input "true"
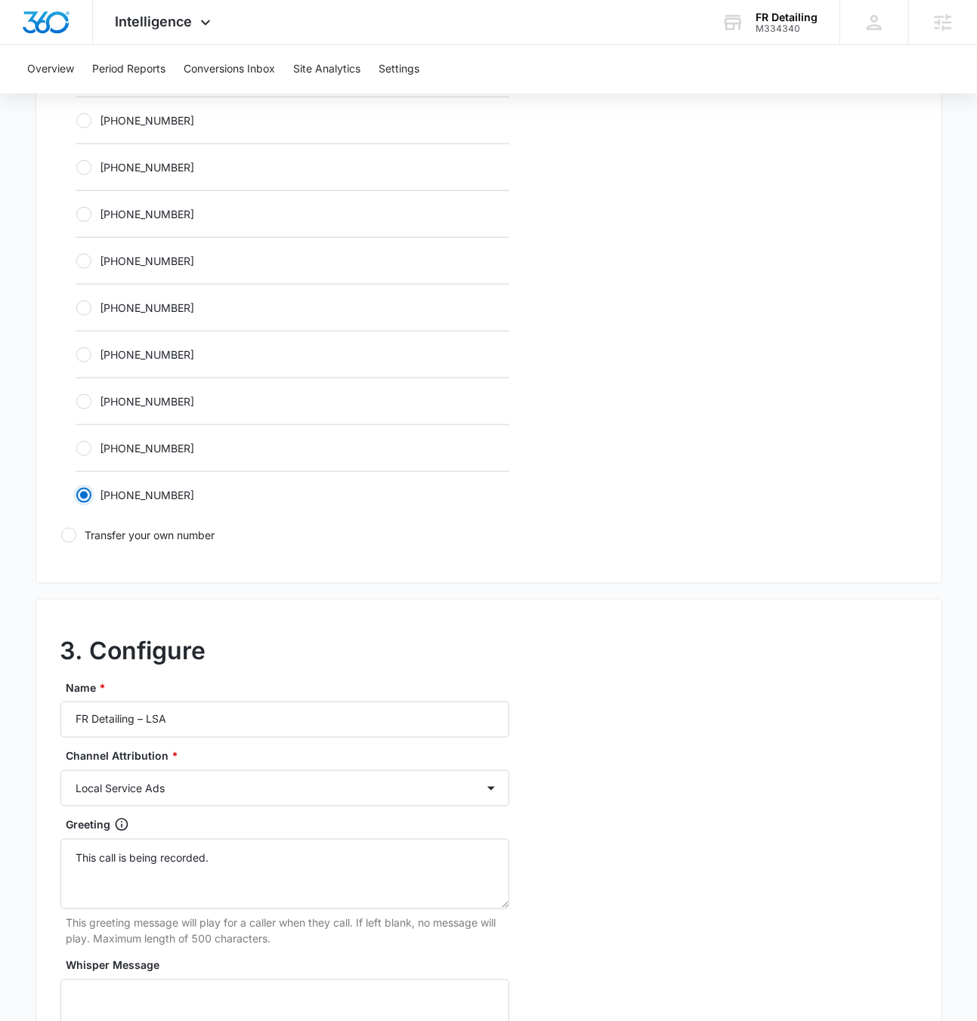
scroll to position [1082, 0]
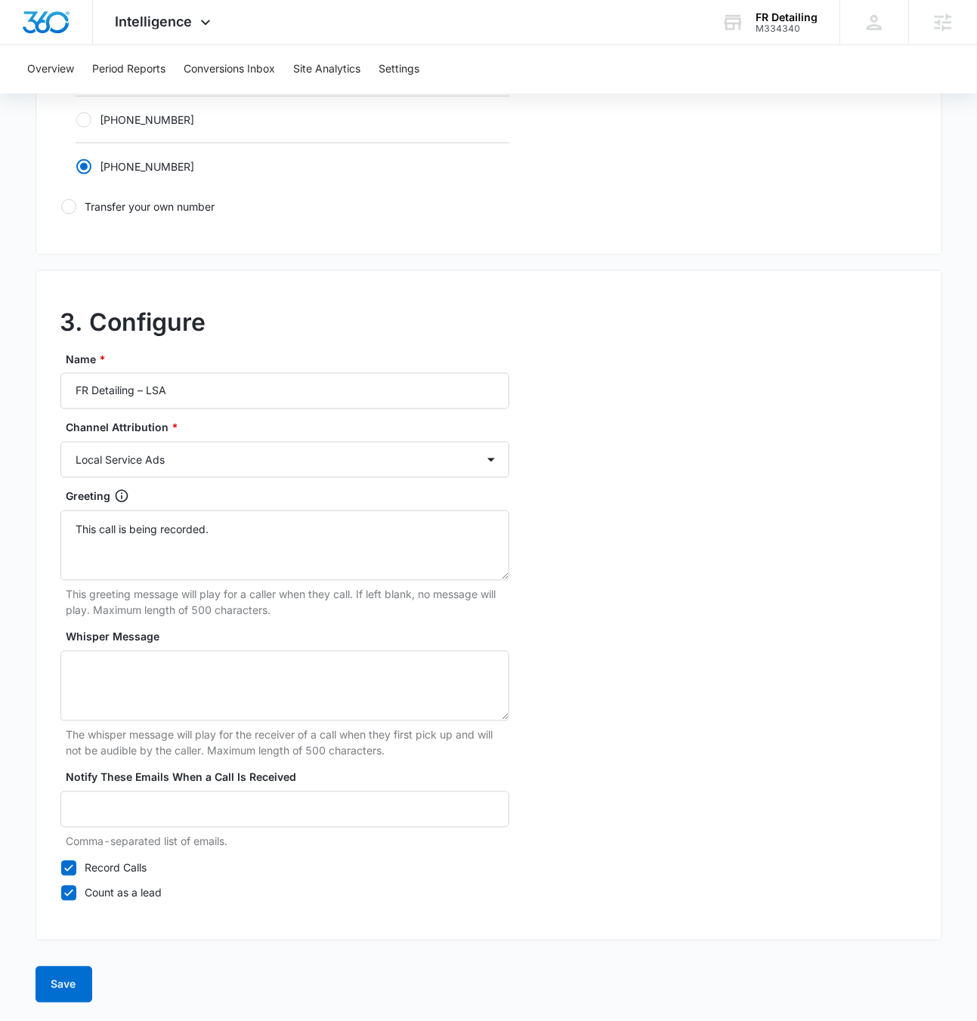
click at [62, 661] on form "1. Ring-to number Enter the phone number that calls will be forwarded to Ring-t…" at bounding box center [489, 66] width 906 height 1873
click at [58, 661] on button "Save" at bounding box center [64, 985] width 57 height 36
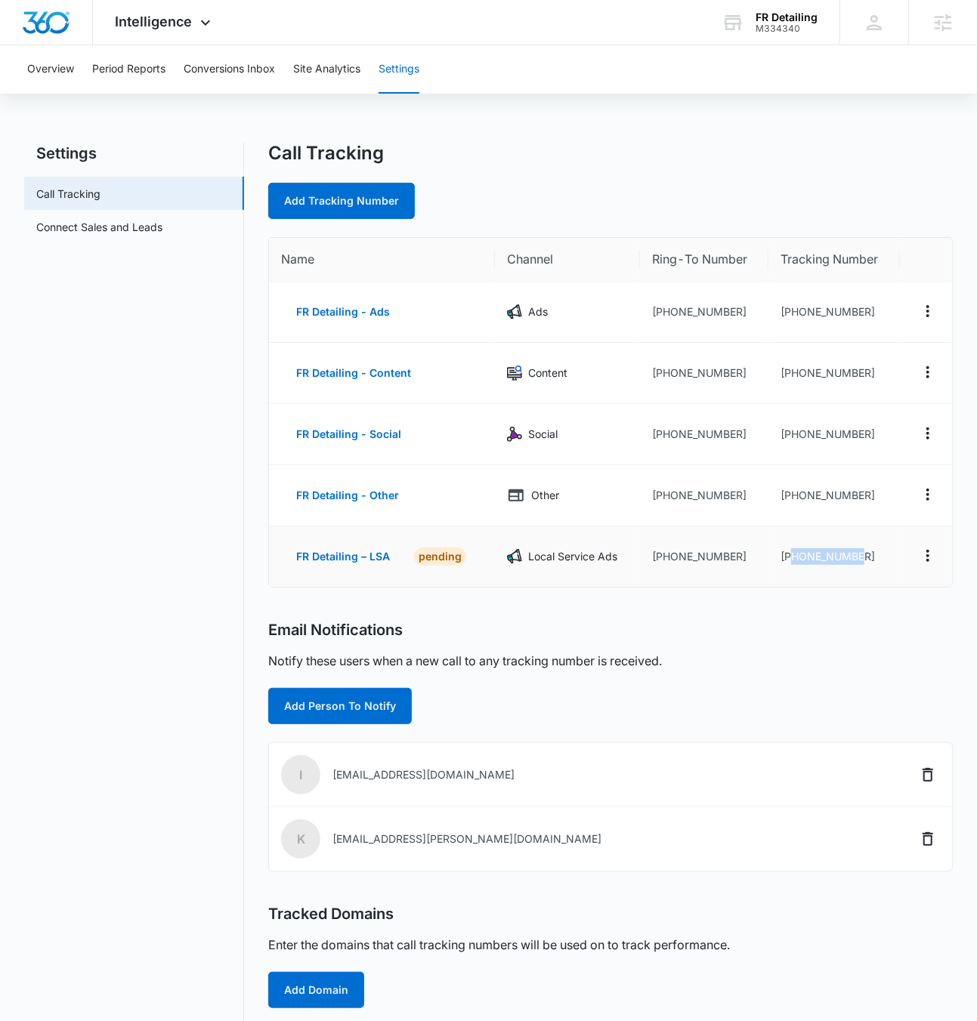
drag, startPoint x: 849, startPoint y: 557, endPoint x: 792, endPoint y: 564, distance: 57.8
click at [792, 564] on td "+19197277950" at bounding box center [833, 556] width 131 height 60
copy td "9197277950"
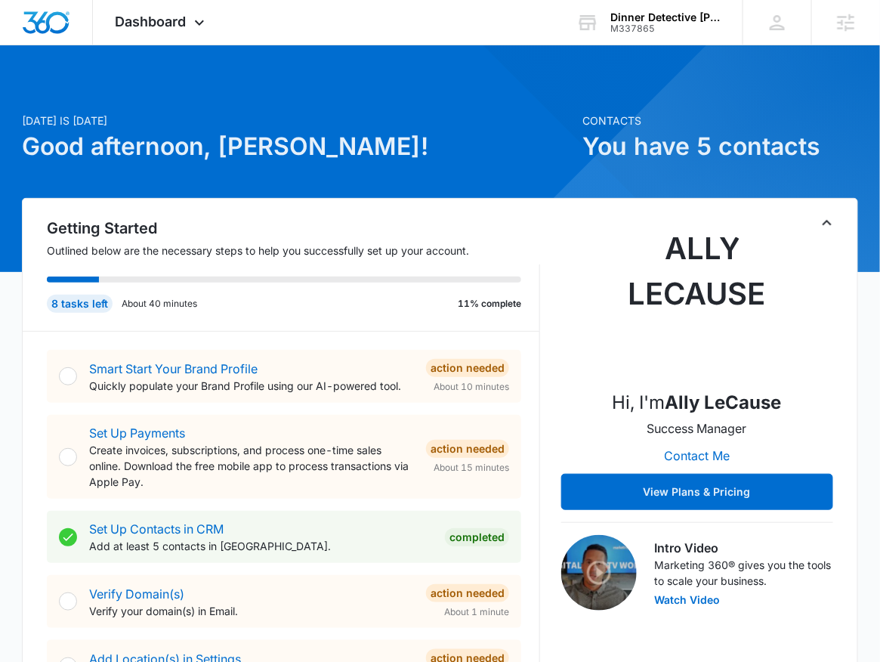
click at [156, 47] on div at bounding box center [440, 158] width 880 height 227
click at [161, 39] on div "Dashboard Apps Reputation Websites Forms CRM Email Social Shop Payments POS Con…" at bounding box center [162, 22] width 138 height 45
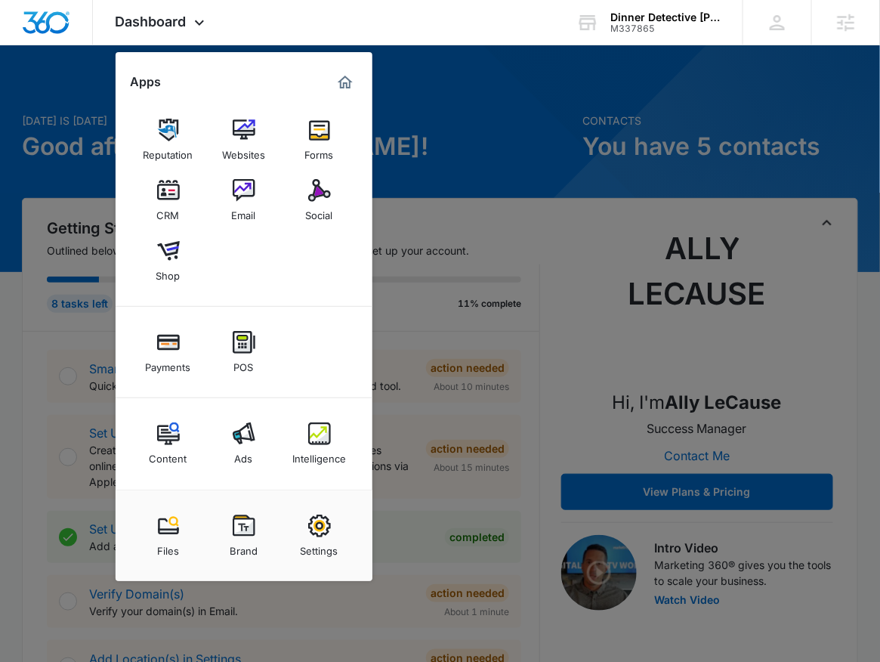
click at [570, 341] on div at bounding box center [440, 331] width 880 height 662
